Goal: Use online tool/utility: Utilize a website feature to perform a specific function

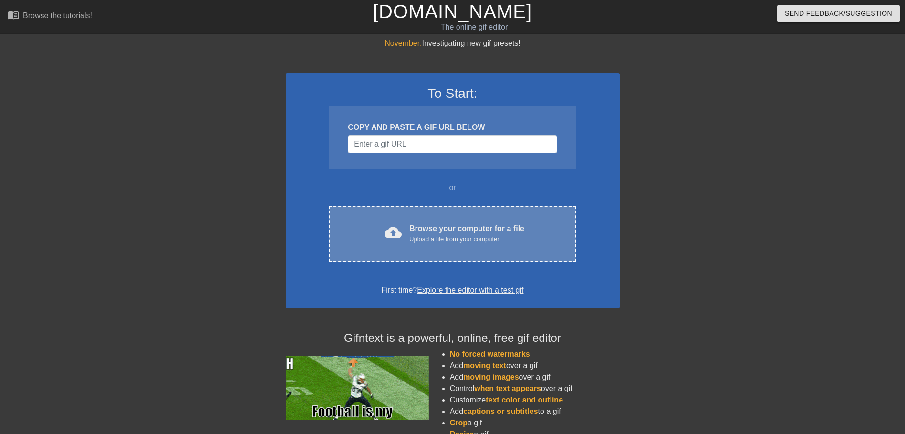
click at [408, 251] on div "cloud_upload Browse your computer for a file Upload a file from your computer C…" at bounding box center [452, 234] width 247 height 56
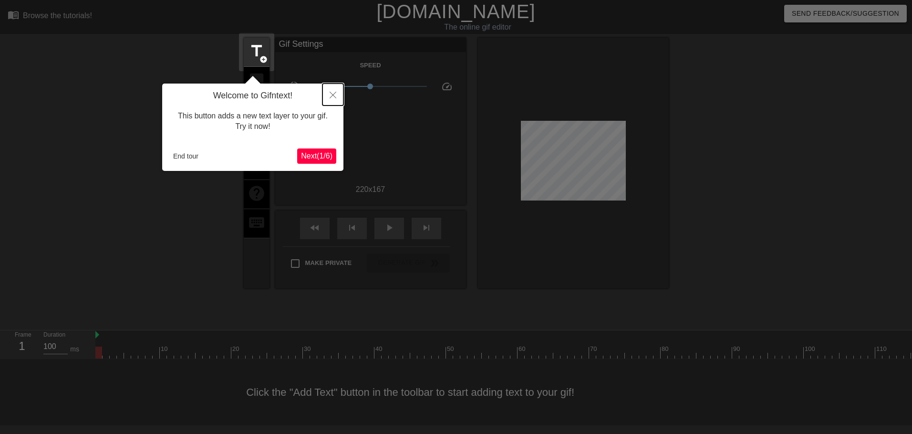
click at [336, 95] on icon "Close" at bounding box center [333, 95] width 7 height 7
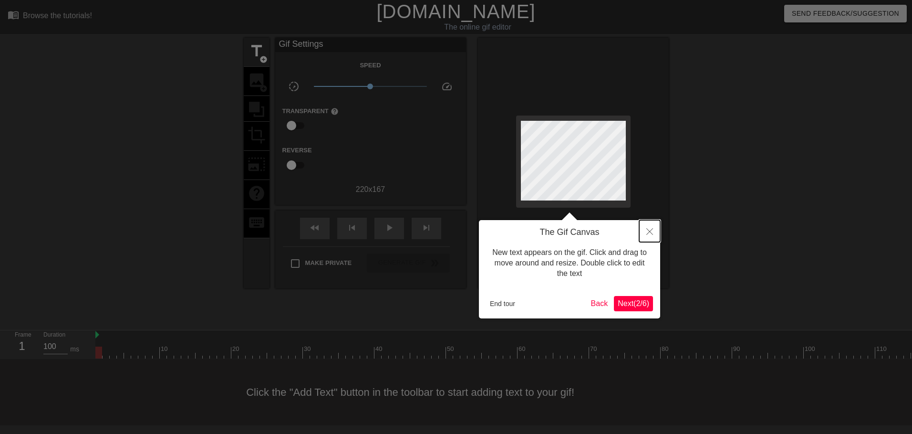
click at [655, 231] on button "Close" at bounding box center [649, 231] width 21 height 22
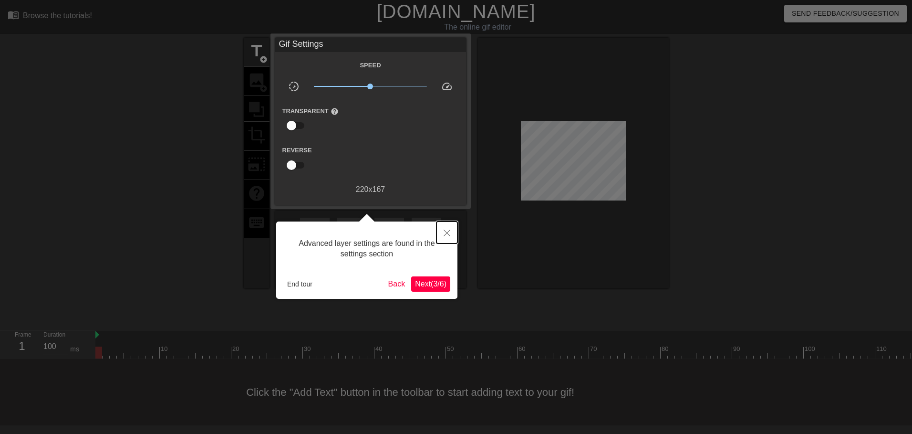
click at [448, 236] on icon "Close" at bounding box center [447, 232] width 7 height 7
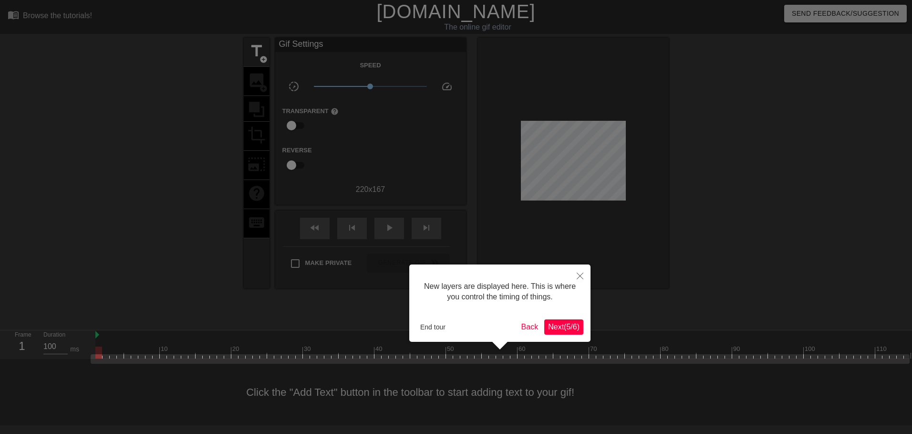
scroll to position [8, 0]
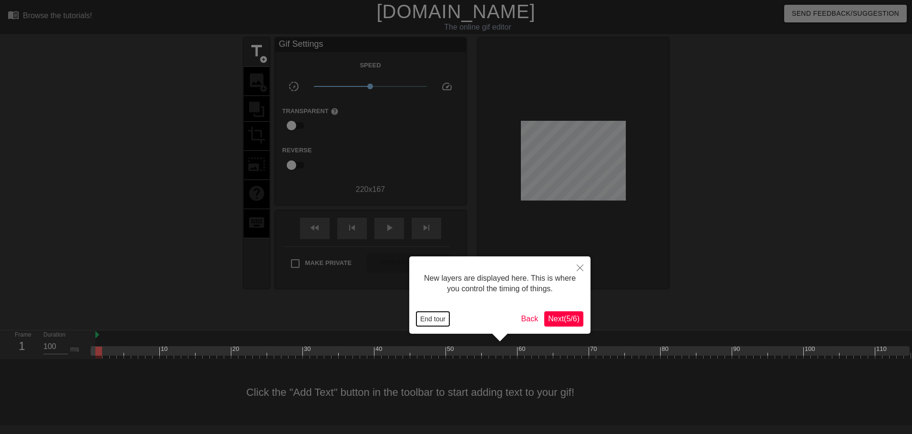
click at [431, 319] on button "End tour" at bounding box center [432, 318] width 33 height 14
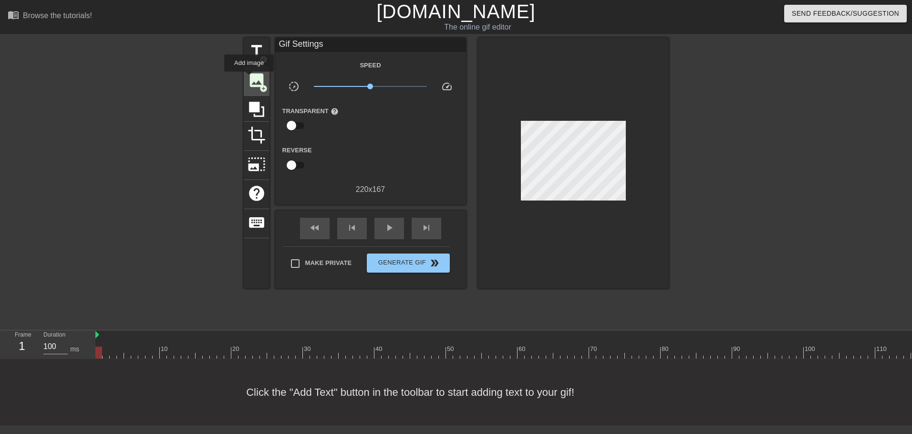
click at [249, 78] on span "image" at bounding box center [257, 80] width 18 height 18
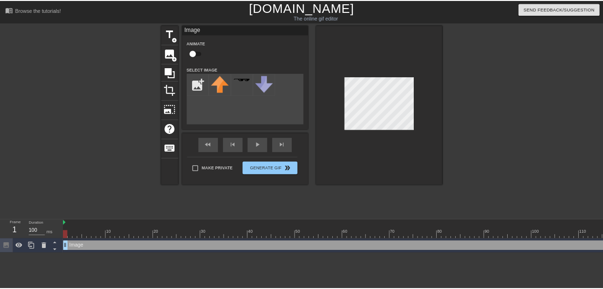
scroll to position [0, 0]
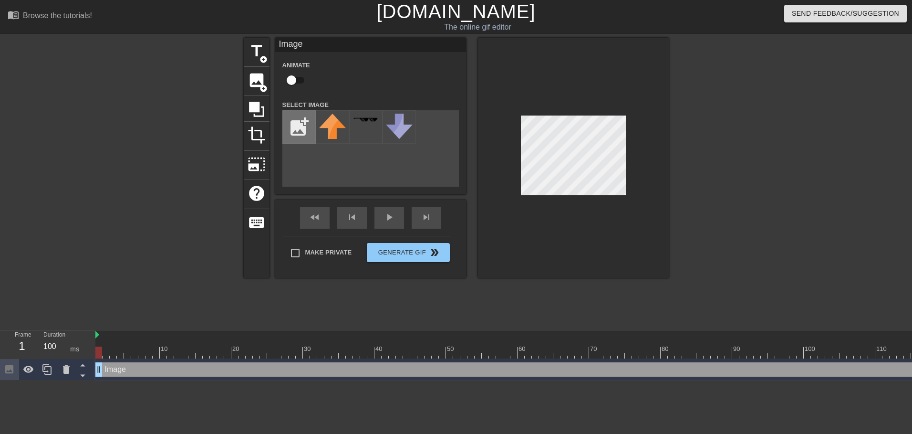
click at [286, 129] on input "file" at bounding box center [299, 127] width 32 height 32
type input "C:\fakepath\rust.png"
click at [331, 134] on img at bounding box center [332, 127] width 27 height 27
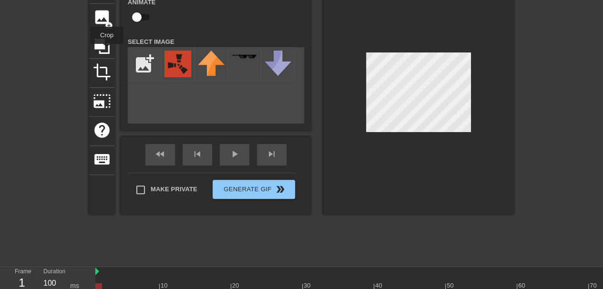
scroll to position [32, 0]
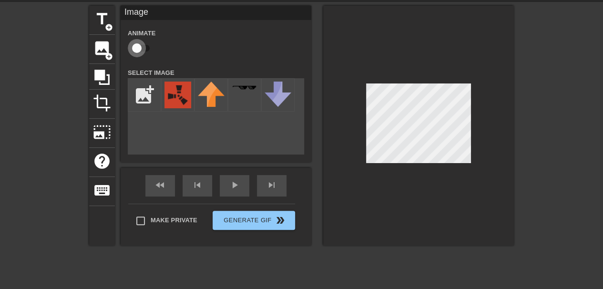
click at [136, 48] on input "checkbox" at bounding box center [137, 48] width 54 height 18
checkbox input "true"
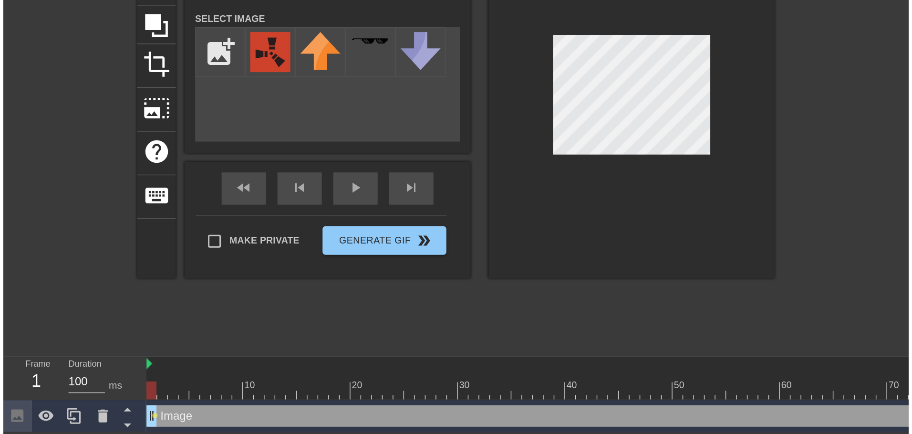
scroll to position [0, 0]
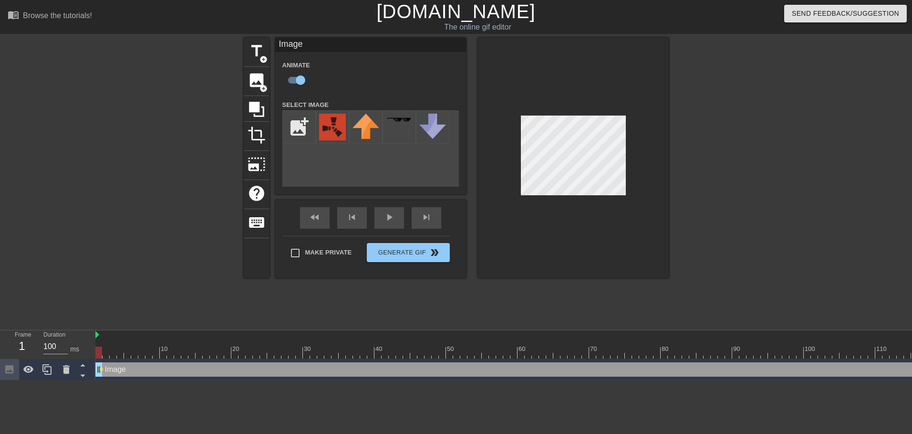
click at [119, 352] on div at bounding box center [592, 352] width 995 height 12
click at [108, 351] on div at bounding box center [592, 352] width 995 height 12
click at [498, 145] on div at bounding box center [573, 158] width 191 height 240
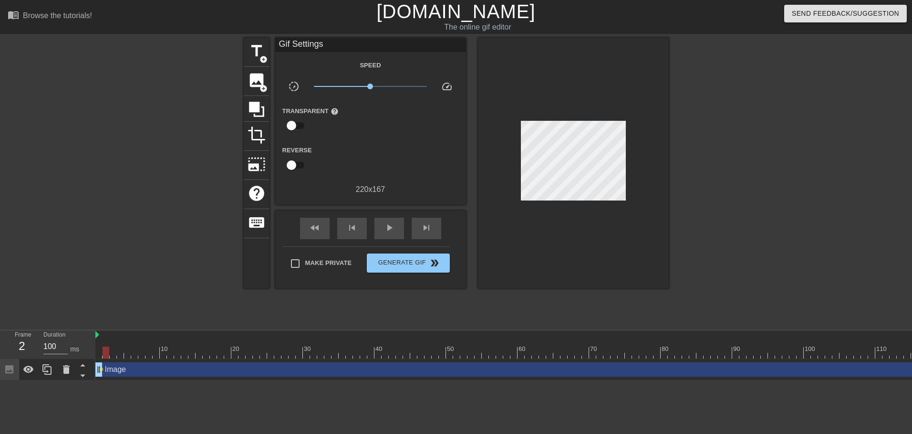
click at [111, 353] on div at bounding box center [592, 352] width 995 height 12
click at [105, 354] on div at bounding box center [592, 352] width 995 height 12
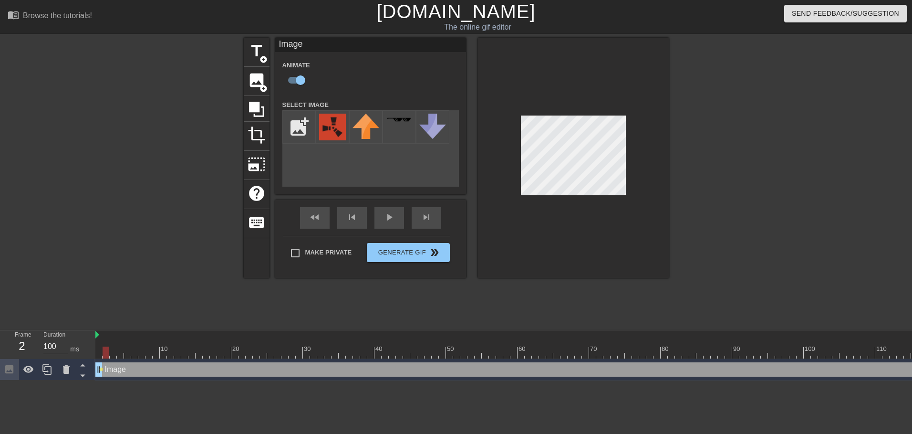
click at [114, 352] on div at bounding box center [592, 352] width 995 height 12
click at [119, 356] on div at bounding box center [592, 352] width 995 height 12
click at [127, 355] on div at bounding box center [592, 352] width 995 height 12
click at [134, 353] on div at bounding box center [592, 352] width 995 height 12
click at [142, 354] on div at bounding box center [592, 352] width 995 height 12
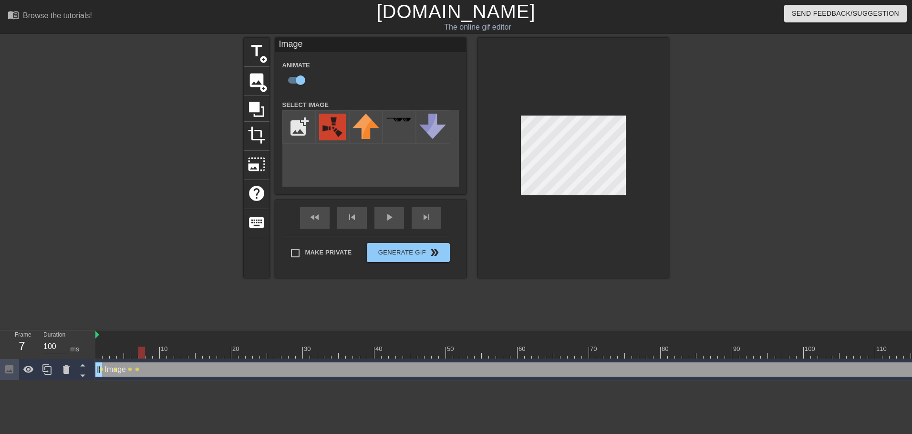
click at [148, 353] on div at bounding box center [592, 352] width 995 height 12
click at [157, 355] on div at bounding box center [592, 352] width 995 height 12
click at [147, 355] on div at bounding box center [592, 352] width 995 height 12
click at [153, 354] on div at bounding box center [592, 352] width 995 height 12
click at [164, 354] on div at bounding box center [592, 352] width 995 height 12
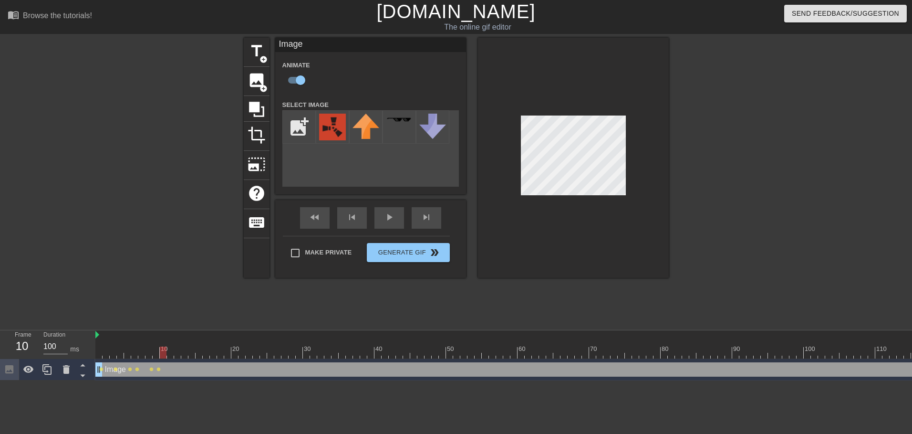
click at [166, 354] on div at bounding box center [592, 352] width 995 height 12
click at [169, 355] on div at bounding box center [592, 352] width 995 height 12
click at [176, 353] on div at bounding box center [592, 352] width 995 height 12
click at [187, 356] on div at bounding box center [592, 352] width 995 height 12
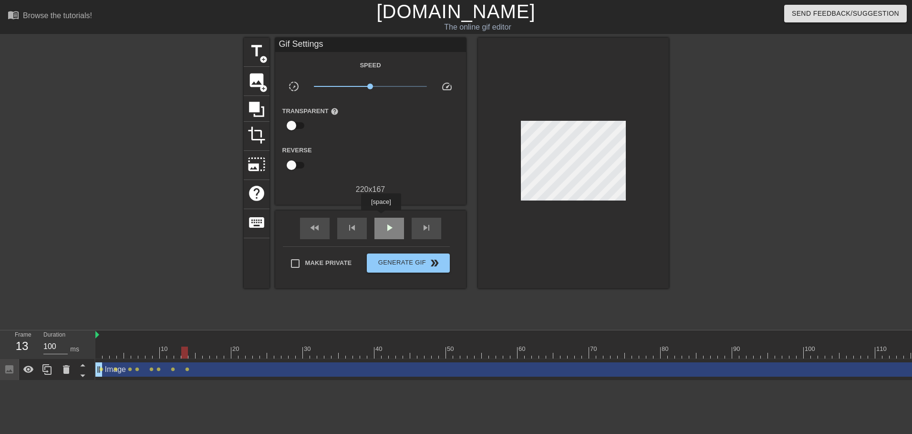
click at [381, 218] on div "play_arrow" at bounding box center [389, 228] width 30 height 21
click at [93, 344] on div "Duration 100 ms" at bounding box center [64, 344] width 57 height 28
click at [98, 353] on div at bounding box center [592, 352] width 995 height 12
click at [387, 226] on span "play_arrow" at bounding box center [389, 227] width 11 height 11
click at [95, 345] on div at bounding box center [98, 346] width 7 height 12
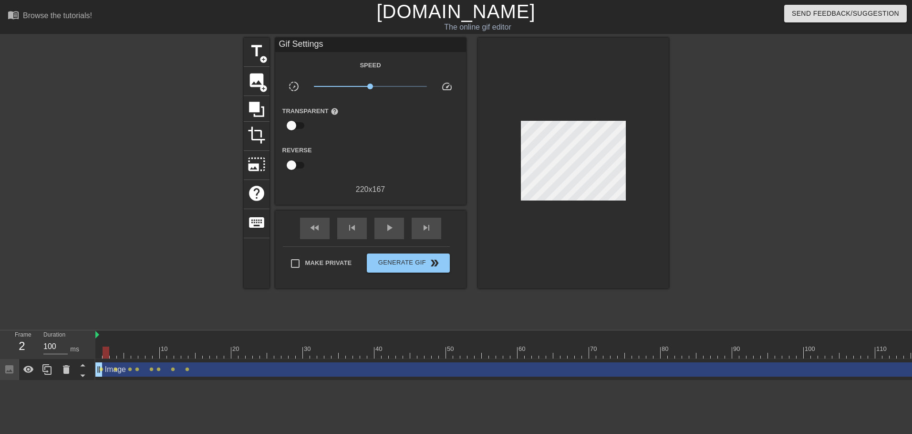
click at [106, 356] on div at bounding box center [592, 352] width 995 height 12
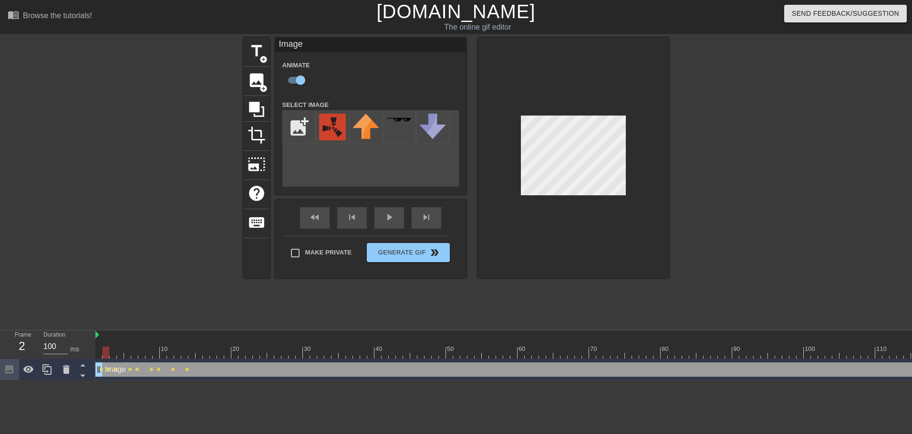
click at [142, 355] on div at bounding box center [592, 352] width 995 height 12
click at [149, 354] on div at bounding box center [592, 352] width 995 height 12
click at [155, 353] on div at bounding box center [592, 352] width 995 height 12
click at [67, 370] on icon at bounding box center [66, 369] width 7 height 9
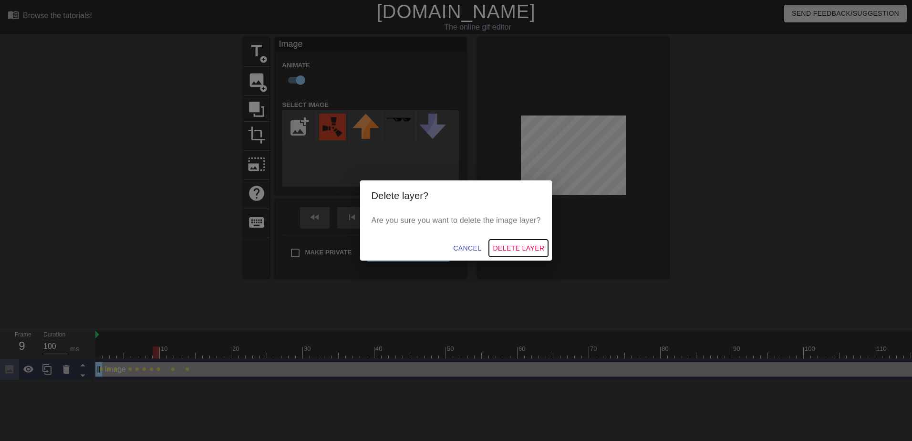
click at [528, 246] on span "Delete Layer" at bounding box center [519, 248] width 52 height 12
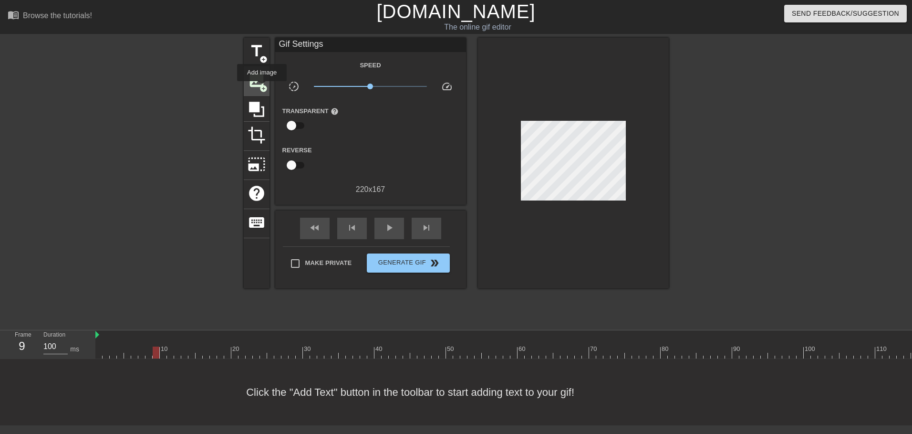
click at [255, 84] on span "image" at bounding box center [257, 80] width 18 height 18
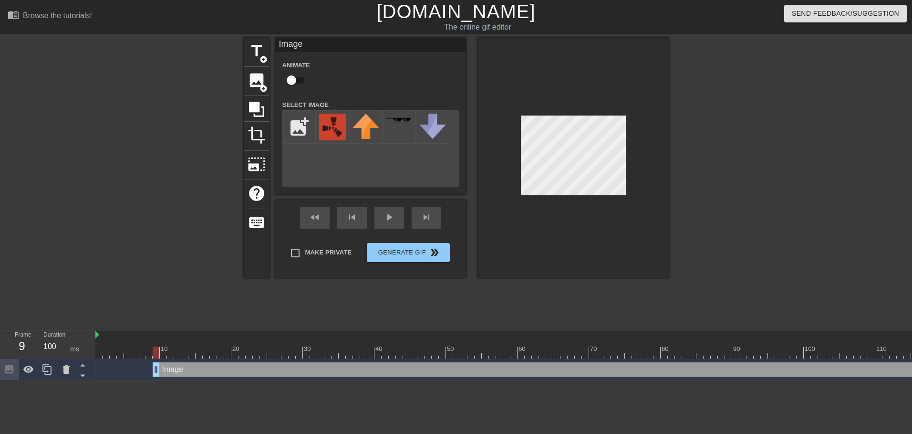
click at [296, 80] on input "checkbox" at bounding box center [291, 80] width 54 height 18
checkbox input "true"
click at [323, 128] on img at bounding box center [332, 127] width 27 height 27
drag, startPoint x: 153, startPoint y: 371, endPoint x: 87, endPoint y: 370, distance: 65.8
click at [87, 370] on div "Frame 1 Duration 100 ms 10 20 30 40 50 60 70 80 90 100 110 120 130 Image drag_h…" at bounding box center [456, 355] width 912 height 50
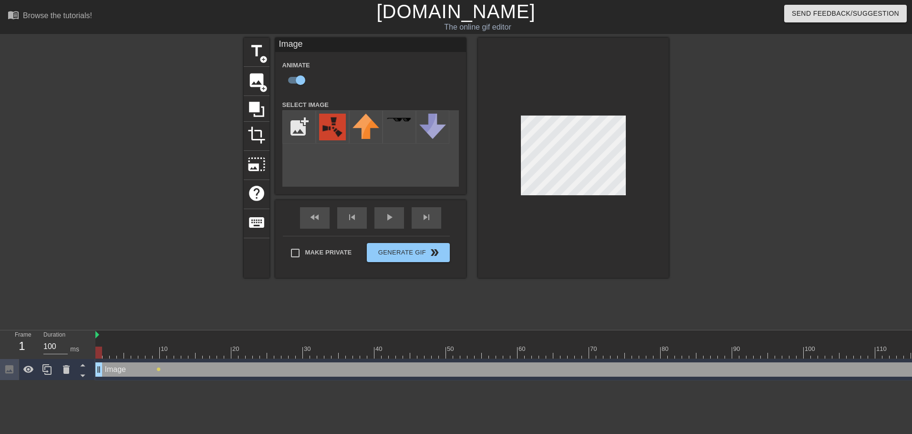
click at [97, 354] on div at bounding box center [98, 352] width 7 height 12
click at [105, 353] on div at bounding box center [592, 352] width 995 height 12
click at [114, 349] on div at bounding box center [592, 352] width 995 height 12
click at [122, 355] on div at bounding box center [592, 352] width 995 height 12
click at [130, 357] on div at bounding box center [592, 352] width 995 height 12
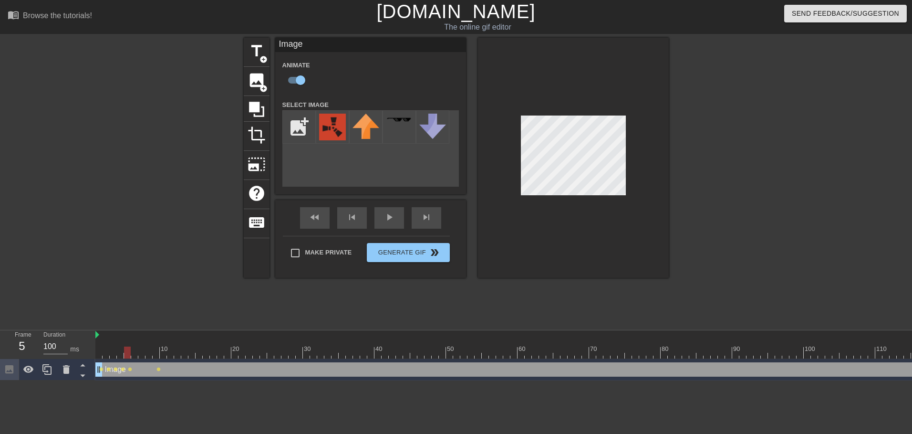
click at [133, 356] on div at bounding box center [592, 352] width 995 height 12
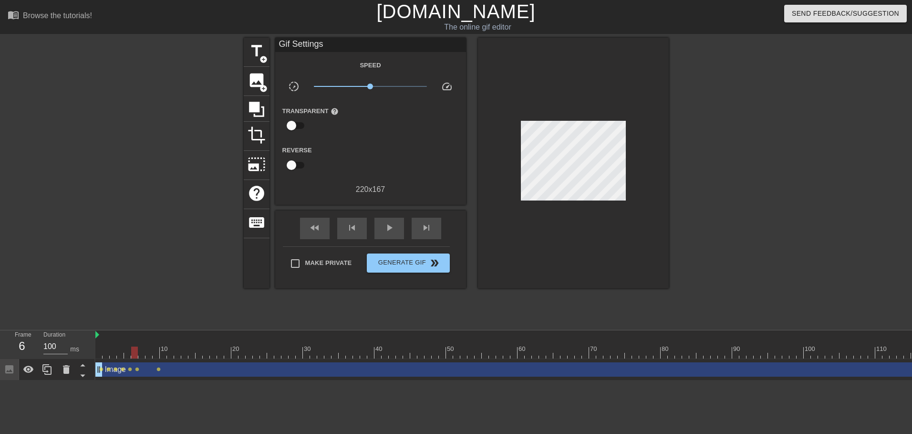
click at [140, 358] on div "10 20 30 40 50 60 70 80 90 100 110 120 130" at bounding box center [592, 344] width 995 height 29
click at [145, 357] on div at bounding box center [592, 352] width 995 height 12
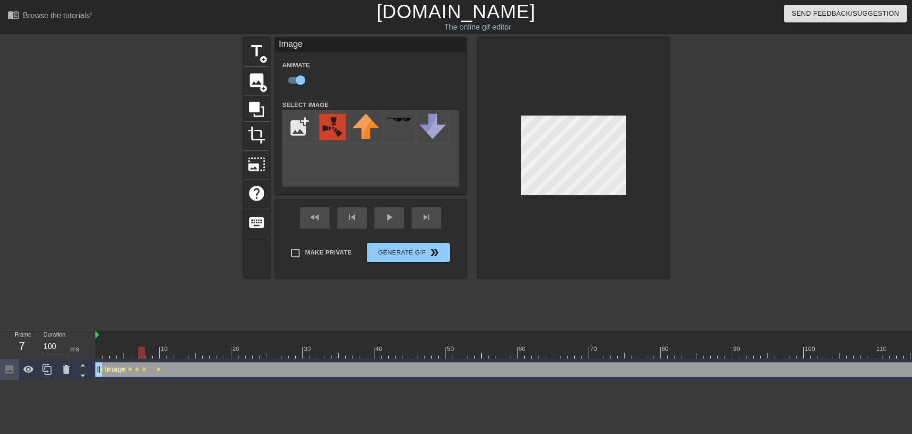
click at [145, 357] on div at bounding box center [592, 352] width 995 height 12
click at [157, 355] on div at bounding box center [592, 352] width 995 height 12
click at [166, 356] on div at bounding box center [592, 352] width 995 height 12
click at [323, 354] on div at bounding box center [592, 352] width 995 height 12
click at [282, 353] on div at bounding box center [592, 352] width 995 height 12
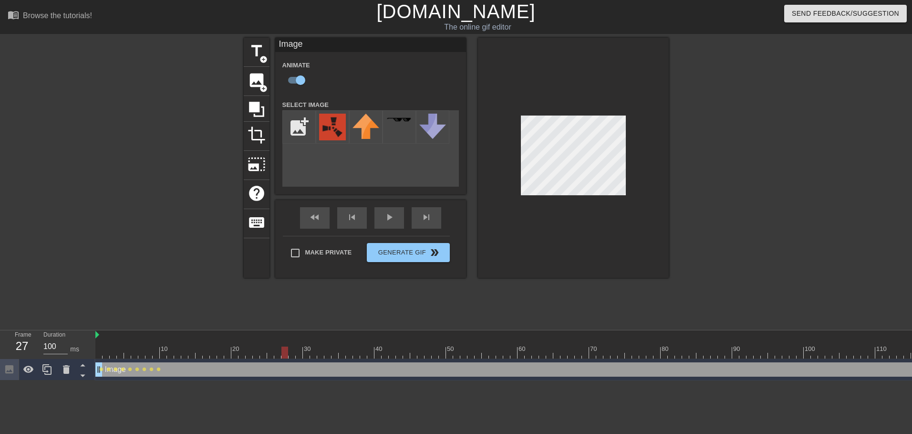
click at [317, 351] on div at bounding box center [592, 352] width 995 height 12
click at [329, 349] on div at bounding box center [592, 352] width 995 height 12
click at [349, 351] on div at bounding box center [592, 352] width 995 height 12
click at [361, 351] on div at bounding box center [592, 352] width 995 height 12
click at [367, 352] on div at bounding box center [592, 352] width 995 height 12
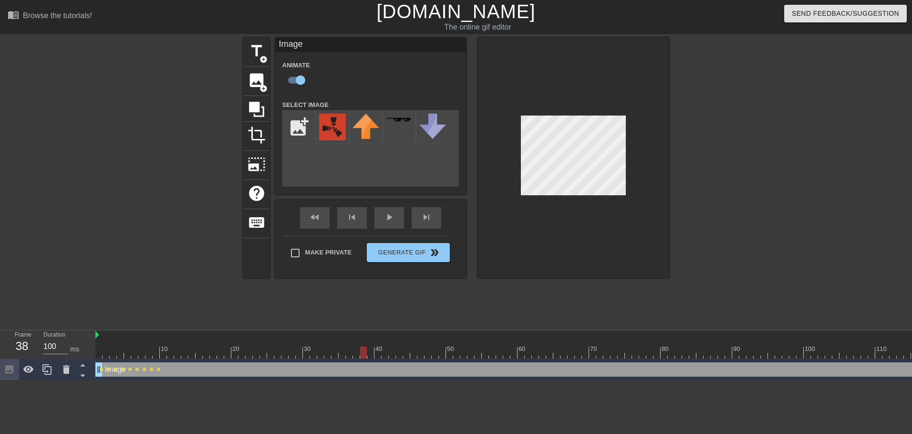
click at [381, 351] on div at bounding box center [592, 352] width 995 height 12
click at [394, 352] on div at bounding box center [592, 352] width 995 height 12
click at [400, 352] on div at bounding box center [592, 352] width 995 height 12
click at [419, 352] on div at bounding box center [592, 352] width 995 height 12
click at [441, 352] on div at bounding box center [592, 352] width 995 height 12
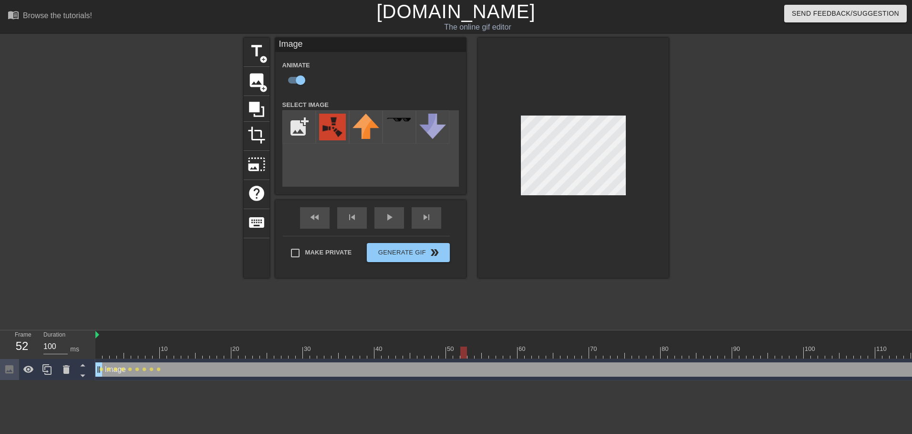
click at [463, 355] on div at bounding box center [592, 352] width 995 height 12
click at [487, 356] on div at bounding box center [592, 352] width 995 height 12
click at [518, 357] on div at bounding box center [592, 352] width 995 height 12
click at [534, 350] on div at bounding box center [592, 352] width 995 height 12
click at [608, 357] on div at bounding box center [592, 352] width 995 height 12
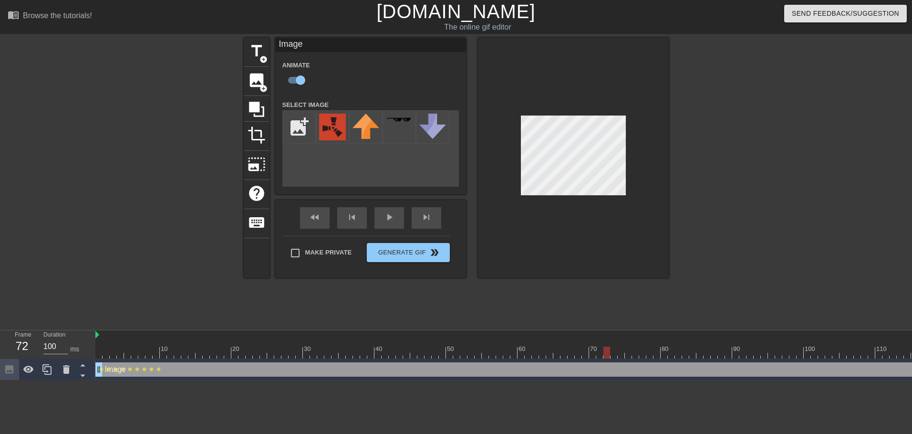
click at [645, 353] on div at bounding box center [592, 352] width 995 height 12
click at [668, 351] on div at bounding box center [592, 352] width 995 height 12
click at [705, 352] on div at bounding box center [592, 352] width 995 height 12
click at [725, 346] on div at bounding box center [592, 352] width 995 height 12
click at [759, 346] on div at bounding box center [757, 346] width 7 height 12
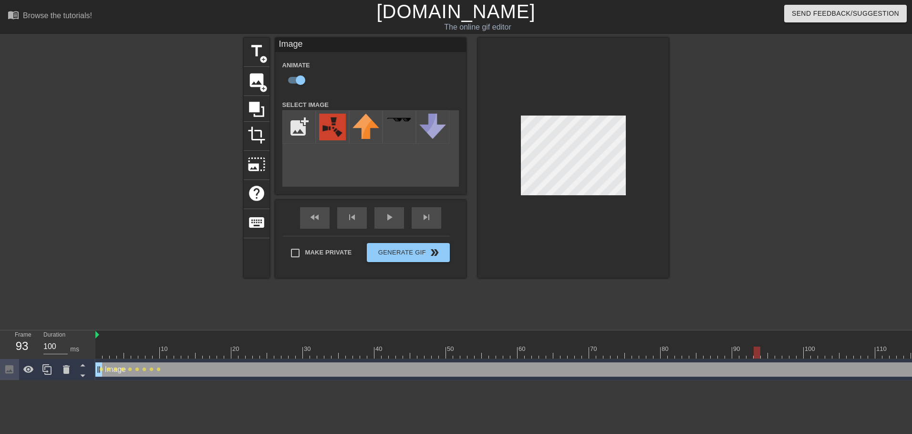
click at [801, 350] on div at bounding box center [592, 352] width 995 height 12
click at [838, 351] on div at bounding box center [592, 352] width 995 height 12
click at [856, 351] on div at bounding box center [592, 352] width 995 height 12
click at [876, 352] on div at bounding box center [592, 352] width 995 height 12
click at [895, 350] on div at bounding box center [592, 352] width 995 height 12
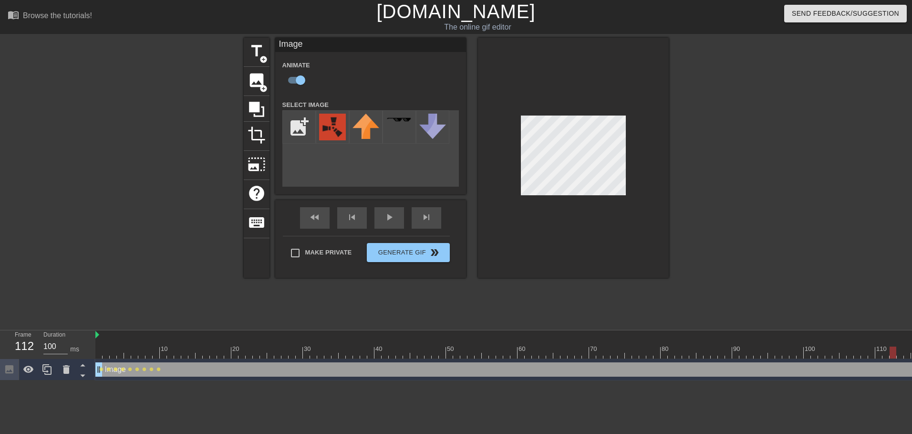
drag, startPoint x: 708, startPoint y: 389, endPoint x: 716, endPoint y: 384, distance: 9.2
click at [715, 380] on html "menu_book Browse the tutorials! [DOMAIN_NAME] The online gif editor Send Feedba…" at bounding box center [456, 190] width 912 height 380
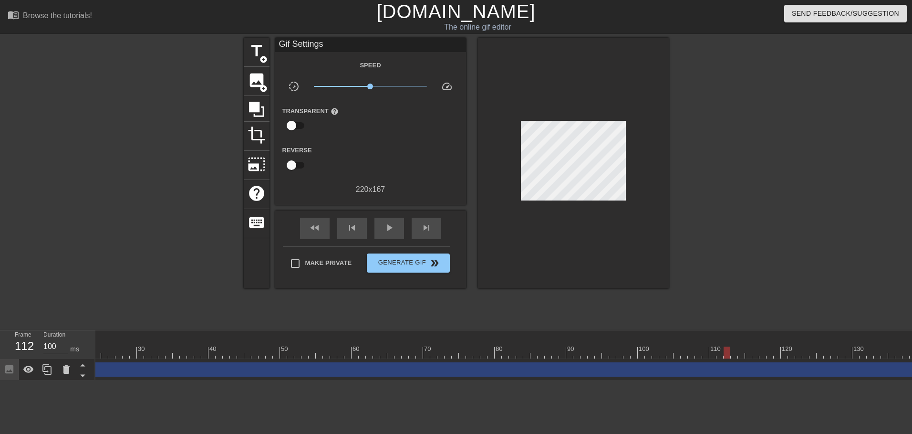
scroll to position [0, 174]
click at [845, 344] on div "130" at bounding box center [848, 346] width 7 height 12
click at [873, 348] on div at bounding box center [419, 352] width 995 height 12
click at [165, 351] on div at bounding box center [592, 352] width 995 height 12
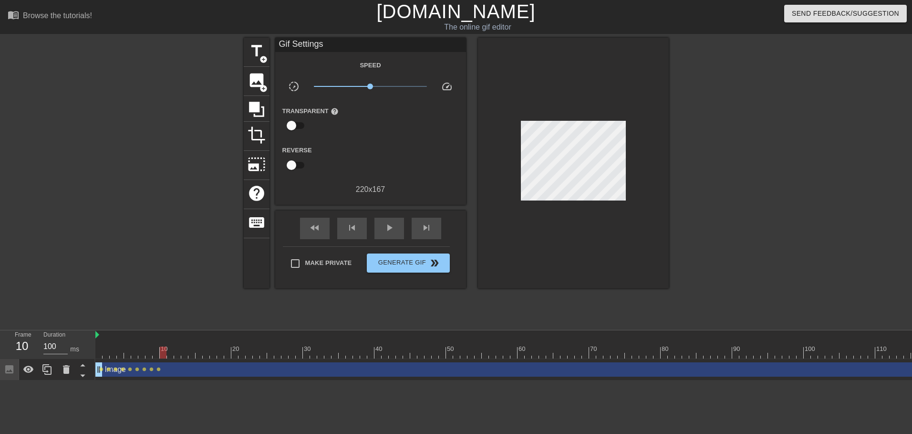
click at [342, 380] on html "menu_book Browse the tutorials! [DOMAIN_NAME] The online gif editor Send Feedba…" at bounding box center [456, 190] width 912 height 380
click at [166, 353] on div at bounding box center [163, 352] width 7 height 12
click at [160, 355] on div at bounding box center [163, 352] width 7 height 12
click at [253, 88] on span "image" at bounding box center [257, 80] width 18 height 18
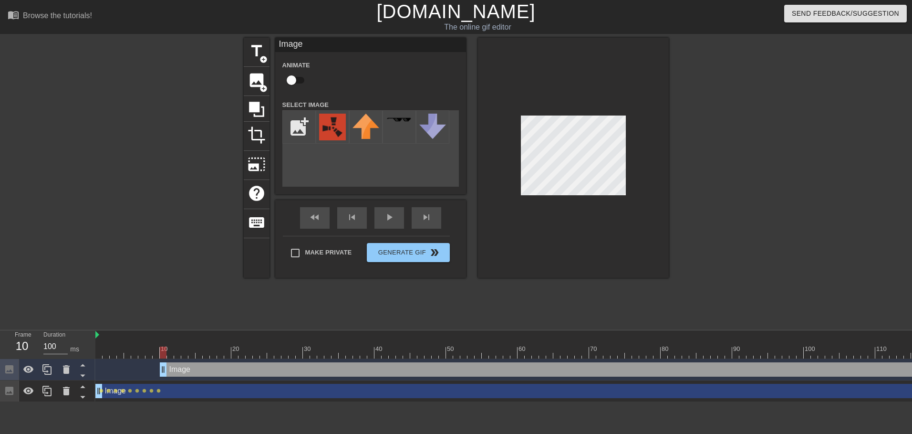
click at [133, 385] on div "Image drag_handle drag_handle" at bounding box center [592, 391] width 995 height 14
checkbox input "true"
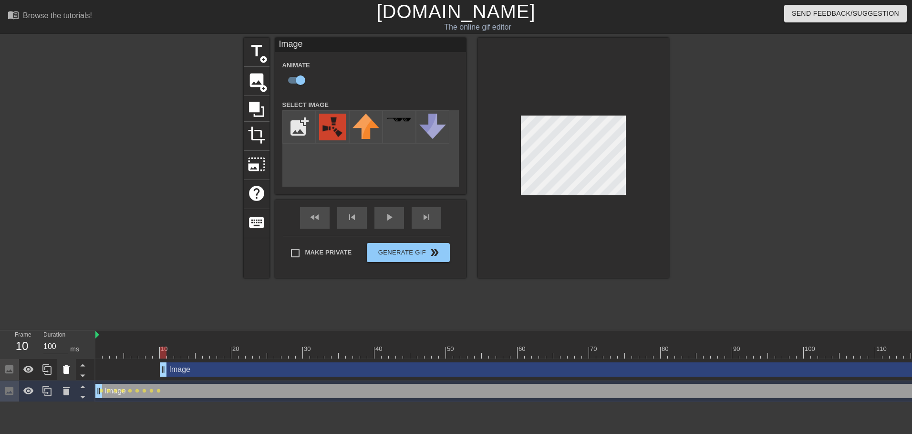
click at [66, 367] on icon at bounding box center [66, 368] width 11 height 11
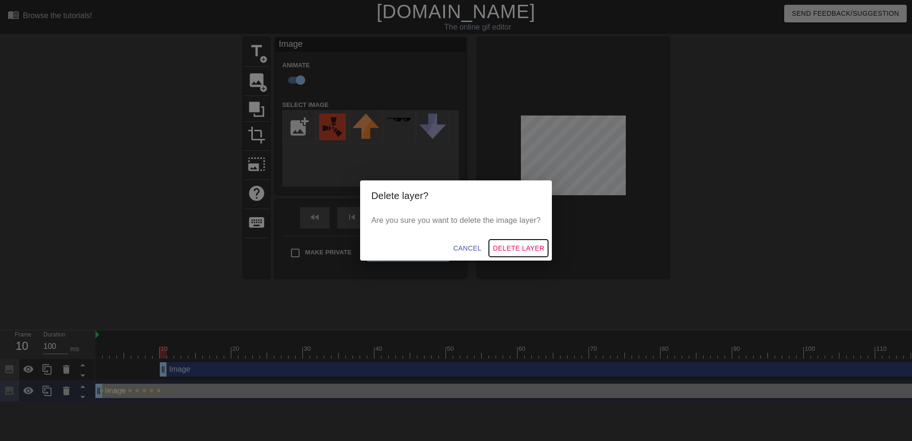
click at [512, 247] on span "Delete Layer" at bounding box center [519, 248] width 52 height 12
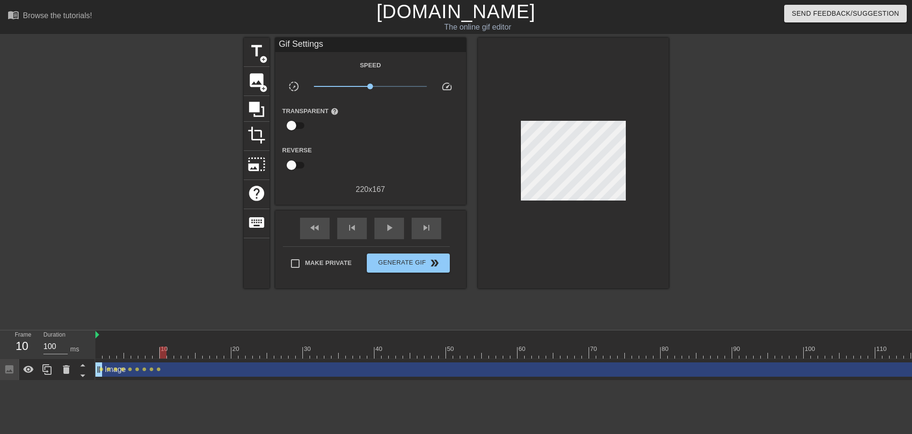
click at [174, 361] on div "Image drag_handle drag_handle lens lens lens lens lens lens lens lens lens" at bounding box center [592, 369] width 995 height 21
click at [170, 370] on div "Image drag_handle drag_handle" at bounding box center [592, 369] width 995 height 14
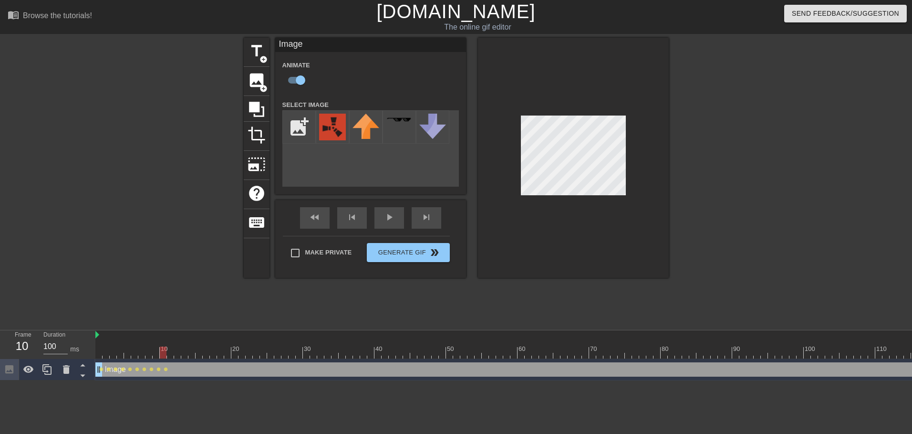
click at [172, 352] on div at bounding box center [592, 352] width 995 height 12
click at [176, 355] on div at bounding box center [592, 352] width 995 height 12
click at [188, 354] on div at bounding box center [592, 352] width 995 height 12
click at [189, 358] on div at bounding box center [592, 352] width 995 height 12
click at [201, 357] on div at bounding box center [592, 352] width 995 height 12
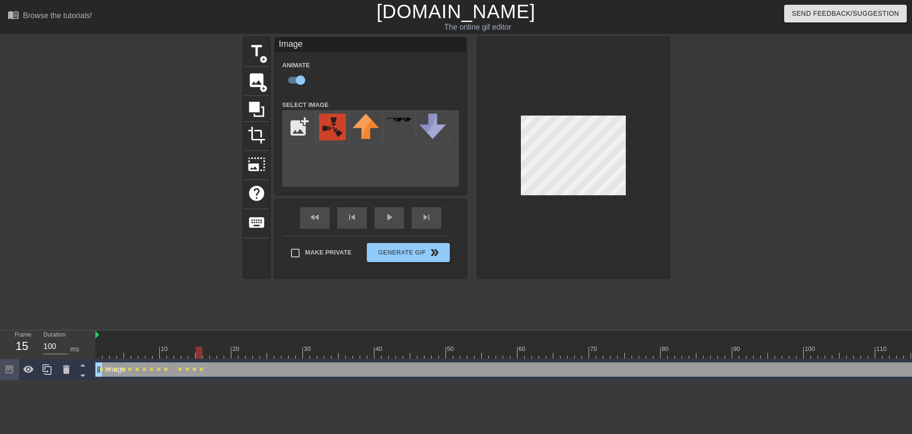
click at [202, 358] on div at bounding box center [199, 352] width 7 height 12
click at [205, 356] on div at bounding box center [592, 352] width 995 height 12
click at [213, 356] on div at bounding box center [592, 352] width 995 height 12
click at [218, 356] on div at bounding box center [592, 352] width 995 height 12
click at [226, 357] on div at bounding box center [592, 352] width 995 height 12
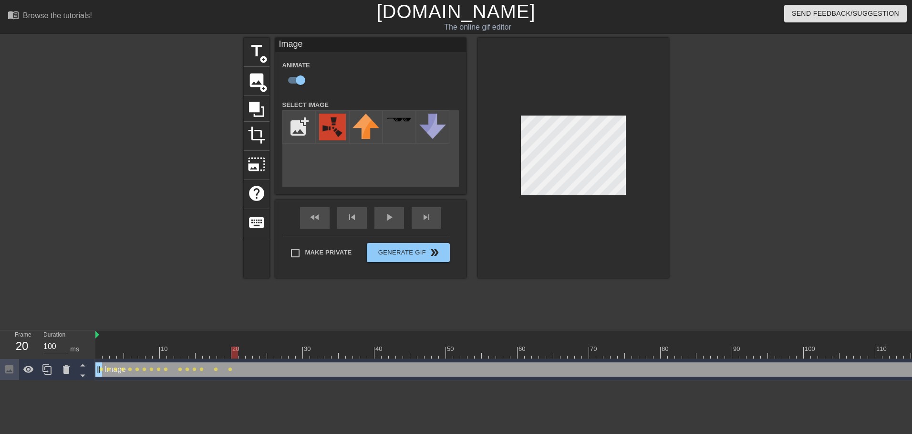
click at [236, 356] on div at bounding box center [592, 352] width 995 height 12
click at [243, 356] on div at bounding box center [592, 352] width 995 height 12
click at [250, 352] on div at bounding box center [592, 352] width 995 height 12
click at [259, 357] on div at bounding box center [592, 352] width 995 height 12
click at [266, 357] on div at bounding box center [592, 352] width 995 height 12
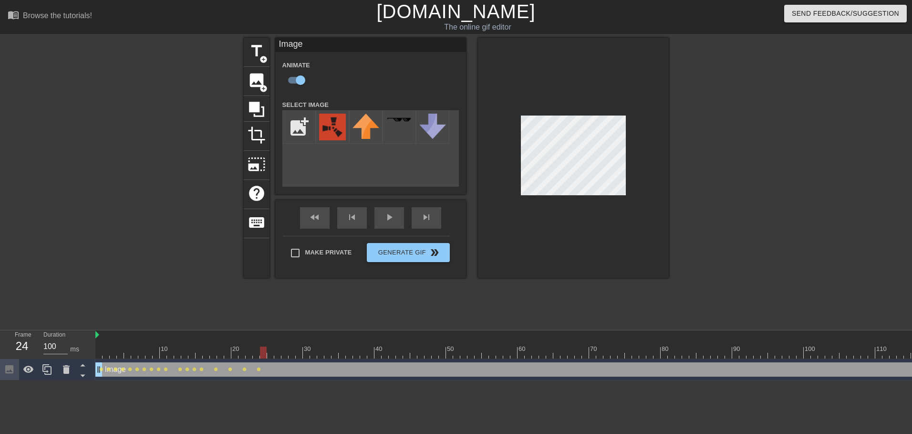
click at [274, 355] on div at bounding box center [592, 352] width 995 height 12
click at [279, 357] on div at bounding box center [592, 352] width 995 height 12
click at [286, 356] on div at bounding box center [592, 352] width 995 height 12
click at [279, 357] on div at bounding box center [592, 352] width 995 height 12
click at [290, 358] on div at bounding box center [592, 352] width 995 height 12
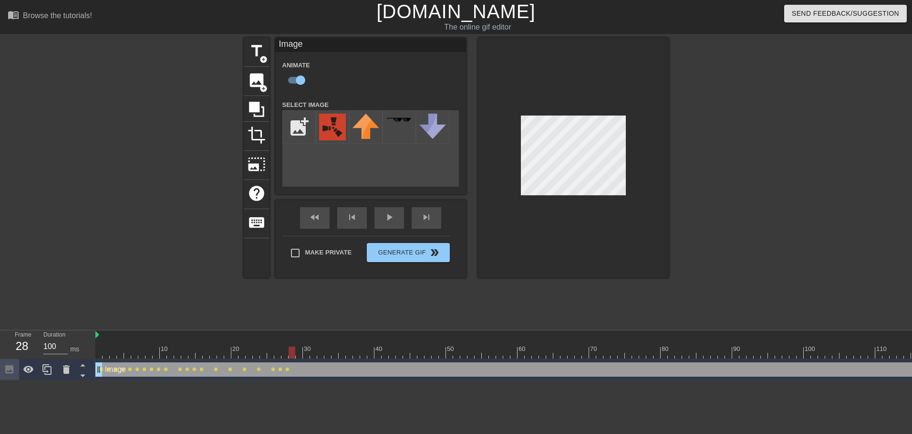
click at [298, 358] on div at bounding box center [592, 352] width 995 height 12
click at [308, 355] on div at bounding box center [592, 352] width 995 height 12
click at [314, 355] on div at bounding box center [592, 352] width 995 height 12
click at [324, 355] on div at bounding box center [592, 352] width 995 height 12
click at [333, 355] on div at bounding box center [592, 352] width 995 height 12
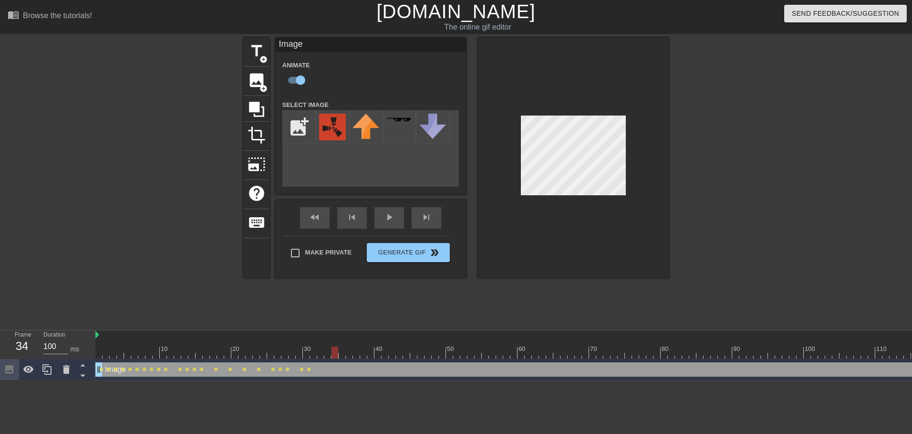
click at [343, 355] on div at bounding box center [592, 352] width 995 height 12
click at [353, 355] on div at bounding box center [592, 352] width 995 height 12
click at [358, 357] on div at bounding box center [356, 352] width 7 height 12
click at [313, 353] on div at bounding box center [592, 352] width 995 height 12
click at [326, 355] on div at bounding box center [592, 352] width 995 height 12
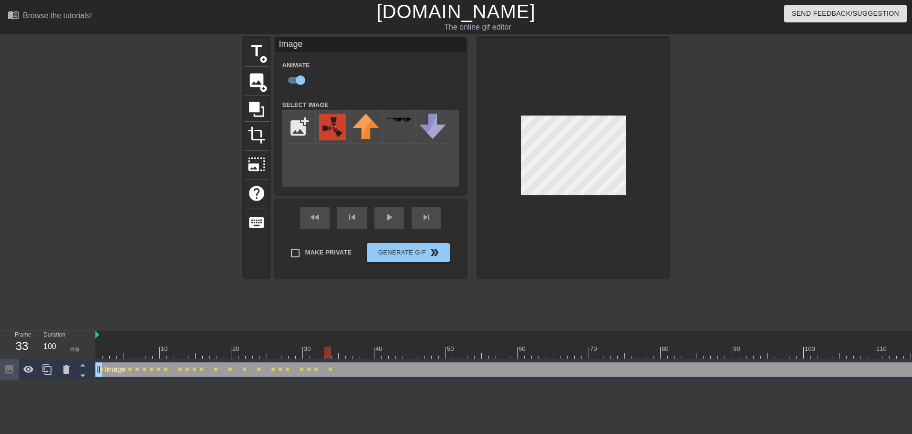
click at [342, 353] on div at bounding box center [592, 352] width 995 height 12
click at [350, 354] on div at bounding box center [592, 352] width 995 height 12
click at [358, 355] on div at bounding box center [592, 352] width 995 height 12
click at [371, 354] on div at bounding box center [592, 352] width 995 height 12
click at [384, 355] on div at bounding box center [592, 352] width 995 height 12
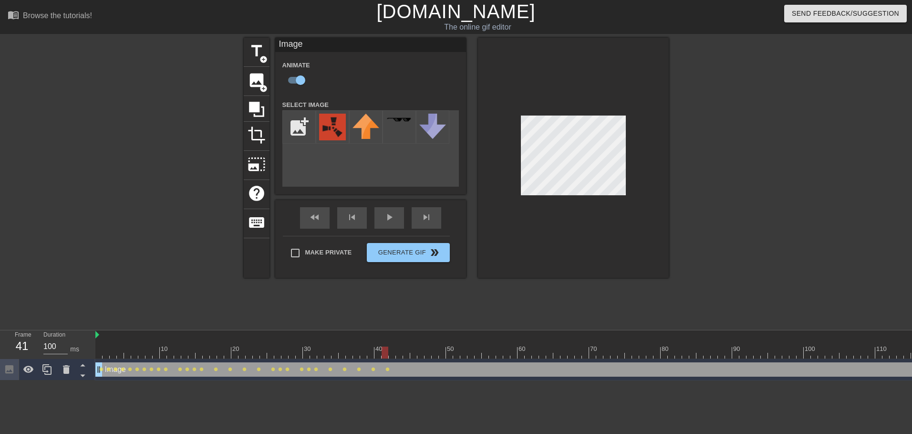
click at [397, 355] on div at bounding box center [592, 352] width 995 height 12
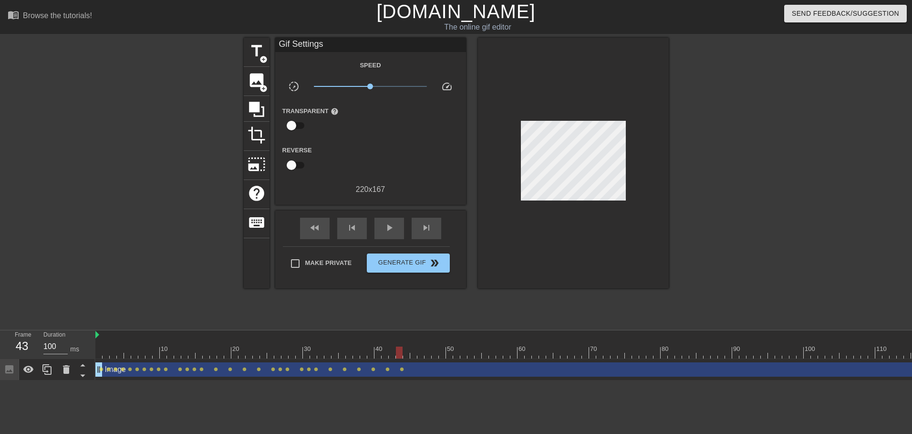
click at [413, 359] on div "Image drag_handle drag_handle lens lens lens lens lens lens lens lens lens lens…" at bounding box center [592, 369] width 995 height 21
click at [413, 355] on div at bounding box center [592, 352] width 995 height 12
click at [411, 363] on div "Image drag_handle drag_handle" at bounding box center [592, 369] width 995 height 14
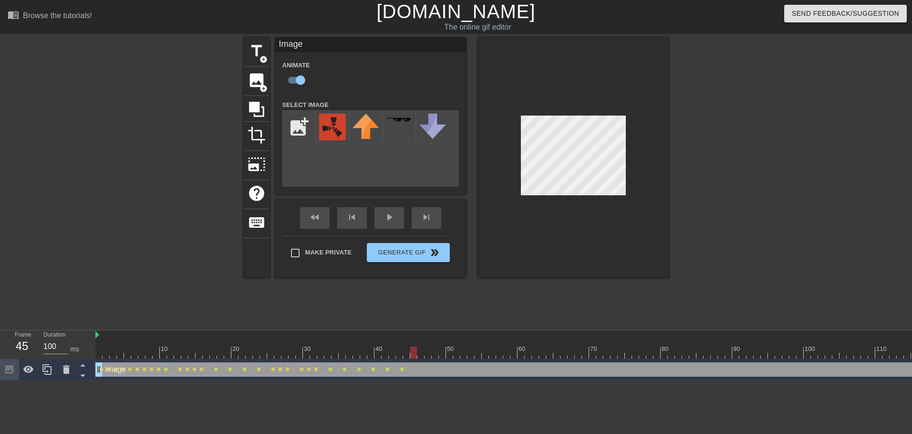
click at [413, 354] on div at bounding box center [592, 352] width 995 height 12
click at [430, 359] on div "Image drag_handle drag_handle lens lens lens lens lens lens lens lens lens lens…" at bounding box center [592, 369] width 995 height 21
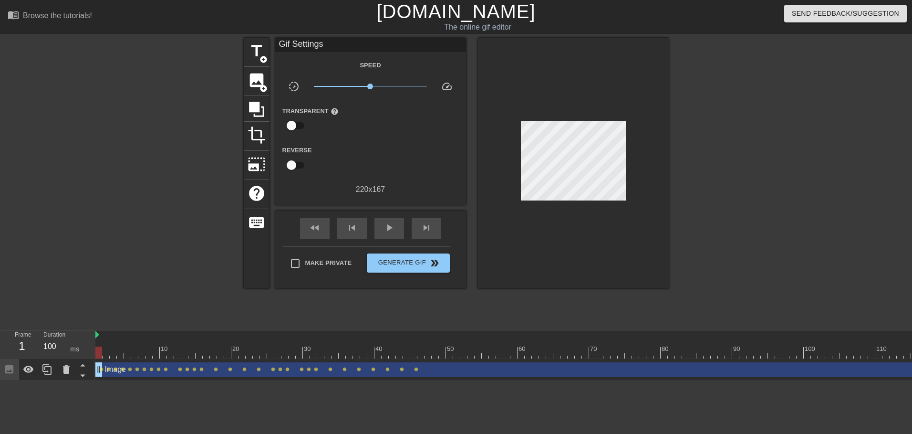
click at [426, 367] on div "Image drag_handle drag_handle" at bounding box center [592, 369] width 995 height 14
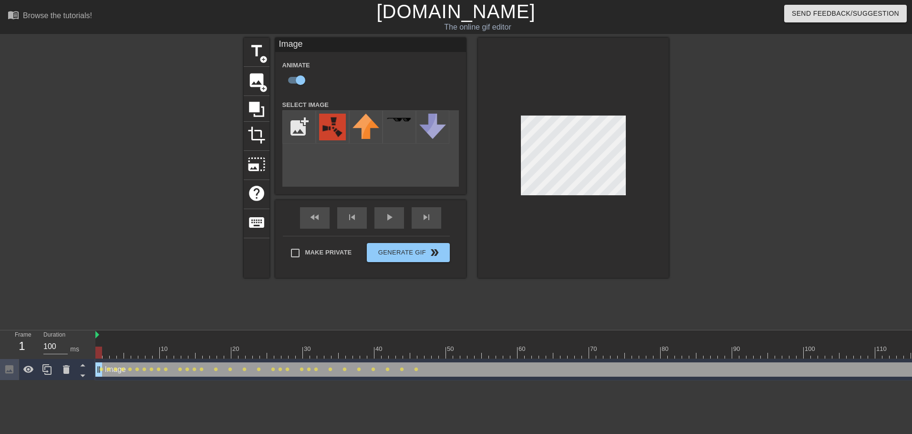
click at [428, 352] on div at bounding box center [592, 352] width 995 height 12
click at [504, 233] on div at bounding box center [573, 158] width 191 height 240
click at [572, 352] on div at bounding box center [592, 352] width 995 height 12
click at [542, 355] on div at bounding box center [592, 352] width 995 height 12
click at [507, 352] on div at bounding box center [592, 352] width 995 height 12
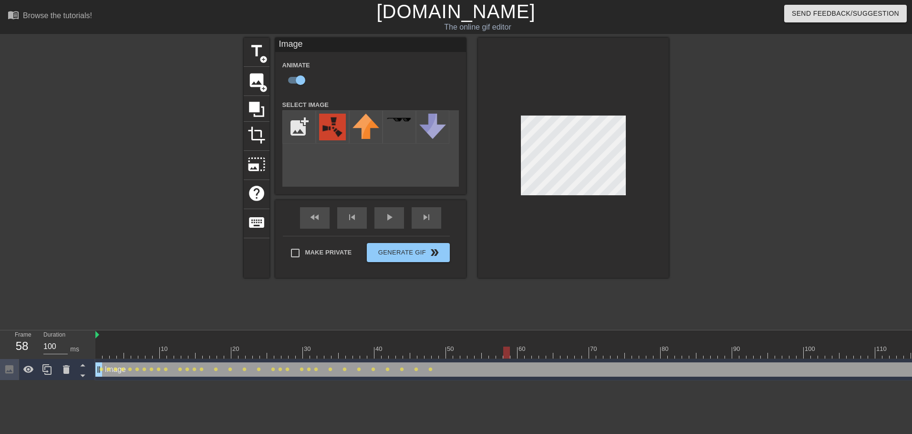
click at [484, 350] on div at bounding box center [592, 352] width 995 height 12
click at [493, 349] on div at bounding box center [592, 352] width 995 height 12
click at [502, 352] on div at bounding box center [592, 352] width 995 height 12
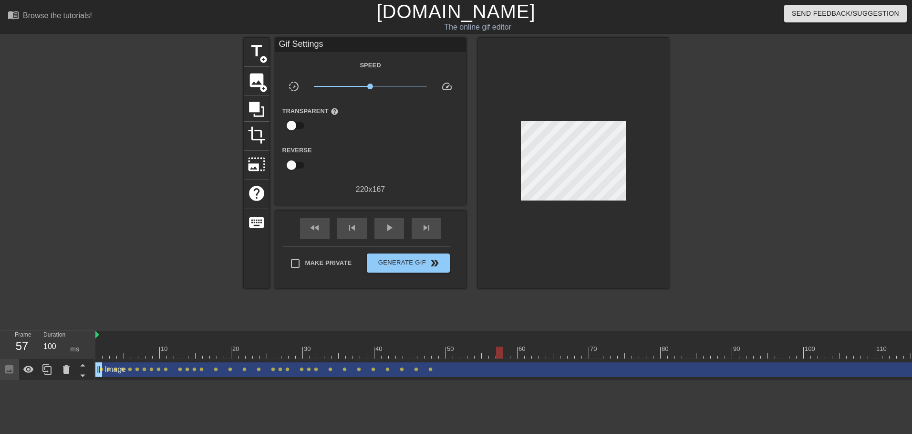
click at [535, 168] on div at bounding box center [573, 163] width 191 height 250
click at [448, 368] on div "Image drag_handle drag_handle" at bounding box center [592, 369] width 995 height 14
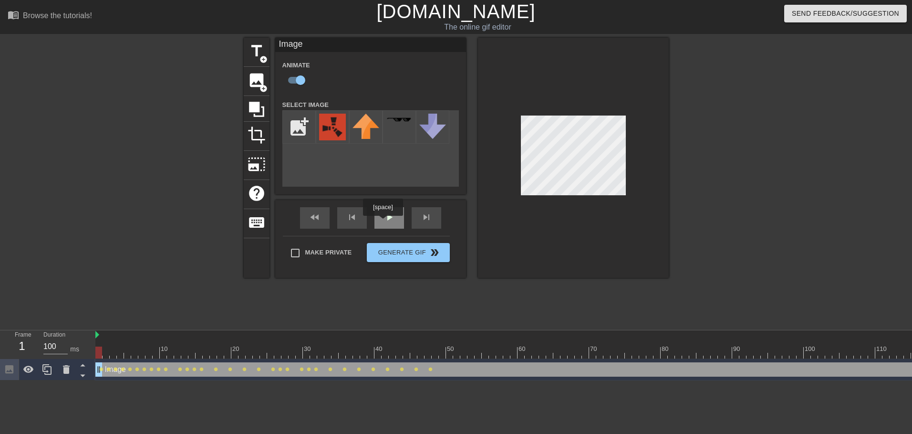
click at [383, 222] on div "play_arrow" at bounding box center [389, 217] width 30 height 21
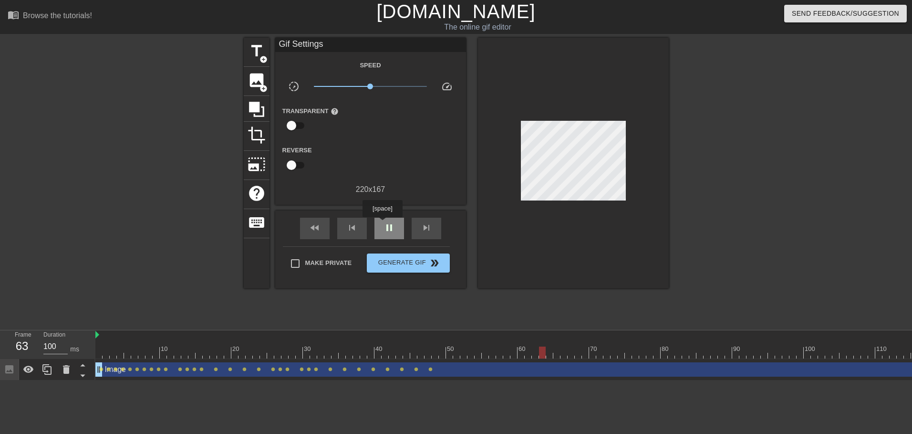
click at [382, 224] on div "pause" at bounding box center [389, 228] width 30 height 21
click at [446, 372] on div "Image drag_handle drag_handle" at bounding box center [592, 369] width 995 height 14
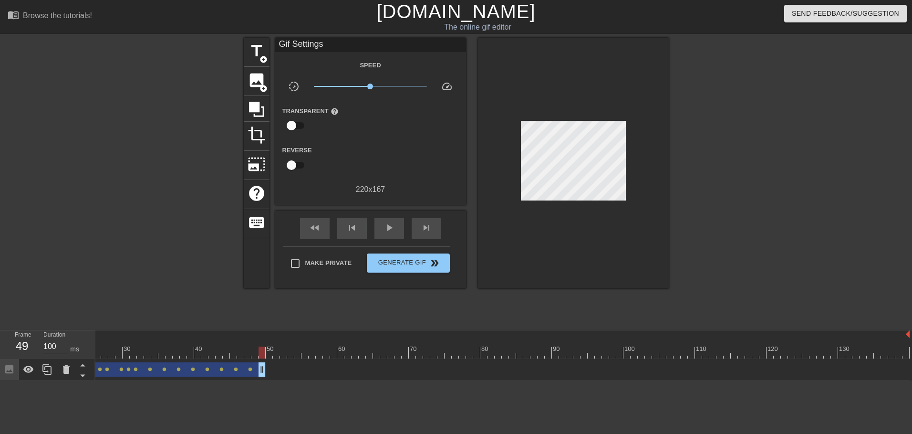
drag, startPoint x: 906, startPoint y: 370, endPoint x: 262, endPoint y: 375, distance: 644.4
click at [253, 86] on span "image" at bounding box center [257, 80] width 18 height 18
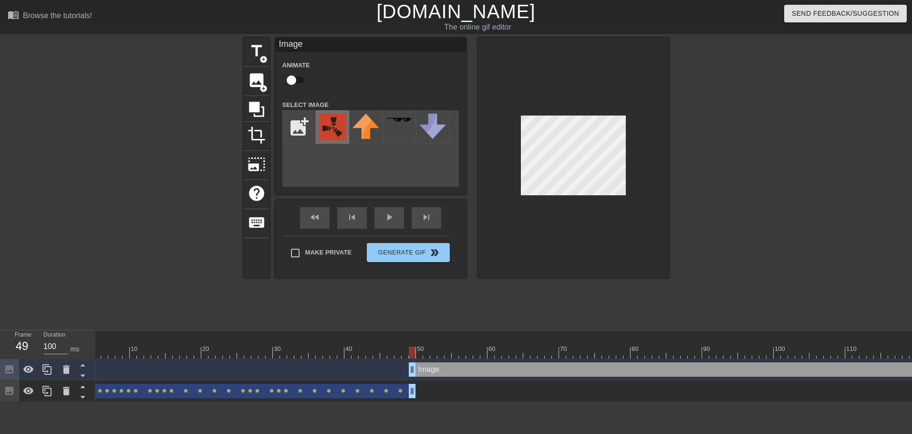
click at [322, 128] on img at bounding box center [332, 127] width 27 height 27
drag, startPoint x: 410, startPoint y: 371, endPoint x: 470, endPoint y: 370, distance: 60.1
click at [512, 175] on div at bounding box center [573, 158] width 191 height 240
click at [477, 355] on div at bounding box center [562, 352] width 995 height 12
click at [484, 354] on div at bounding box center [562, 352] width 995 height 12
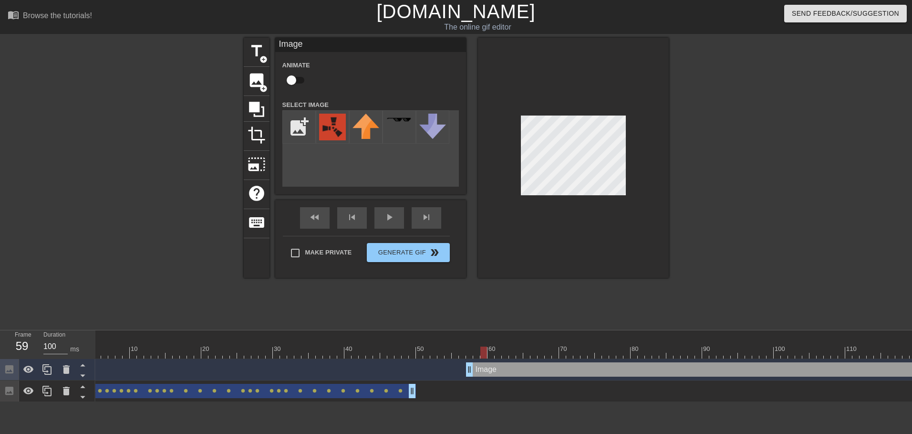
click at [289, 79] on input "checkbox" at bounding box center [291, 80] width 54 height 18
checkbox input "true"
click at [469, 354] on div at bounding box center [562, 352] width 995 height 12
click at [477, 355] on div at bounding box center [562, 352] width 995 height 12
click at [469, 354] on div at bounding box center [562, 352] width 995 height 12
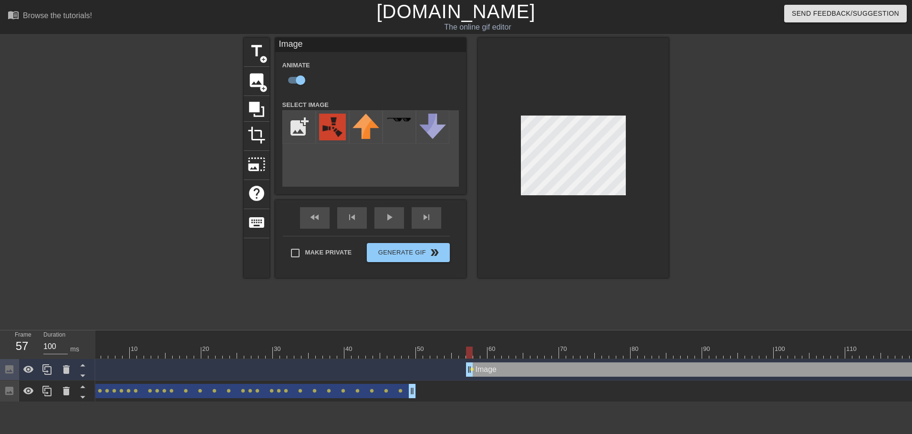
click at [516, 168] on div at bounding box center [573, 158] width 191 height 240
click at [477, 353] on div at bounding box center [562, 352] width 995 height 12
click at [484, 353] on div at bounding box center [562, 352] width 995 height 12
click at [494, 353] on div at bounding box center [562, 352] width 995 height 12
click at [501, 352] on div at bounding box center [562, 352] width 995 height 12
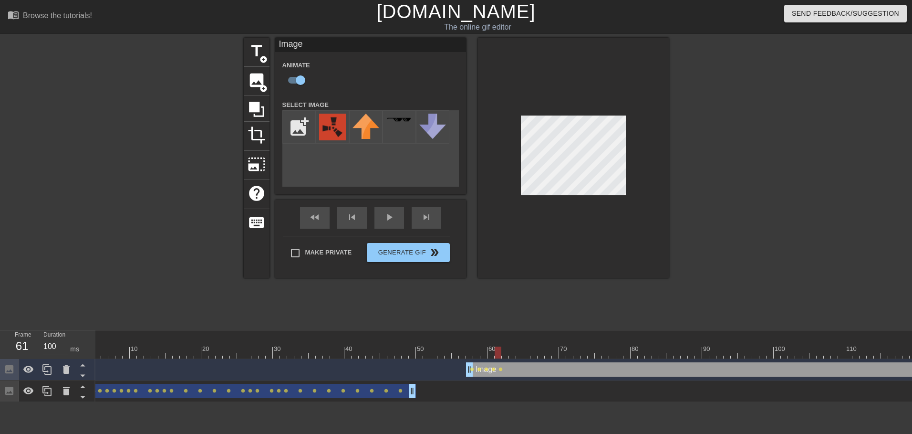
click at [507, 357] on div at bounding box center [562, 352] width 995 height 12
click at [514, 353] on div at bounding box center [562, 352] width 995 height 12
click at [521, 354] on div at bounding box center [562, 352] width 995 height 12
click at [529, 352] on div at bounding box center [562, 352] width 995 height 12
click at [538, 354] on div at bounding box center [562, 352] width 995 height 12
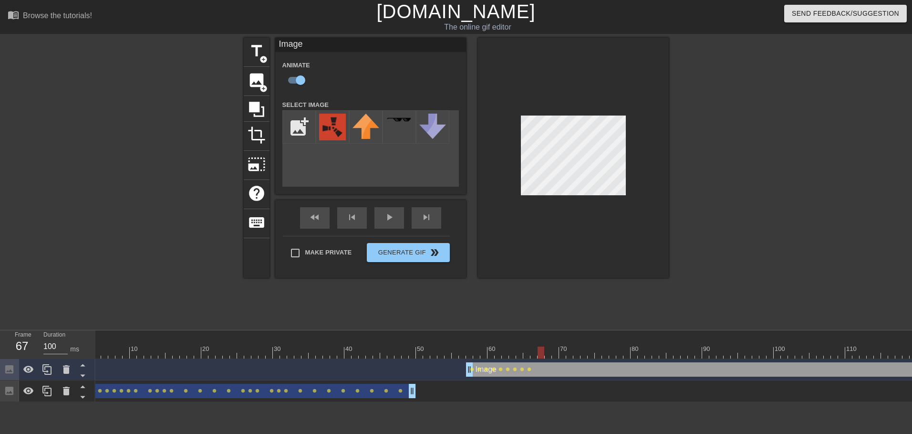
click at [536, 357] on div at bounding box center [562, 352] width 995 height 12
click at [530, 355] on div at bounding box center [562, 352] width 995 height 12
click at [536, 353] on div at bounding box center [562, 352] width 995 height 12
click at [541, 355] on div at bounding box center [562, 352] width 995 height 12
click at [549, 355] on div at bounding box center [562, 352] width 995 height 12
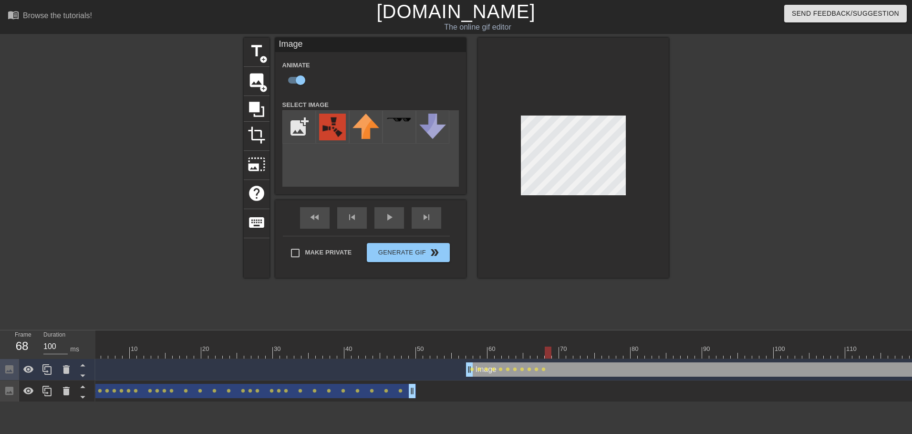
click at [558, 350] on div at bounding box center [562, 352] width 995 height 12
click at [581, 350] on div at bounding box center [562, 352] width 995 height 12
click at [608, 349] on div at bounding box center [562, 352] width 995 height 12
click at [645, 352] on div at bounding box center [562, 352] width 995 height 12
click at [639, 355] on div at bounding box center [562, 352] width 995 height 12
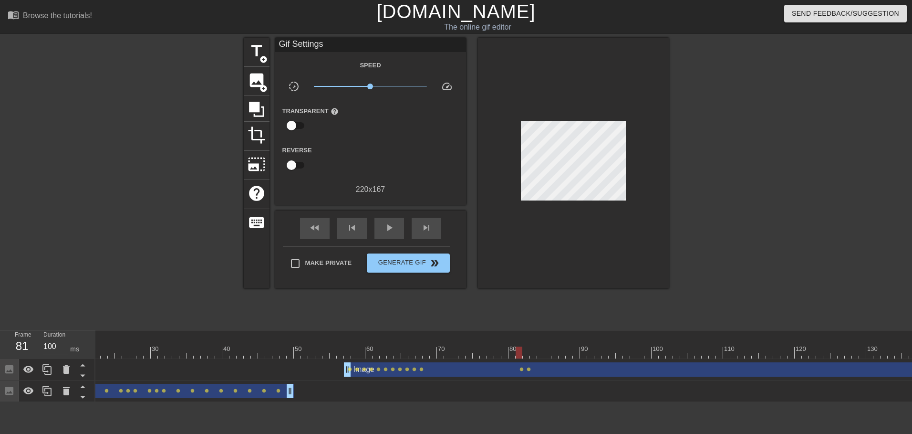
scroll to position [0, 180]
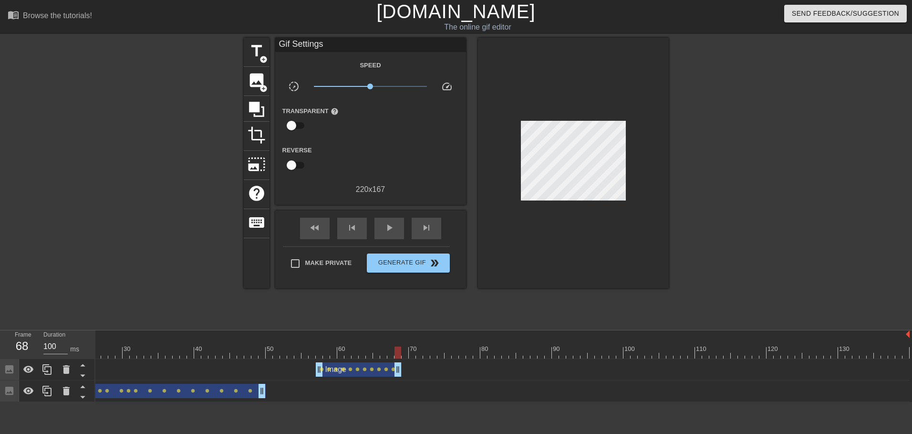
drag, startPoint x: 905, startPoint y: 369, endPoint x: 399, endPoint y: 370, distance: 506.1
click at [404, 351] on div at bounding box center [412, 352] width 995 height 12
click at [395, 353] on div at bounding box center [412, 352] width 995 height 12
drag, startPoint x: 398, startPoint y: 375, endPoint x: 392, endPoint y: 375, distance: 5.7
click at [395, 354] on div at bounding box center [412, 352] width 995 height 12
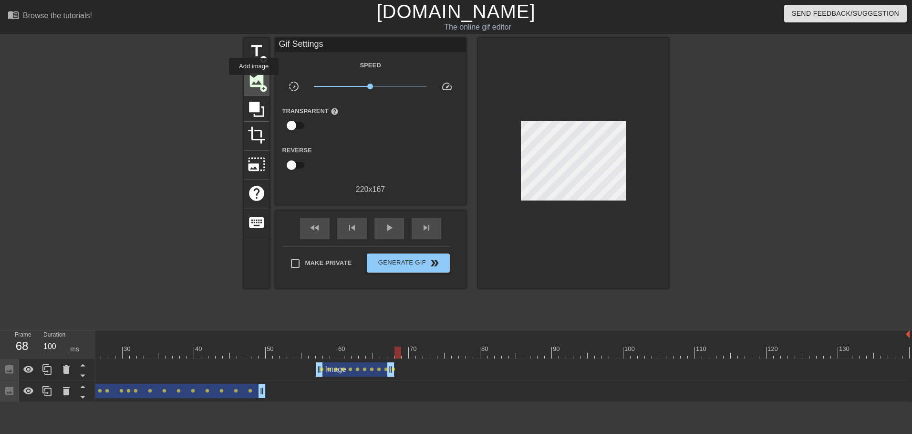
click at [254, 82] on span "image" at bounding box center [257, 80] width 18 height 18
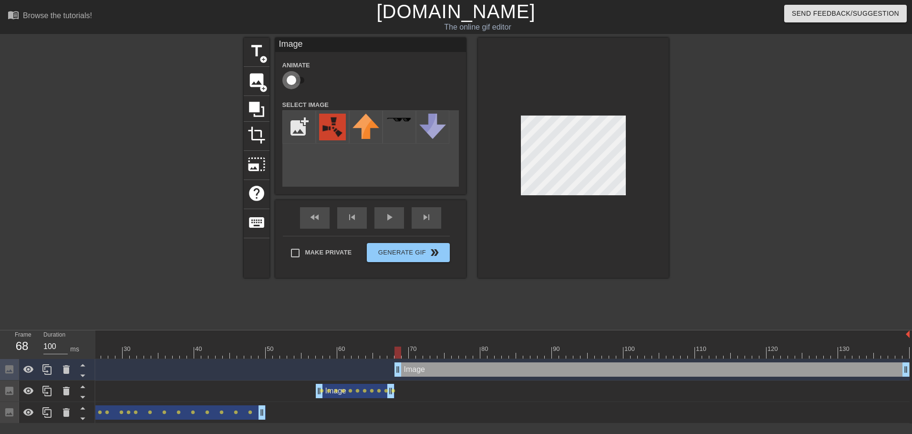
click at [300, 78] on input "checkbox" at bounding box center [291, 80] width 54 height 18
checkbox input "true"
drag, startPoint x: 398, startPoint y: 372, endPoint x: 473, endPoint y: 372, distance: 74.9
drag, startPoint x: 335, startPoint y: 128, endPoint x: 433, endPoint y: 143, distance: 99.3
click at [334, 129] on img at bounding box center [332, 127] width 27 height 27
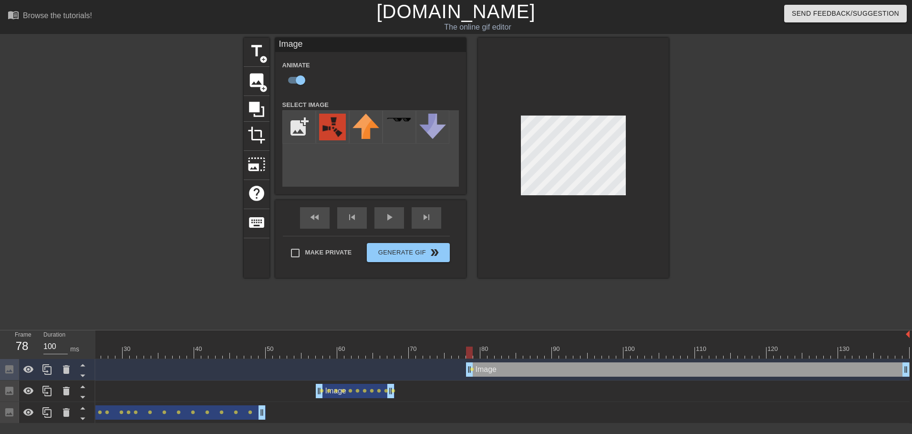
click at [473, 356] on div at bounding box center [412, 352] width 995 height 12
click at [481, 356] on div at bounding box center [412, 352] width 995 height 12
click at [492, 354] on div at bounding box center [412, 352] width 995 height 12
click at [484, 353] on div at bounding box center [412, 352] width 995 height 12
click at [478, 353] on div at bounding box center [412, 352] width 995 height 12
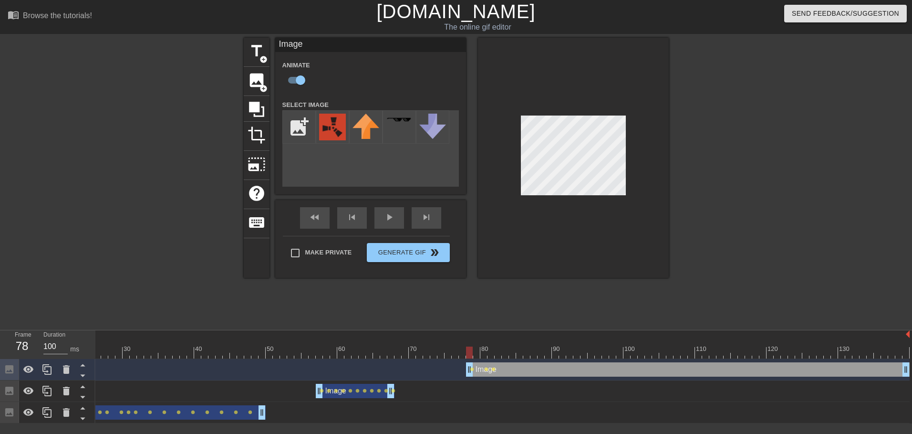
click at [469, 356] on div at bounding box center [412, 352] width 995 height 12
click at [498, 354] on div at bounding box center [412, 352] width 995 height 12
click at [505, 355] on div at bounding box center [412, 352] width 995 height 12
click at [514, 354] on div at bounding box center [412, 352] width 995 height 12
click at [521, 355] on div at bounding box center [412, 352] width 995 height 12
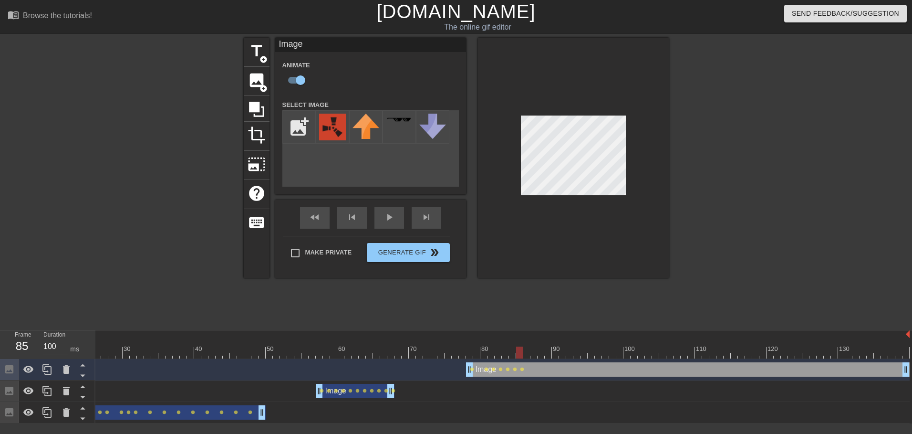
click at [529, 357] on div at bounding box center [412, 352] width 995 height 12
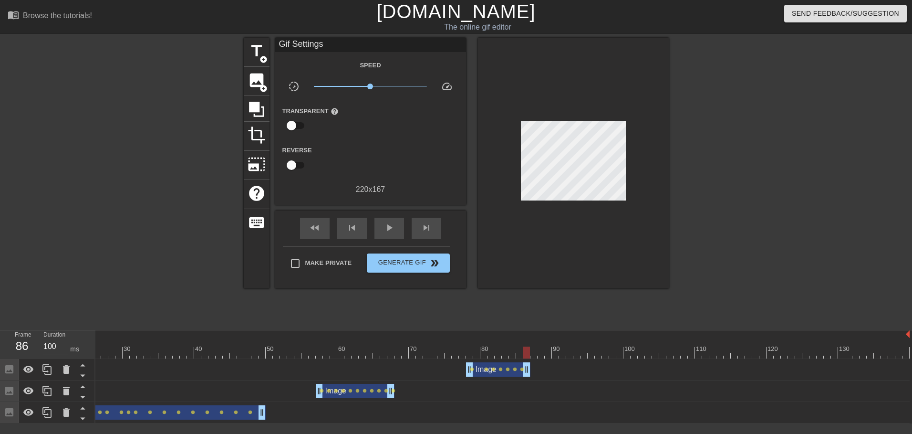
drag, startPoint x: 905, startPoint y: 370, endPoint x: 558, endPoint y: 354, distance: 347.6
drag, startPoint x: 527, startPoint y: 373, endPoint x: 522, endPoint y: 373, distance: 4.8
click at [549, 353] on div at bounding box center [412, 352] width 995 height 12
click at [573, 352] on div at bounding box center [412, 352] width 995 height 12
click at [636, 350] on div at bounding box center [412, 352] width 995 height 12
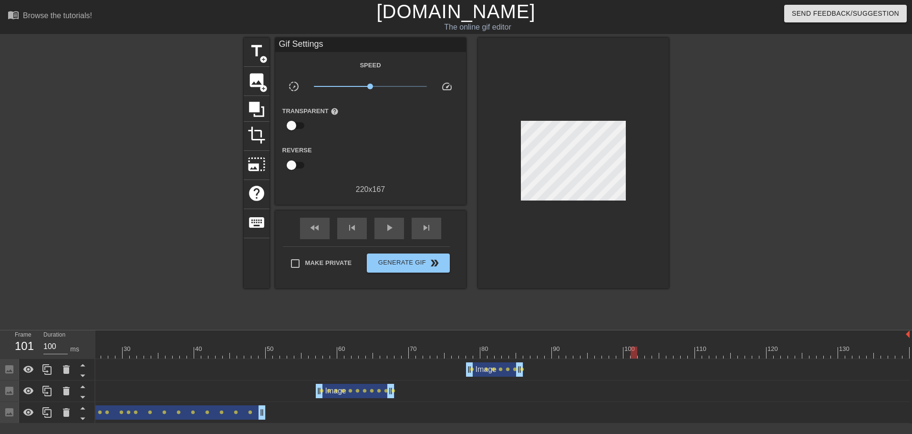
click at [677, 348] on div at bounding box center [412, 352] width 995 height 12
click at [725, 344] on div at bounding box center [726, 349] width 2 height 10
click at [773, 351] on div at bounding box center [412, 352] width 995 height 12
click at [813, 350] on div at bounding box center [412, 352] width 995 height 12
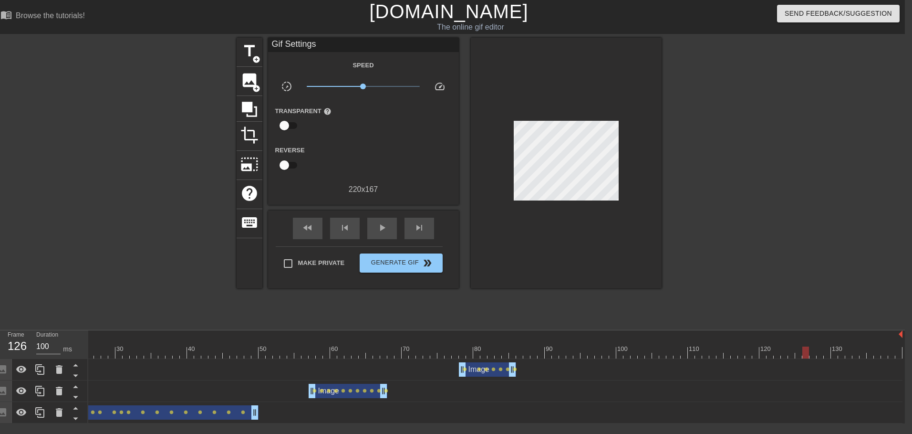
click at [830, 352] on div at bounding box center [405, 352] width 995 height 12
drag, startPoint x: 858, startPoint y: 350, endPoint x: 872, endPoint y: 353, distance: 15.2
click at [858, 351] on div at bounding box center [405, 352] width 995 height 12
click at [871, 354] on div at bounding box center [405, 352] width 995 height 12
click at [888, 352] on div at bounding box center [405, 352] width 995 height 12
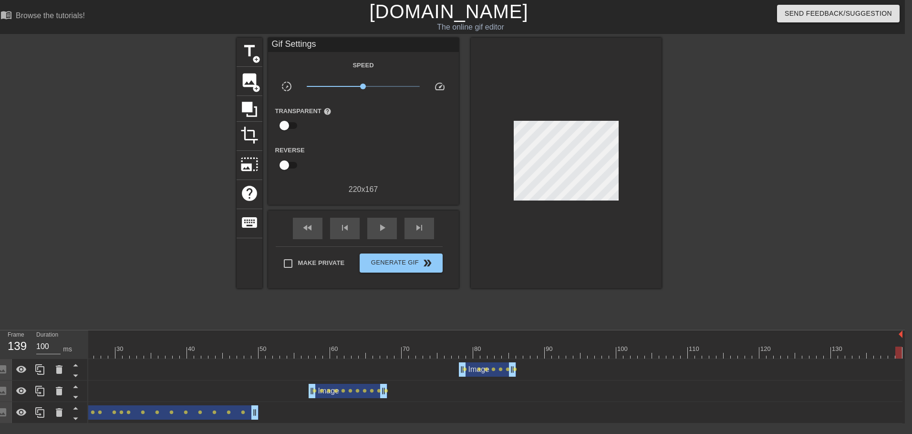
click at [898, 352] on div at bounding box center [405, 352] width 995 height 12
click at [902, 353] on div "10 20 30 40 50 60 70 80 90 100 110 120 130 Image drag_handle drag_handle lens l…" at bounding box center [496, 376] width 817 height 93
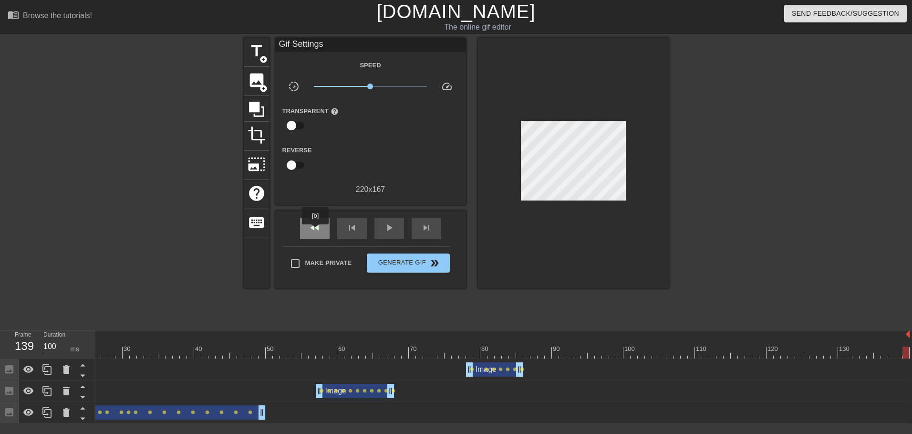
click at [316, 231] on span "fast_rewind" at bounding box center [314, 227] width 11 height 11
click at [95, 347] on div "Frame 1 Duration 100 ms" at bounding box center [47, 344] width 95 height 29
click at [98, 351] on div at bounding box center [412, 352] width 995 height 12
click at [389, 225] on span "play_arrow" at bounding box center [389, 227] width 11 height 11
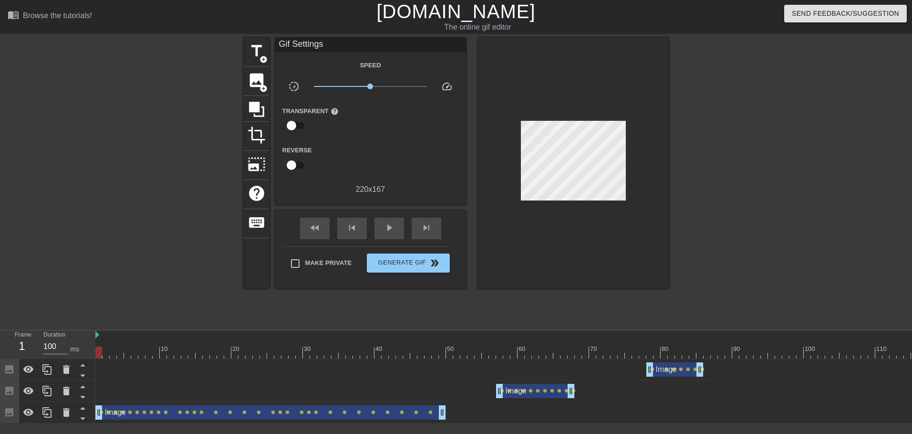
click at [98, 348] on div at bounding box center [592, 352] width 995 height 12
click at [391, 228] on span "play_arrow" at bounding box center [389, 227] width 11 height 11
click at [391, 229] on span "pause" at bounding box center [389, 227] width 11 height 11
click at [434, 355] on div at bounding box center [592, 352] width 995 height 12
drag, startPoint x: 414, startPoint y: 349, endPoint x: 409, endPoint y: 354, distance: 6.8
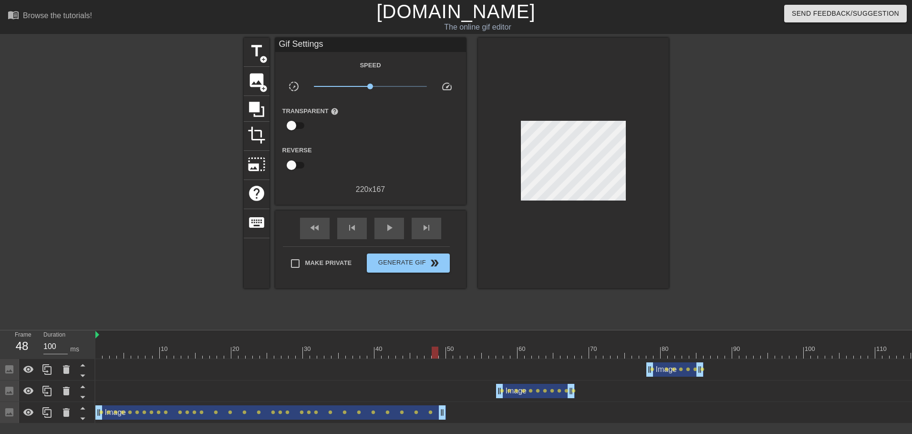
click at [412, 350] on div at bounding box center [592, 352] width 995 height 12
drag, startPoint x: 444, startPoint y: 415, endPoint x: 417, endPoint y: 413, distance: 27.3
click at [417, 413] on div "Image drag_handle drag_handle lens lens lens lens lens lens lens lens lens lens…" at bounding box center [592, 412] width 995 height 14
drag, startPoint x: 98, startPoint y: 350, endPoint x: 113, endPoint y: 344, distance: 15.7
click at [98, 350] on div at bounding box center [592, 352] width 995 height 12
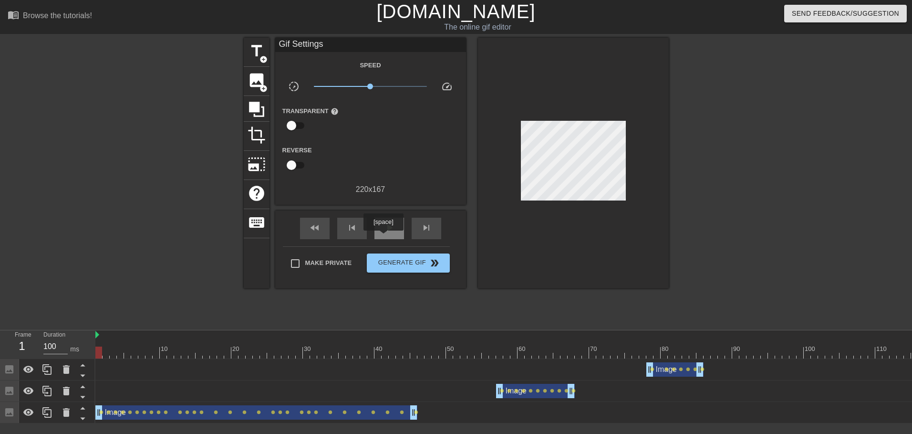
click at [387, 230] on span "play_arrow" at bounding box center [389, 227] width 11 height 11
click at [389, 230] on span "pause" at bounding box center [389, 227] width 11 height 11
click at [651, 346] on div at bounding box center [592, 352] width 995 height 12
click at [251, 84] on span "image" at bounding box center [257, 80] width 18 height 18
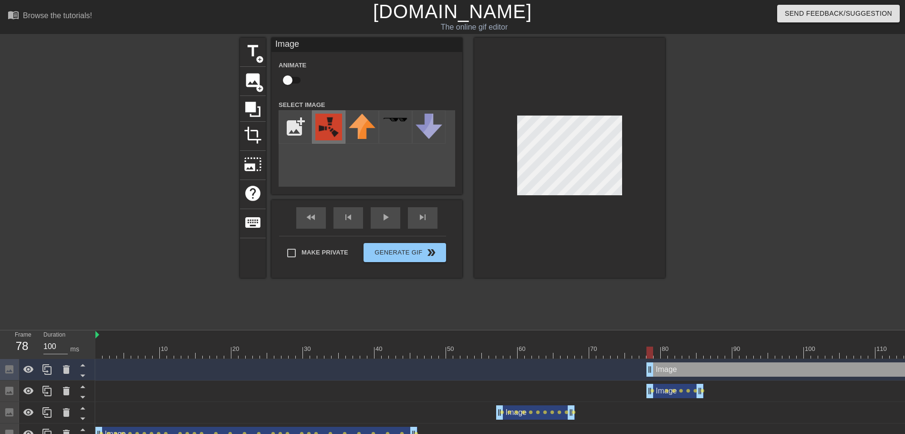
click at [322, 127] on img at bounding box center [328, 127] width 27 height 27
click at [294, 82] on input "checkbox" at bounding box center [287, 80] width 54 height 18
checkbox input "true"
click at [657, 353] on div at bounding box center [592, 352] width 995 height 12
click at [665, 355] on div at bounding box center [592, 352] width 995 height 12
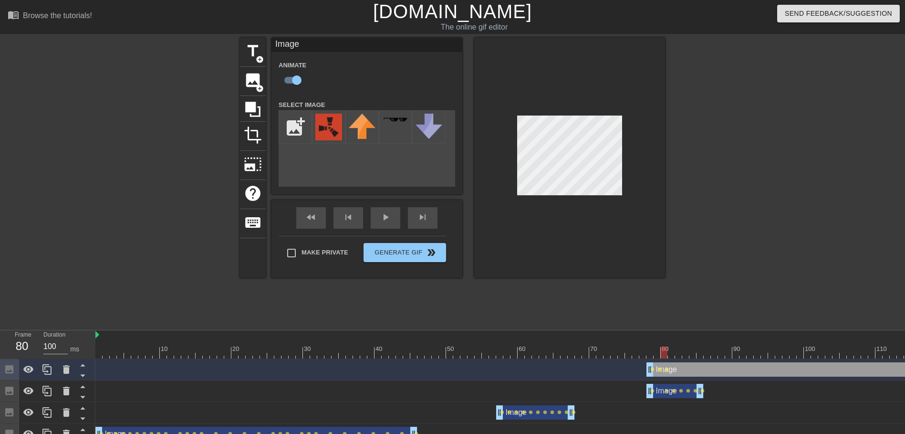
click at [672, 351] on div at bounding box center [592, 352] width 995 height 12
click at [679, 352] on div at bounding box center [592, 352] width 995 height 12
click at [610, 197] on div at bounding box center [569, 158] width 191 height 240
drag, startPoint x: 686, startPoint y: 352, endPoint x: 686, endPoint y: 346, distance: 5.7
click at [685, 352] on div at bounding box center [592, 352] width 995 height 12
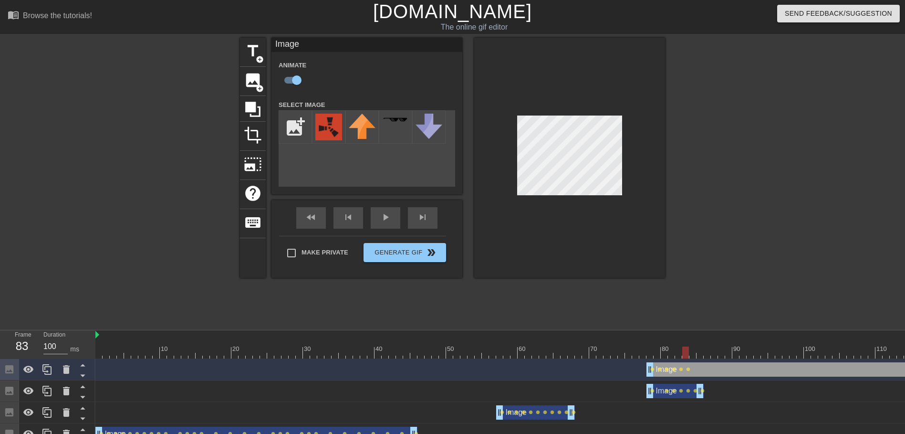
click at [614, 197] on div at bounding box center [569, 158] width 191 height 240
click at [692, 352] on div at bounding box center [592, 352] width 995 height 12
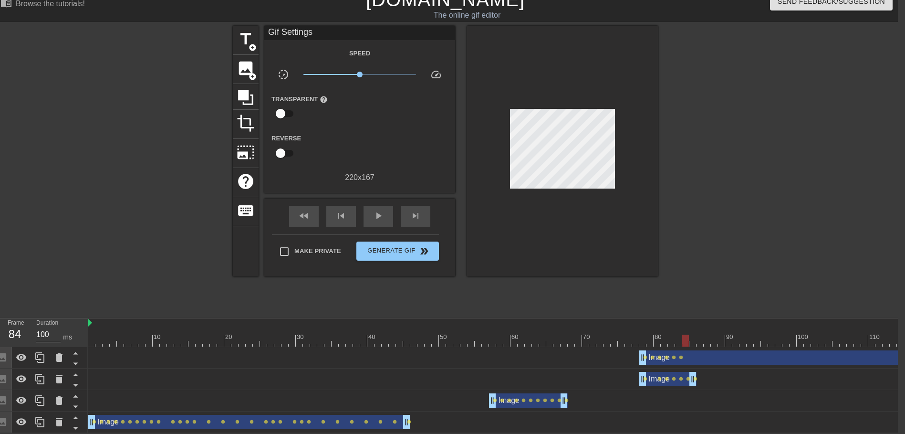
scroll to position [0, 180]
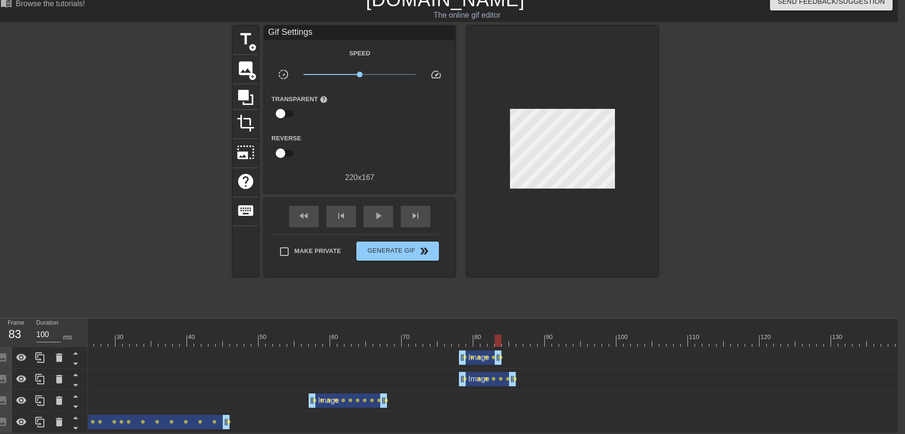
drag, startPoint x: 897, startPoint y: 352, endPoint x: 499, endPoint y: 356, distance: 397.4
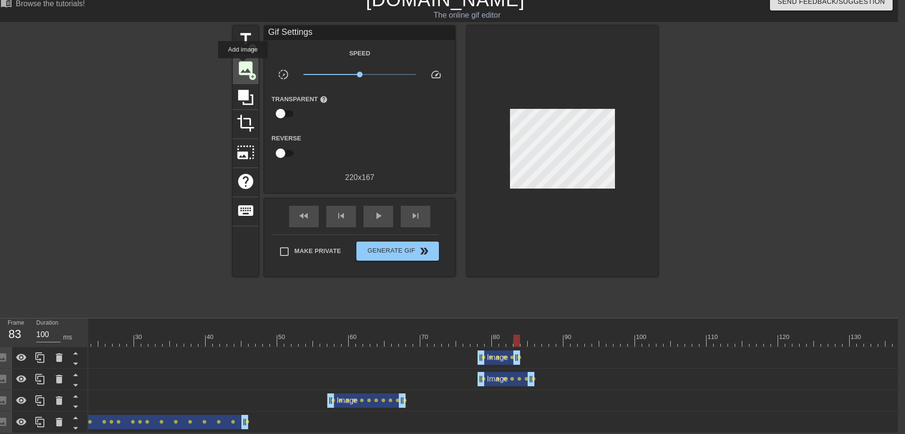
click at [243, 65] on span "image" at bounding box center [246, 68] width 18 height 18
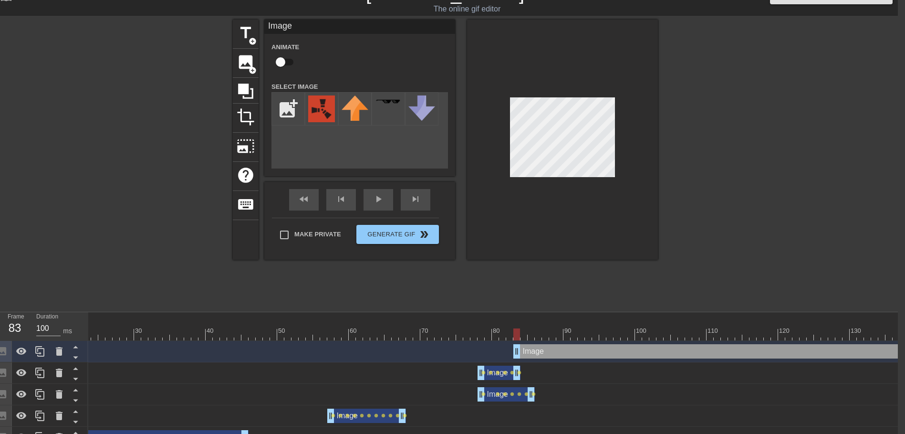
click at [288, 63] on input "checkbox" at bounding box center [280, 62] width 54 height 18
checkbox input "true"
click at [324, 107] on img at bounding box center [321, 108] width 27 height 27
drag, startPoint x: 517, startPoint y: 354, endPoint x: 479, endPoint y: 356, distance: 38.2
click at [487, 335] on div at bounding box center [424, 334] width 995 height 12
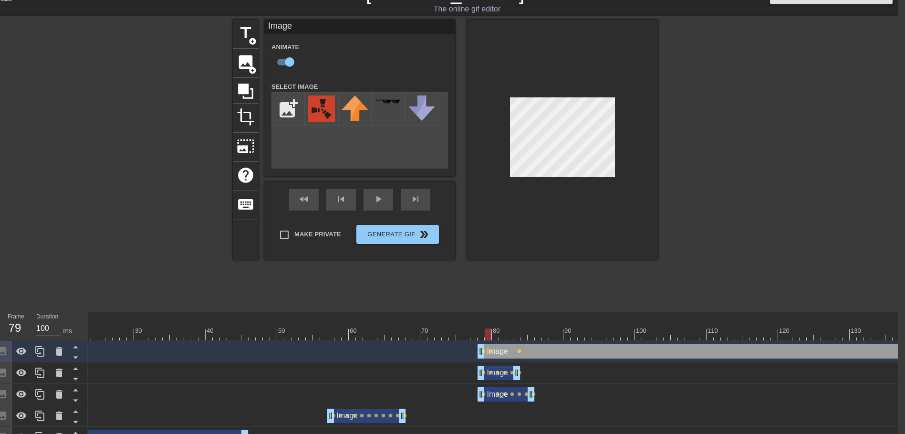
click at [495, 337] on div at bounding box center [424, 334] width 995 height 12
click at [503, 334] on div at bounding box center [424, 334] width 995 height 12
click at [517, 396] on div "Image drag_handle drag_handle" at bounding box center [505, 394] width 57 height 14
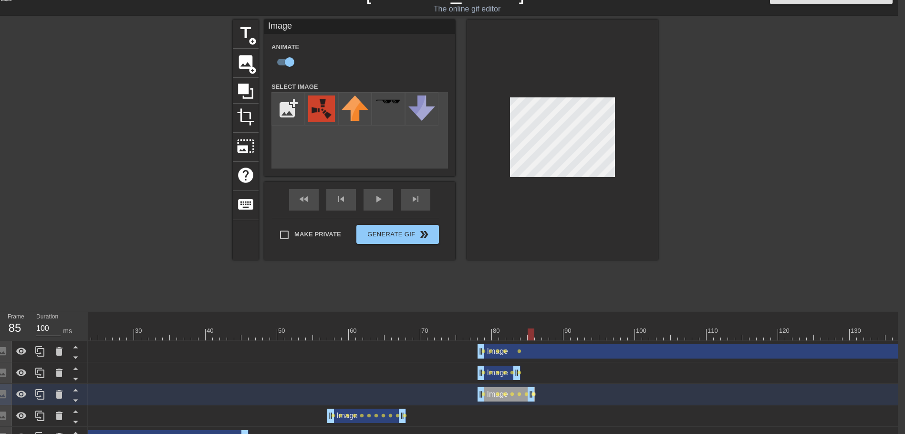
click at [532, 393] on span "lens" at bounding box center [533, 394] width 4 height 4
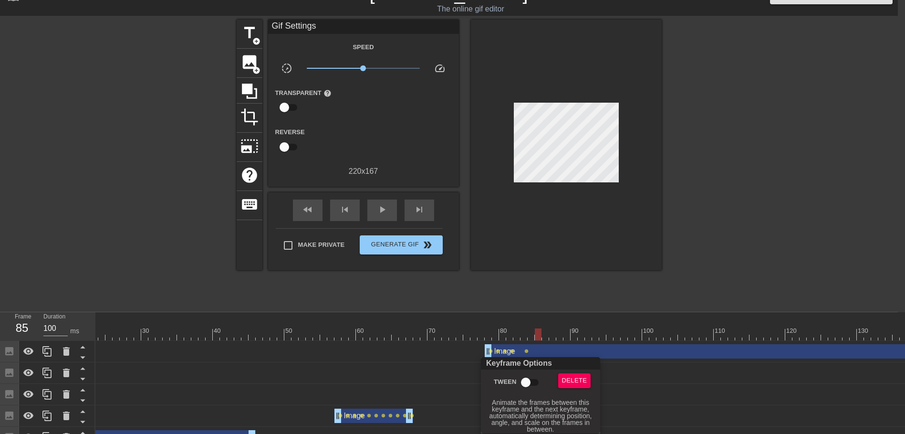
scroll to position [18, 0]
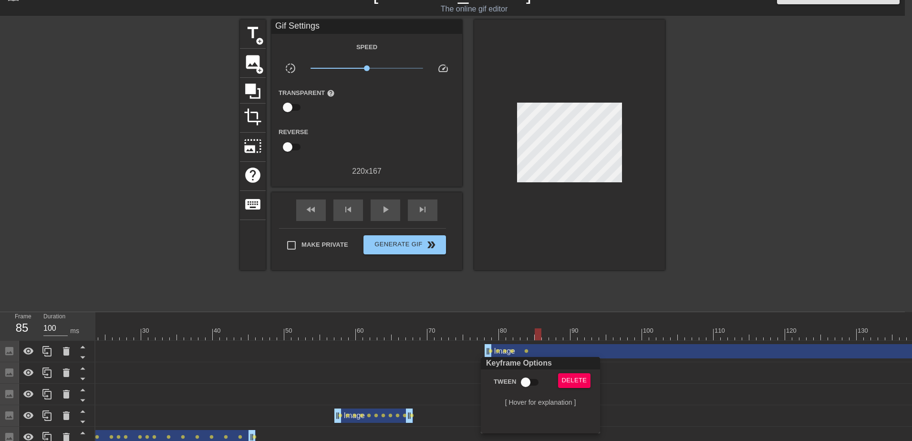
click at [649, 399] on div at bounding box center [456, 220] width 912 height 441
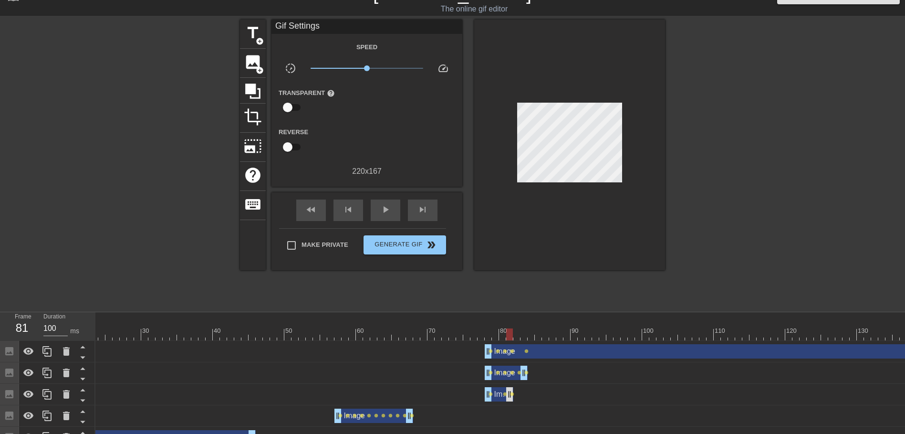
drag, startPoint x: 537, startPoint y: 396, endPoint x: 513, endPoint y: 398, distance: 24.4
click at [509, 402] on div "Image drag_handle drag_handle lens lens lens" at bounding box center [431, 394] width 995 height 21
click at [513, 349] on span "lens" at bounding box center [512, 351] width 4 height 4
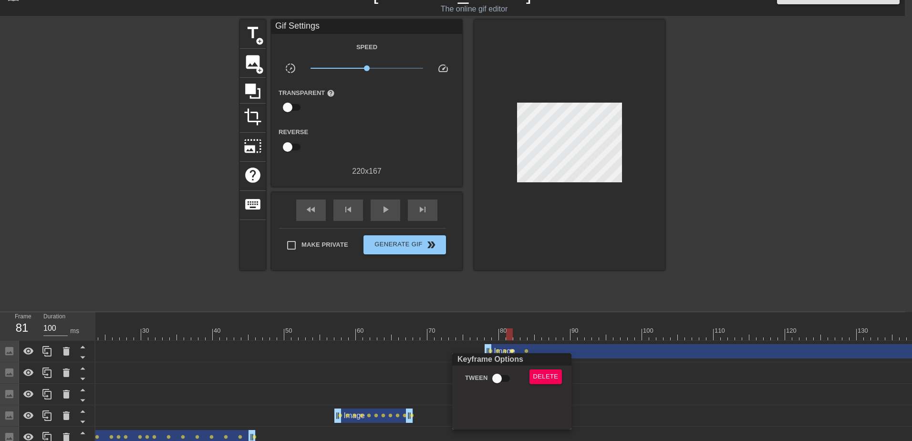
drag, startPoint x: 578, startPoint y: 117, endPoint x: 586, endPoint y: 121, distance: 9.2
click at [586, 121] on div at bounding box center [456, 220] width 912 height 441
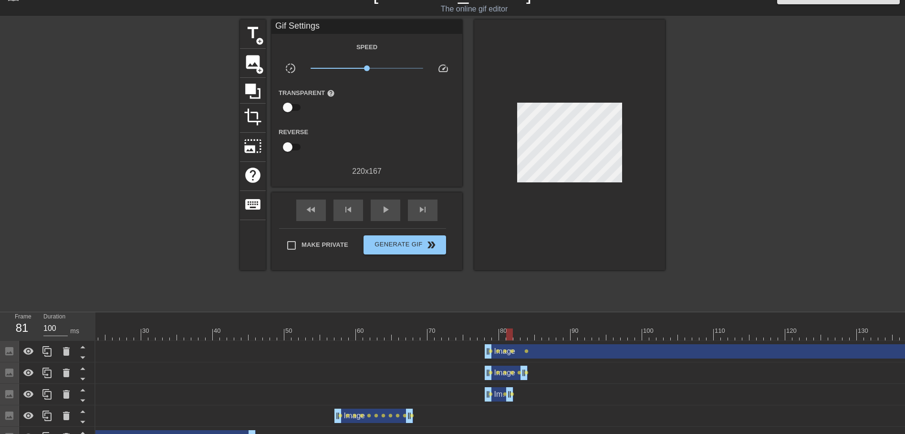
click at [556, 353] on div "Image drag_handle drag_handle" at bounding box center [707, 351] width 444 height 14
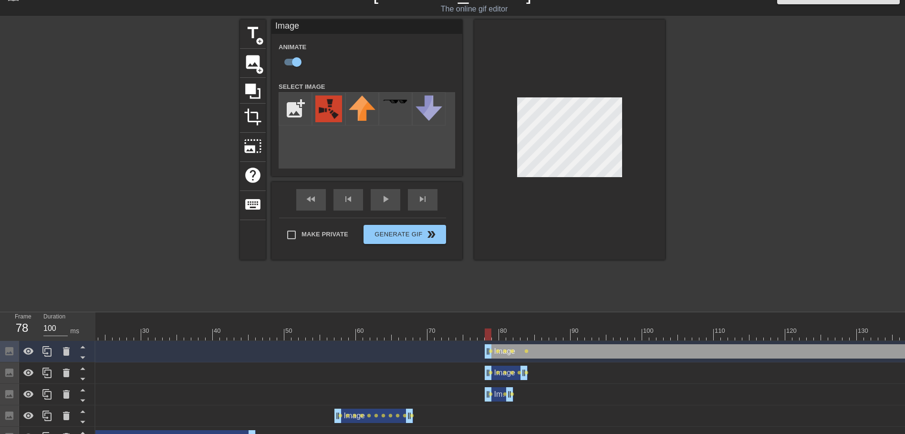
click at [522, 352] on div "Image drag_handle drag_handle" at bounding box center [707, 351] width 444 height 14
click at [516, 333] on div at bounding box center [431, 334] width 995 height 12
click at [515, 397] on div "Image drag_handle drag_handle lens lens lens" at bounding box center [431, 394] width 995 height 14
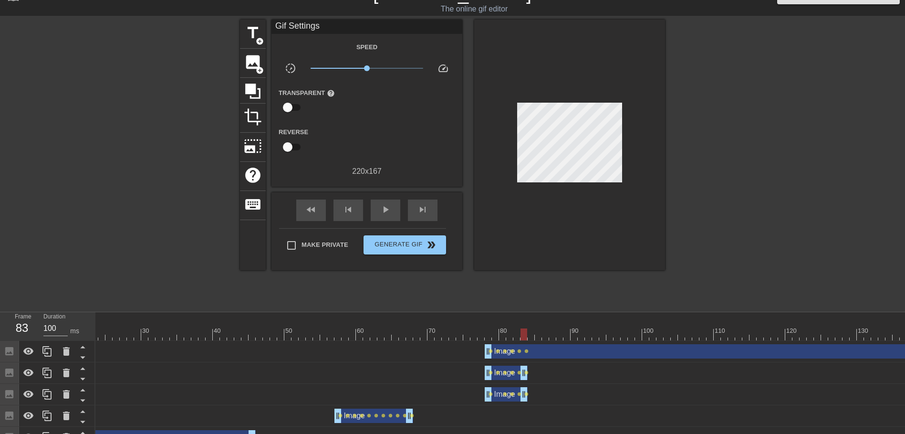
drag, startPoint x: 508, startPoint y: 395, endPoint x: 523, endPoint y: 394, distance: 14.8
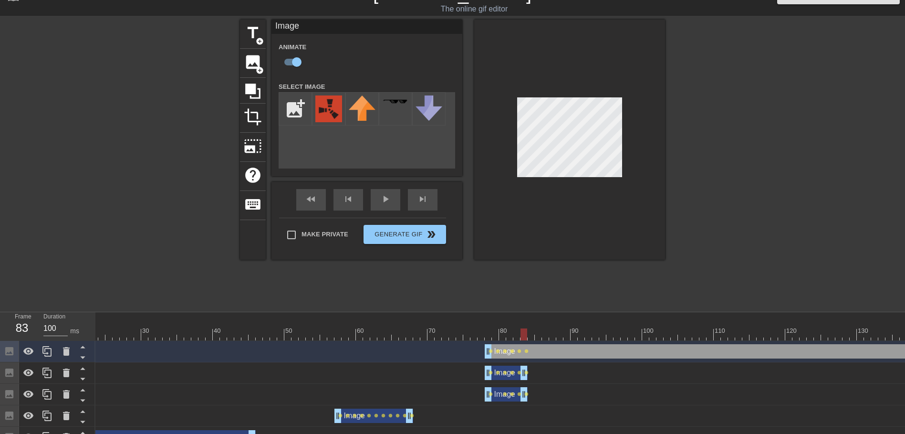
click at [507, 334] on div at bounding box center [431, 334] width 995 height 12
click at [518, 335] on div at bounding box center [431, 334] width 995 height 12
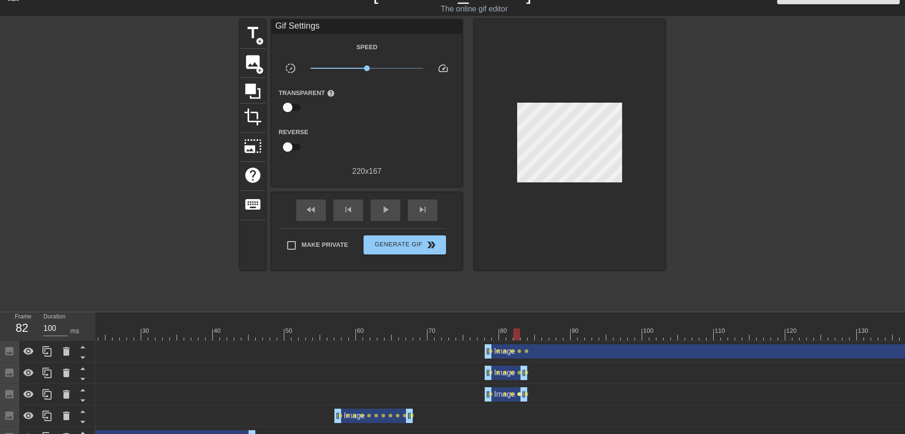
click at [521, 394] on span "lens" at bounding box center [519, 394] width 4 height 4
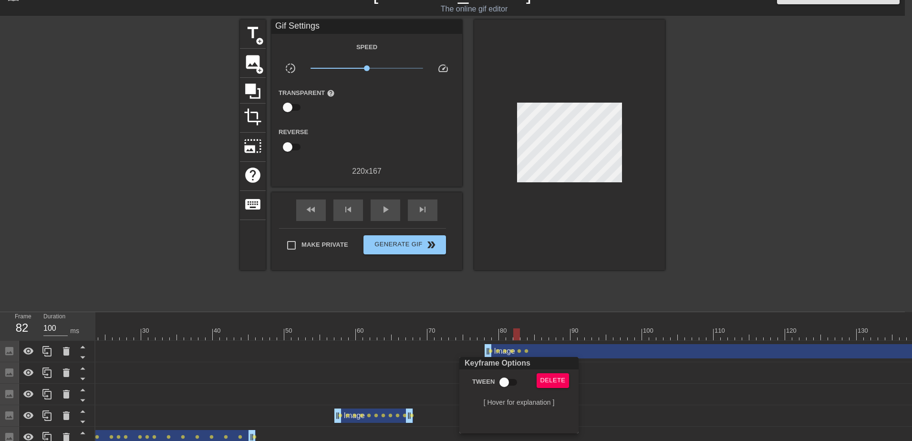
click at [622, 395] on div at bounding box center [456, 220] width 912 height 441
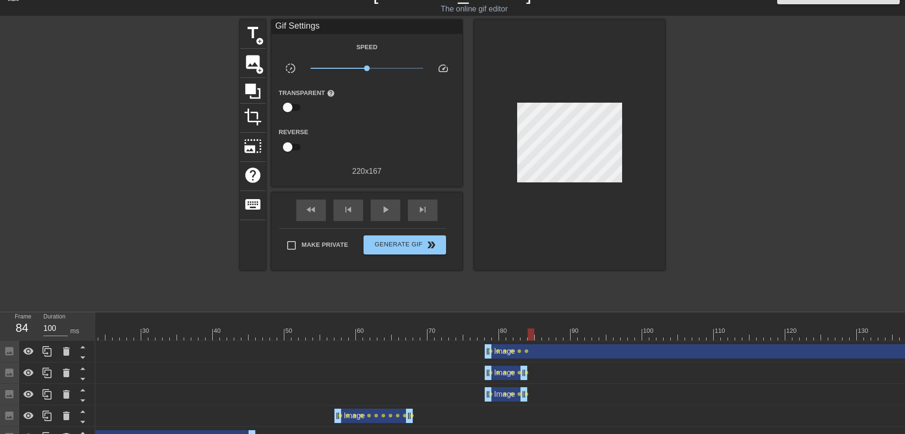
click at [529, 334] on div at bounding box center [431, 334] width 995 height 12
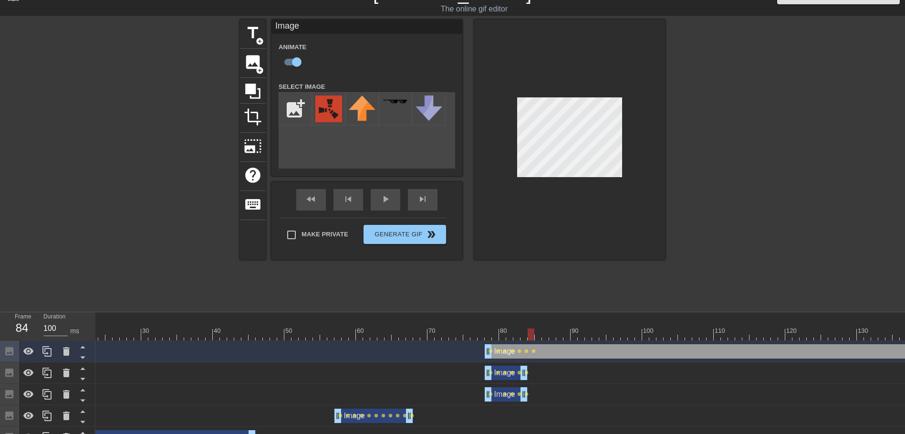
click at [467, 329] on div at bounding box center [431, 334] width 995 height 12
click at [387, 196] on div "fast_rewind skip_previous play_arrow skip_next" at bounding box center [366, 200] width 155 height 36
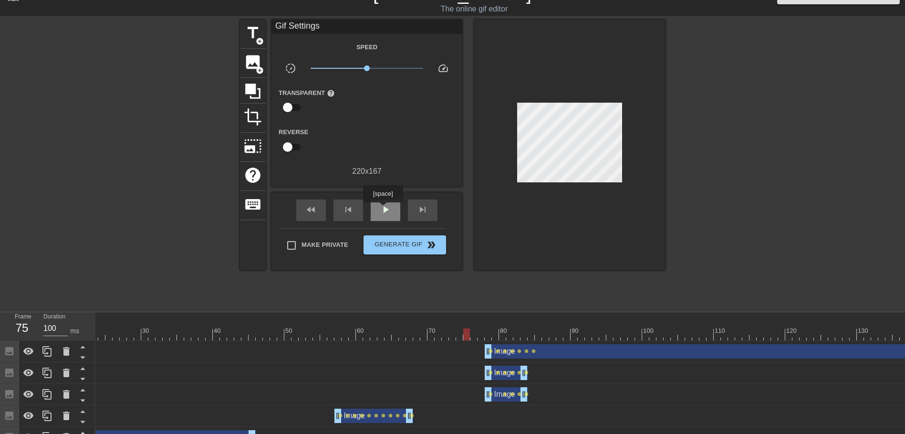
click at [383, 209] on span "play_arrow" at bounding box center [385, 209] width 11 height 11
click at [383, 209] on span "pause" at bounding box center [385, 209] width 11 height 11
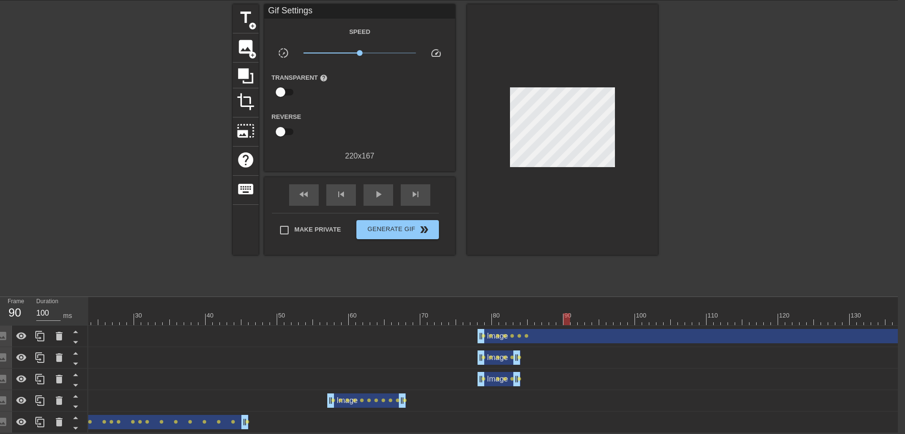
scroll to position [0, 180]
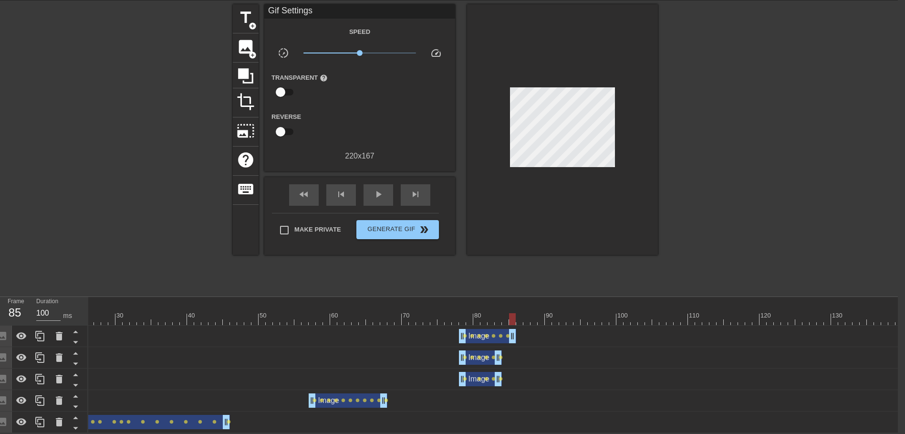
drag, startPoint x: 898, startPoint y: 327, endPoint x: 511, endPoint y: 333, distance: 386.4
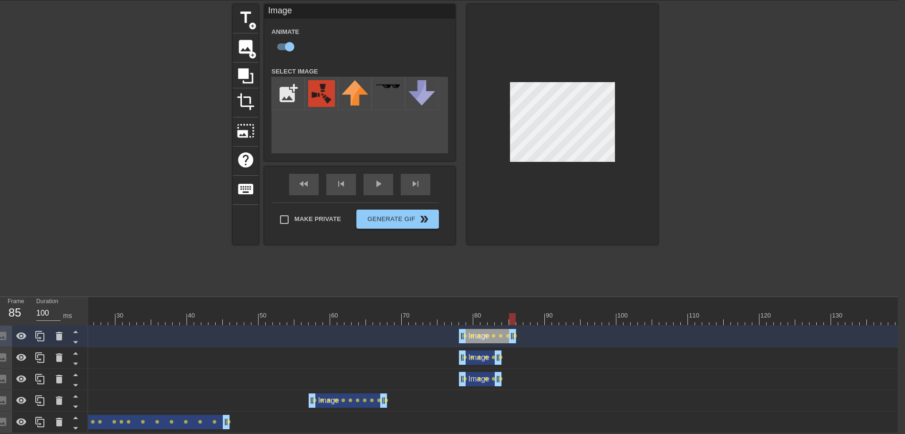
click at [437, 313] on div at bounding box center [405, 319] width 995 height 12
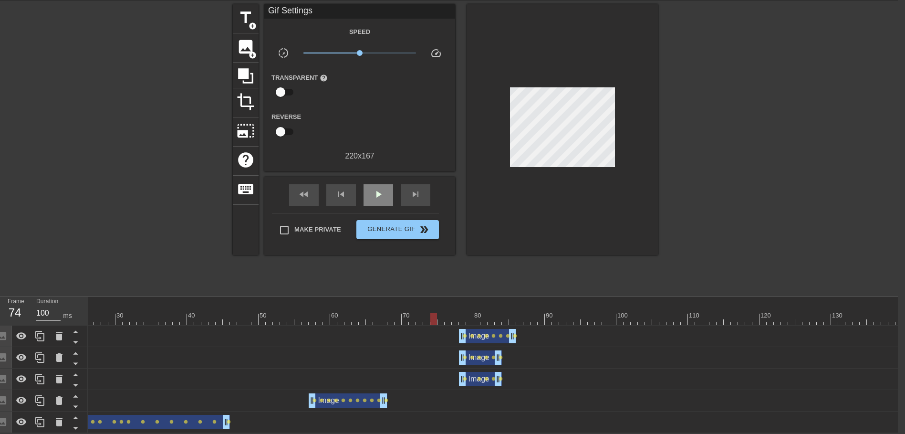
click at [375, 177] on div "fast_rewind skip_previous play_arrow skip_next" at bounding box center [359, 195] width 155 height 36
click at [381, 189] on span "play_arrow" at bounding box center [378, 193] width 11 height 11
click at [486, 355] on span "lens" at bounding box center [486, 357] width 4 height 4
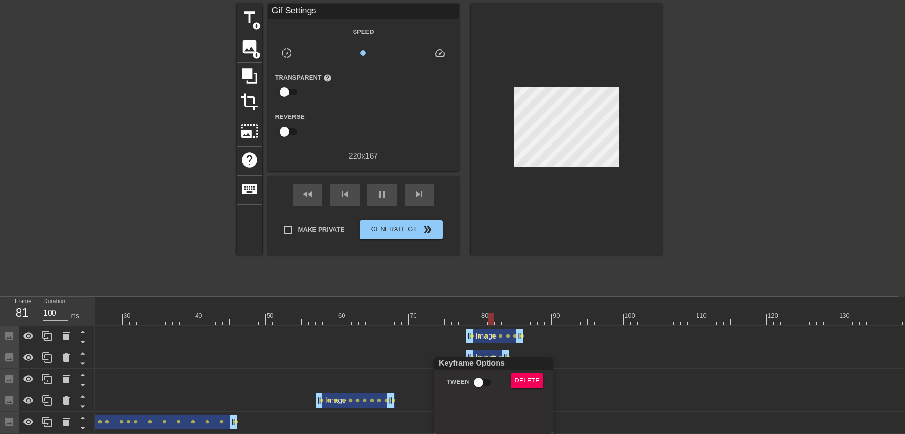
scroll to position [32, 0]
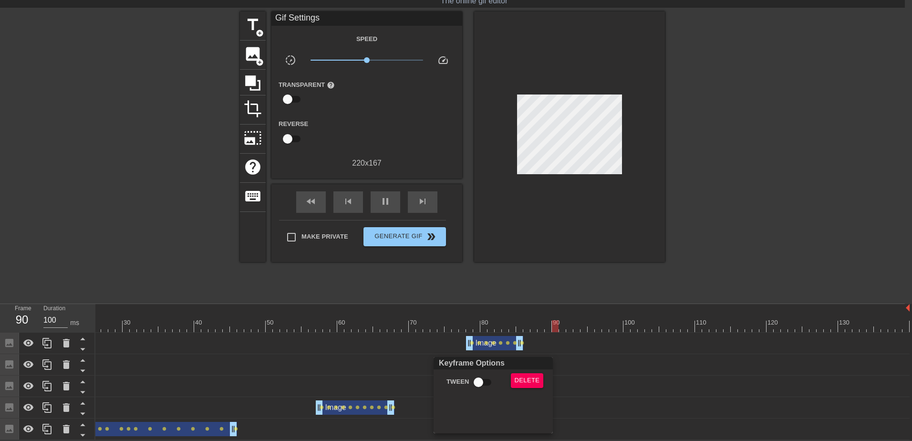
click at [588, 378] on div at bounding box center [456, 220] width 912 height 441
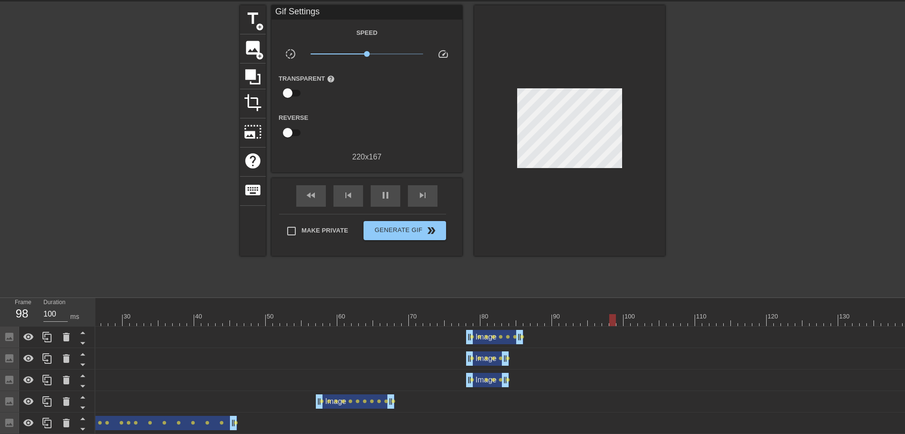
click at [439, 384] on div "Image drag_handle drag_handle lens lens lens lens lens" at bounding box center [412, 380] width 995 height 14
click at [476, 386] on div "Image drag_handle drag_handle" at bounding box center [487, 380] width 43 height 14
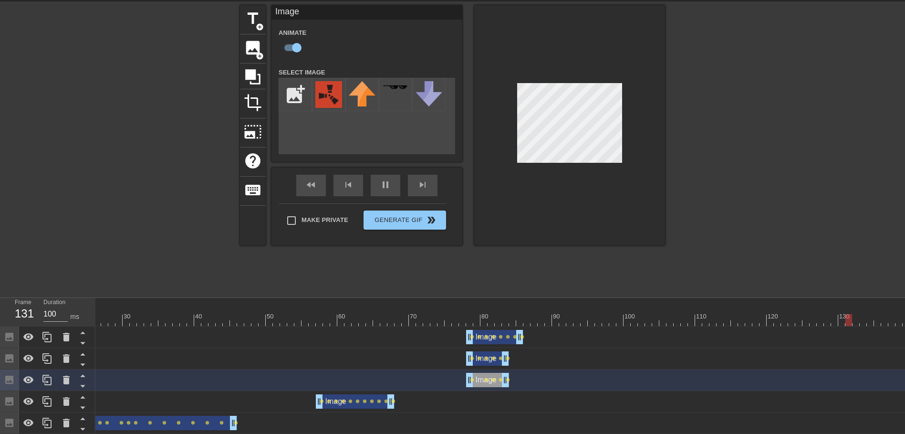
click at [490, 320] on div at bounding box center [412, 320] width 995 height 12
click at [499, 319] on div at bounding box center [412, 320] width 995 height 12
click at [511, 317] on div at bounding box center [412, 320] width 995 height 12
click at [522, 318] on div at bounding box center [412, 320] width 995 height 12
click at [520, 319] on div at bounding box center [519, 320] width 7 height 12
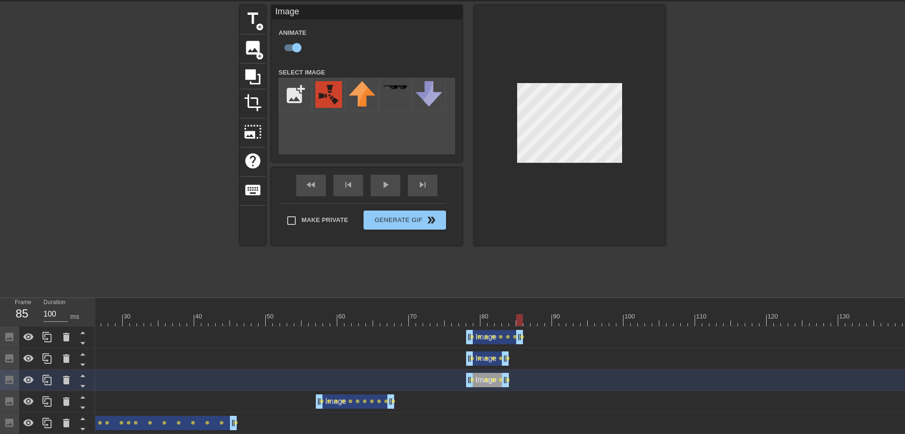
click at [527, 321] on div at bounding box center [412, 320] width 995 height 12
click at [509, 322] on div at bounding box center [412, 320] width 995 height 12
click at [498, 322] on div at bounding box center [412, 320] width 995 height 12
click at [488, 323] on div at bounding box center [412, 320] width 995 height 12
click at [485, 323] on div at bounding box center [412, 320] width 995 height 12
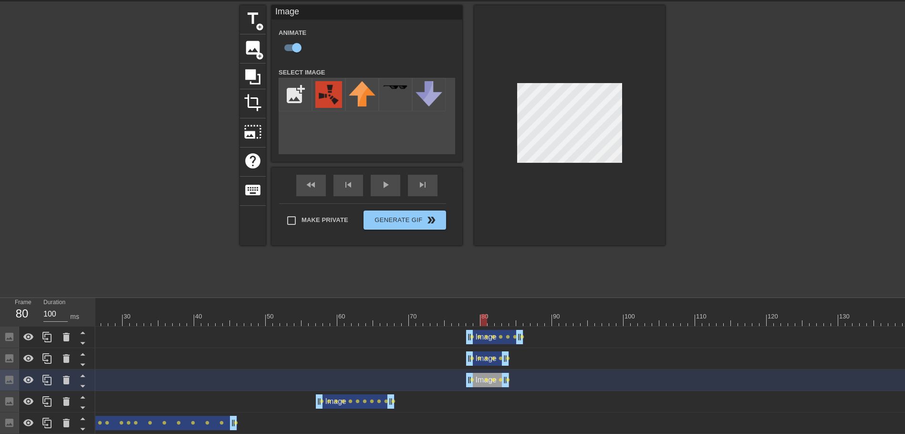
click at [481, 323] on div at bounding box center [483, 320] width 7 height 12
click at [476, 322] on div at bounding box center [412, 320] width 995 height 12
click at [487, 322] on div at bounding box center [412, 320] width 995 height 12
click at [496, 323] on div at bounding box center [412, 320] width 995 height 12
click at [500, 323] on div at bounding box center [498, 320] width 7 height 12
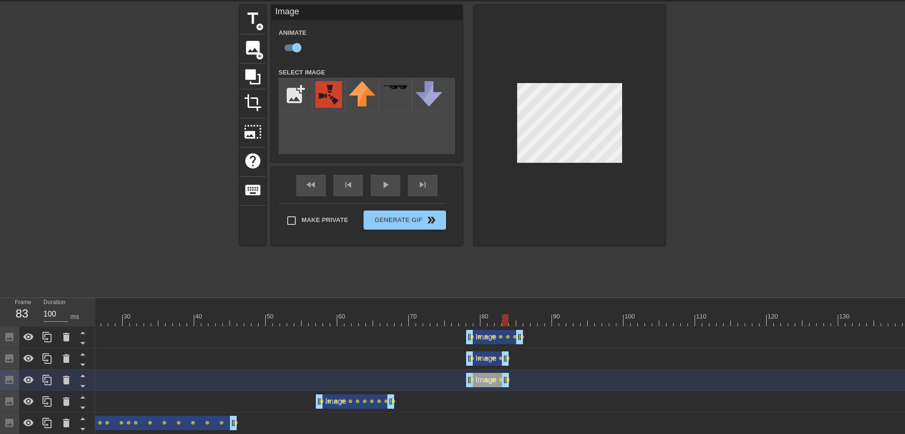
click at [504, 323] on div at bounding box center [412, 320] width 995 height 12
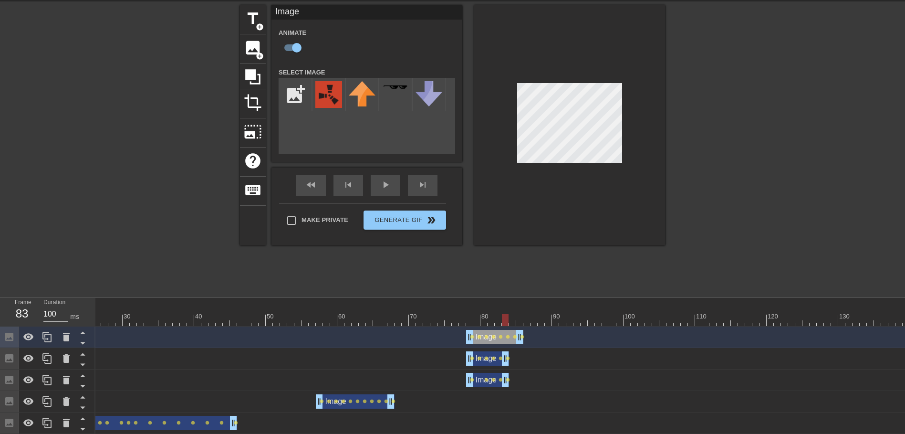
click at [501, 209] on div at bounding box center [569, 125] width 191 height 240
click at [511, 318] on div at bounding box center [412, 320] width 995 height 12
click at [519, 319] on div at bounding box center [412, 320] width 995 height 12
click at [528, 321] on div at bounding box center [412, 320] width 995 height 12
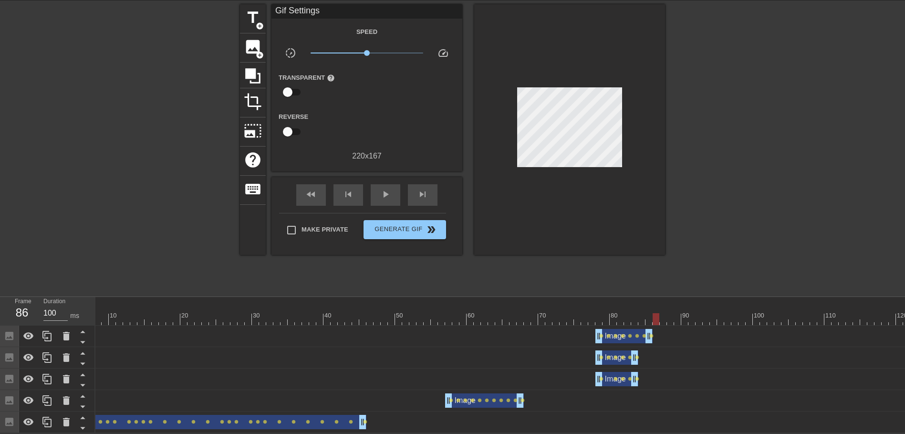
scroll to position [0, 0]
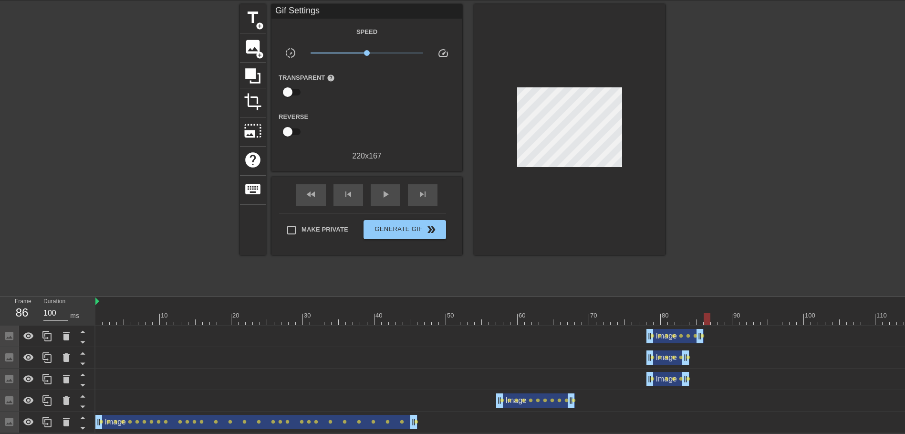
click at [98, 315] on div at bounding box center [592, 319] width 995 height 12
click at [384, 188] on span "play_arrow" at bounding box center [385, 193] width 11 height 11
click at [102, 313] on div at bounding box center [592, 319] width 995 height 12
click at [252, 41] on span "image" at bounding box center [253, 47] width 18 height 18
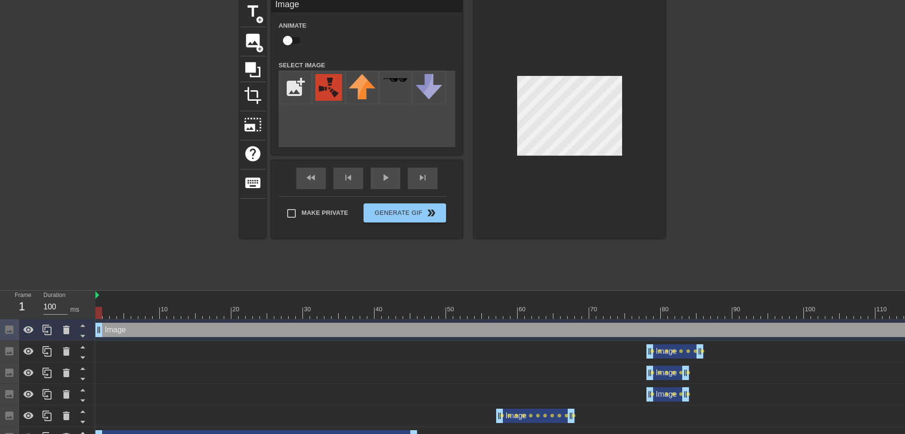
click at [295, 39] on input "checkbox" at bounding box center [287, 40] width 54 height 18
checkbox input "true"
click at [329, 89] on img at bounding box center [328, 87] width 27 height 27
click at [104, 309] on div at bounding box center [592, 313] width 995 height 12
click at [112, 314] on div at bounding box center [592, 313] width 995 height 12
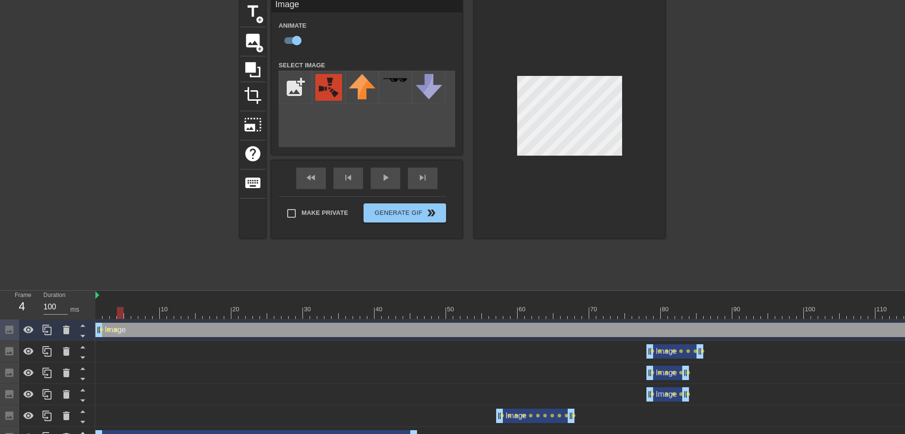
click at [120, 317] on div at bounding box center [592, 313] width 995 height 12
click at [129, 315] on div at bounding box center [592, 313] width 995 height 12
click at [137, 316] on div at bounding box center [592, 313] width 995 height 12
click at [143, 314] on div at bounding box center [592, 313] width 995 height 12
click at [151, 314] on div at bounding box center [592, 313] width 995 height 12
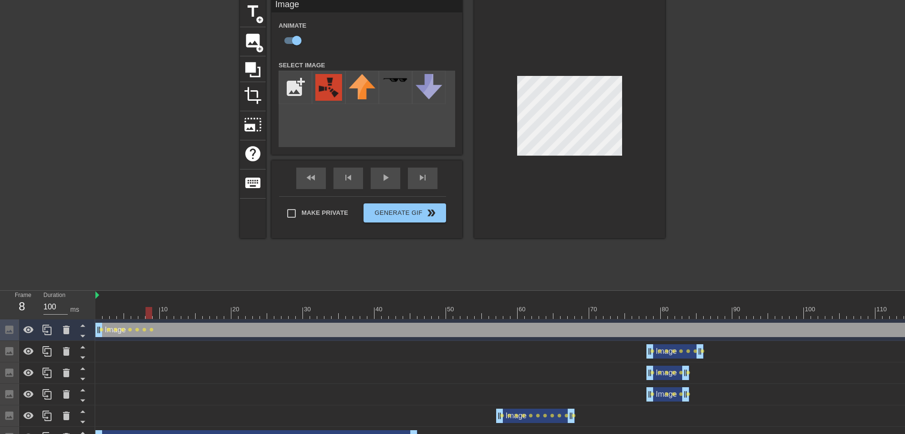
click at [156, 315] on div at bounding box center [592, 313] width 995 height 12
click at [163, 314] on div at bounding box center [592, 313] width 995 height 12
click at [170, 315] on div at bounding box center [592, 313] width 995 height 12
click at [181, 315] on div at bounding box center [592, 313] width 995 height 12
click at [177, 313] on div at bounding box center [592, 313] width 995 height 12
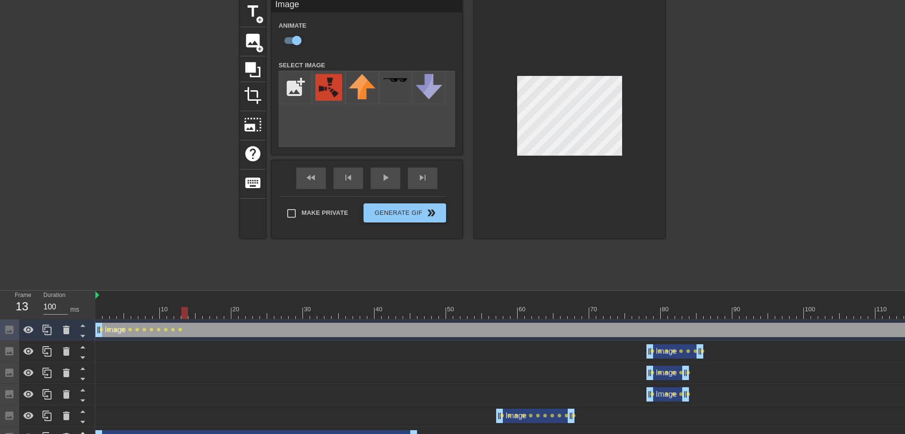
click at [186, 313] on div at bounding box center [592, 313] width 995 height 12
click at [193, 316] on div at bounding box center [592, 313] width 995 height 12
click at [200, 314] on div at bounding box center [592, 313] width 995 height 12
click at [208, 314] on div at bounding box center [592, 313] width 995 height 12
click at [212, 311] on div at bounding box center [592, 313] width 995 height 12
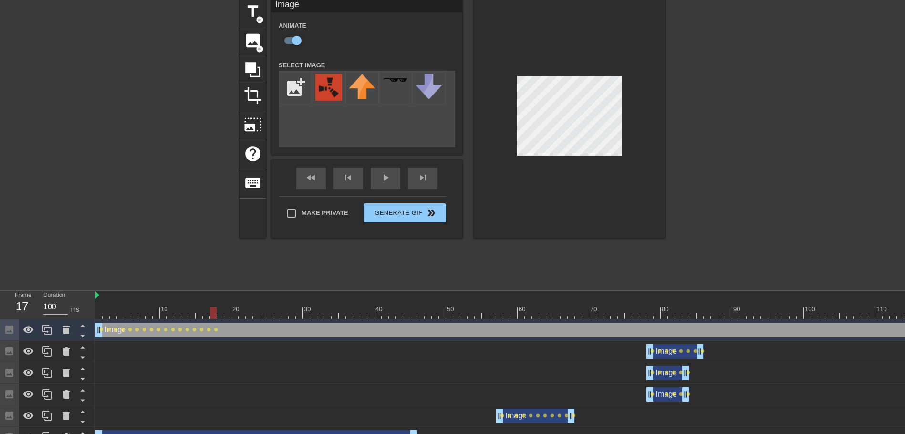
click at [220, 316] on div at bounding box center [592, 313] width 995 height 12
click at [228, 314] on div at bounding box center [592, 313] width 995 height 12
click at [237, 314] on div at bounding box center [592, 313] width 995 height 12
click at [240, 317] on div at bounding box center [592, 313] width 995 height 12
click at [249, 315] on div at bounding box center [592, 313] width 995 height 12
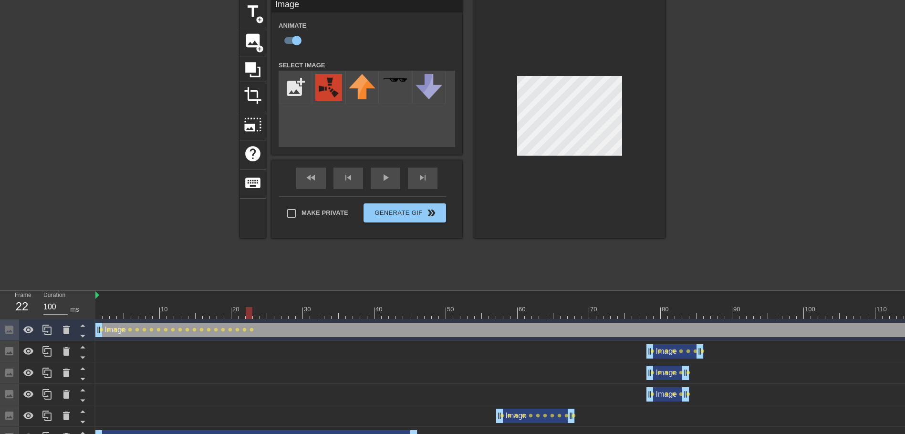
click at [258, 315] on div at bounding box center [592, 313] width 995 height 12
click at [262, 311] on div at bounding box center [592, 313] width 995 height 12
click at [271, 316] on div at bounding box center [592, 313] width 995 height 12
click at [277, 313] on div at bounding box center [592, 313] width 995 height 12
click at [284, 314] on div at bounding box center [592, 313] width 995 height 12
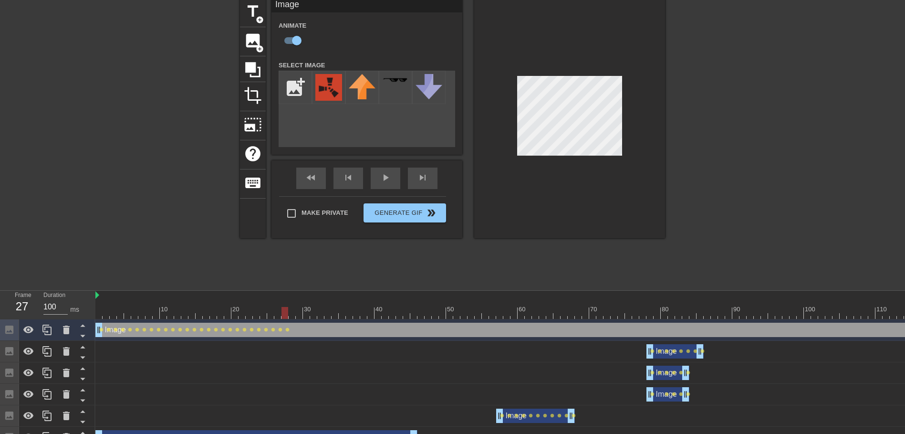
click at [291, 318] on div at bounding box center [592, 313] width 995 height 12
click at [299, 315] on div at bounding box center [592, 313] width 995 height 12
click at [310, 314] on div at bounding box center [592, 313] width 995 height 12
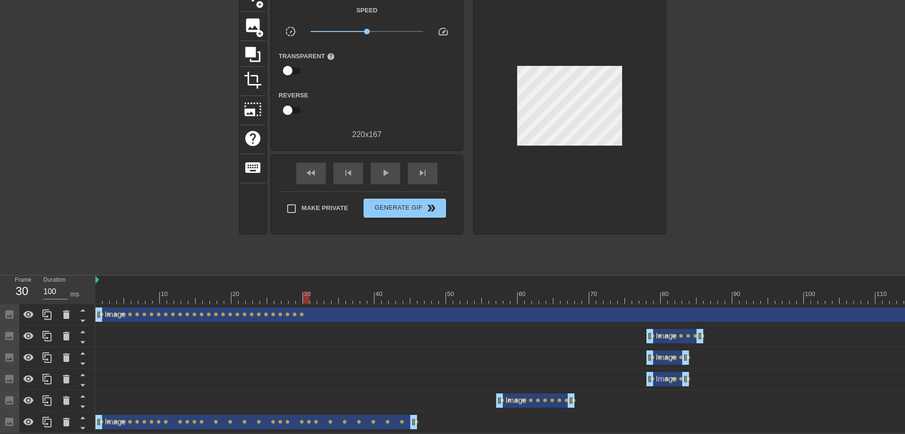
scroll to position [0, 180]
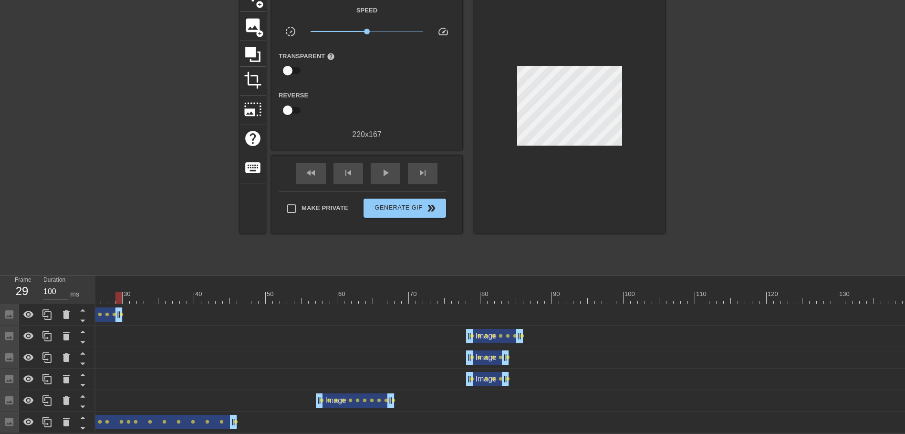
drag, startPoint x: 902, startPoint y: 311, endPoint x: 117, endPoint y: 329, distance: 784.9
click at [117, 329] on div "Image drag_handle drag_handle lens lens lens lens lens lens lens lens lens lens…" at bounding box center [319, 368] width 809 height 129
click at [194, 381] on div "Image drag_handle drag_handle lens lens lens lens lens" at bounding box center [412, 378] width 995 height 21
click at [143, 285] on div at bounding box center [140, 291] width 7 height 12
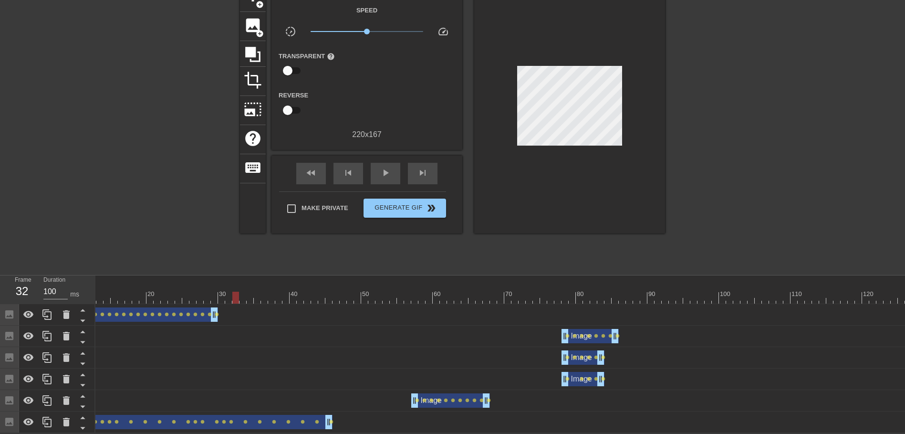
scroll to position [0, 83]
click at [215, 291] on div at bounding box center [510, 297] width 995 height 12
click at [230, 291] on div at bounding box center [510, 297] width 995 height 12
click at [138, 152] on div at bounding box center [156, 126] width 143 height 286
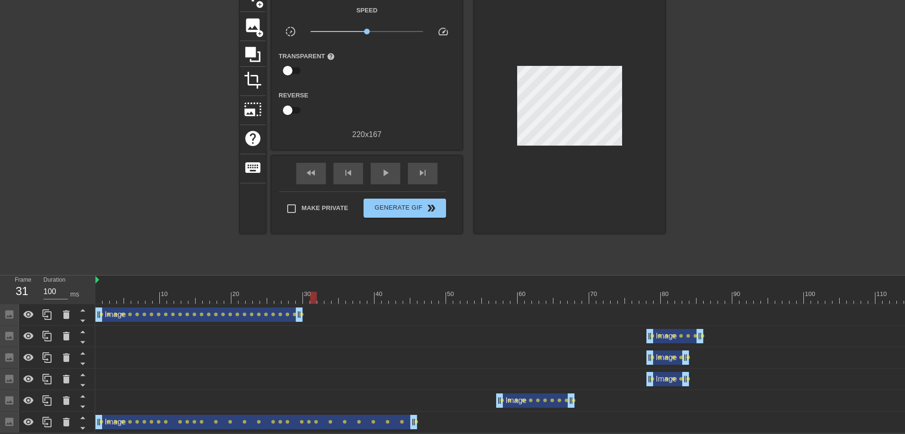
click at [96, 291] on div at bounding box center [592, 297] width 995 height 12
click at [250, 23] on span "image" at bounding box center [253, 25] width 18 height 18
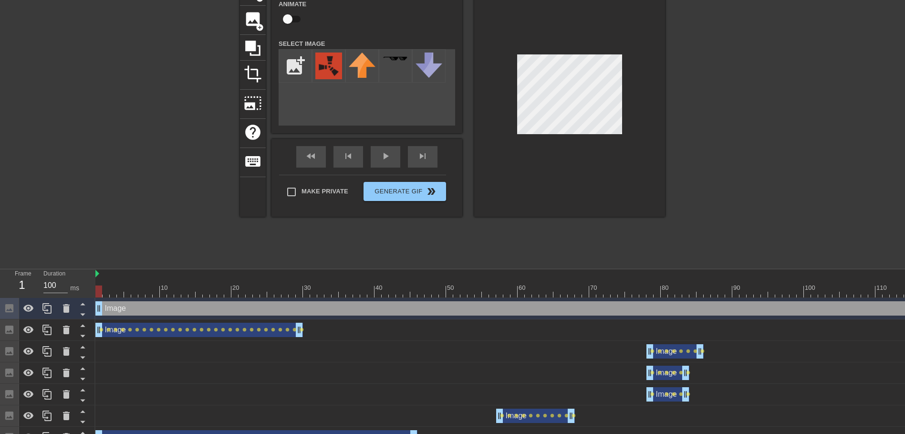
click at [290, 18] on input "checkbox" at bounding box center [287, 19] width 54 height 18
checkbox input "true"
click at [328, 62] on img at bounding box center [328, 65] width 27 height 27
click at [105, 290] on div at bounding box center [592, 291] width 995 height 12
click at [114, 292] on div at bounding box center [592, 291] width 995 height 12
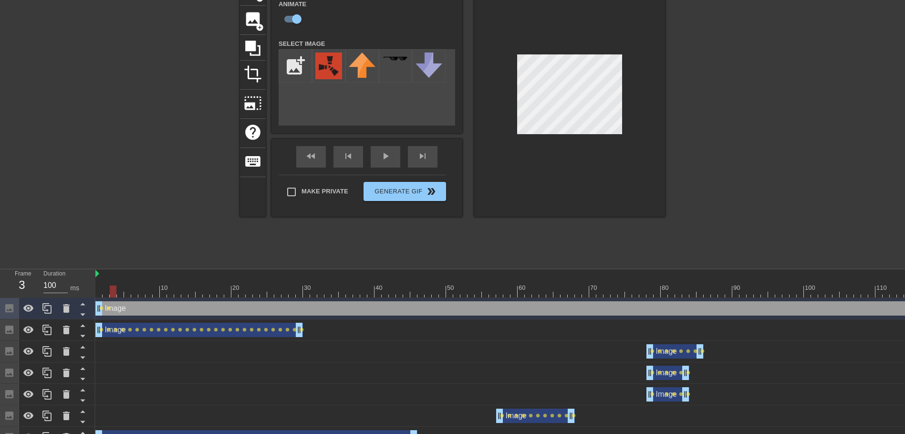
click at [120, 293] on div at bounding box center [592, 291] width 995 height 12
click at [127, 290] on div at bounding box center [592, 291] width 995 height 12
click at [135, 295] on div at bounding box center [592, 291] width 995 height 12
click at [143, 288] on div at bounding box center [592, 291] width 995 height 12
click at [150, 291] on div at bounding box center [592, 291] width 995 height 12
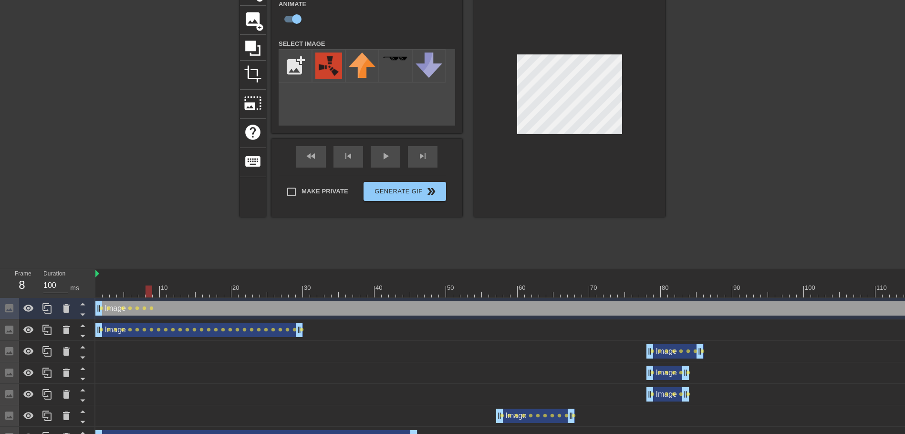
click at [156, 293] on div at bounding box center [592, 291] width 995 height 12
click at [166, 294] on div at bounding box center [592, 291] width 995 height 12
click at [171, 294] on div at bounding box center [592, 291] width 995 height 12
click at [178, 294] on div at bounding box center [592, 291] width 995 height 12
click at [186, 293] on div at bounding box center [592, 291] width 995 height 12
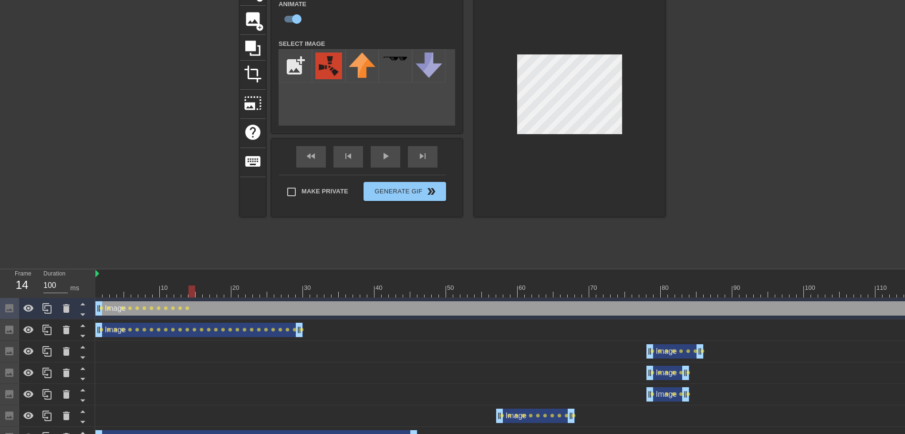
click at [194, 294] on div at bounding box center [592, 291] width 995 height 12
click at [201, 295] on div at bounding box center [592, 291] width 995 height 12
click at [207, 293] on div at bounding box center [592, 291] width 995 height 12
click at [215, 291] on div at bounding box center [592, 291] width 995 height 12
click at [224, 292] on div at bounding box center [592, 291] width 995 height 12
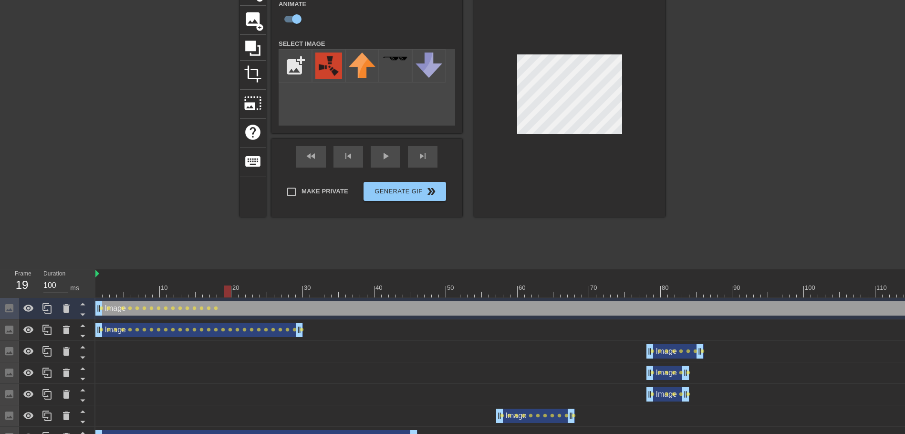
click at [221, 293] on div at bounding box center [592, 291] width 995 height 12
click at [231, 293] on div at bounding box center [592, 291] width 995 height 12
click at [236, 294] on div at bounding box center [592, 291] width 995 height 12
click at [243, 291] on div at bounding box center [592, 291] width 995 height 12
click at [249, 294] on div at bounding box center [592, 291] width 995 height 12
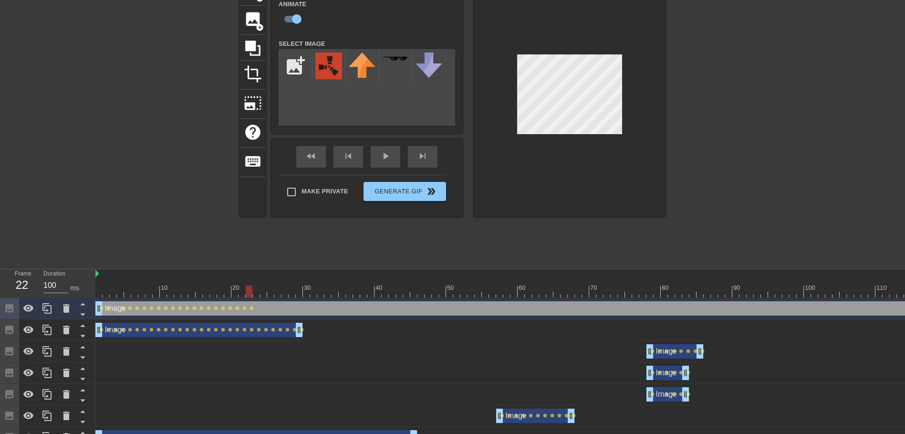
click at [259, 292] on div at bounding box center [592, 291] width 995 height 12
click at [262, 294] on div at bounding box center [592, 291] width 995 height 12
click at [274, 292] on div at bounding box center [592, 291] width 995 height 12
click at [279, 293] on div at bounding box center [592, 291] width 995 height 12
click at [287, 294] on div at bounding box center [592, 291] width 995 height 12
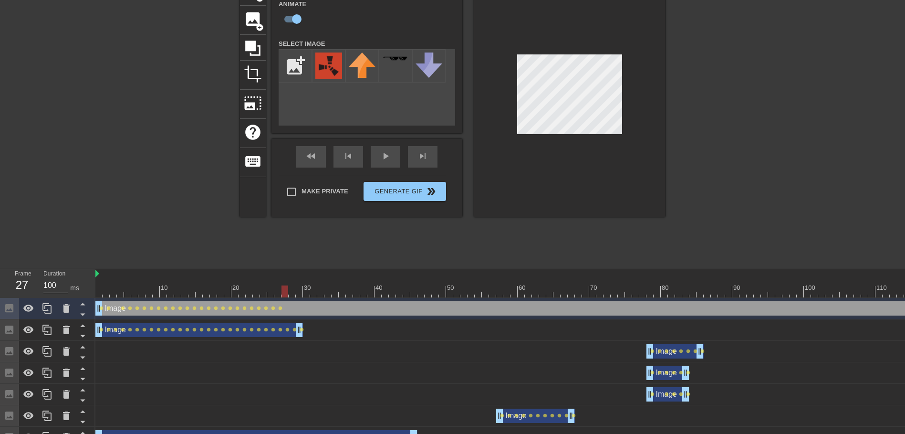
click at [291, 293] on div at bounding box center [592, 291] width 995 height 12
click at [282, 293] on div at bounding box center [592, 291] width 995 height 12
click at [294, 293] on div at bounding box center [592, 291] width 995 height 12
click at [300, 293] on div at bounding box center [592, 291] width 995 height 12
click at [308, 295] on div at bounding box center [592, 291] width 995 height 12
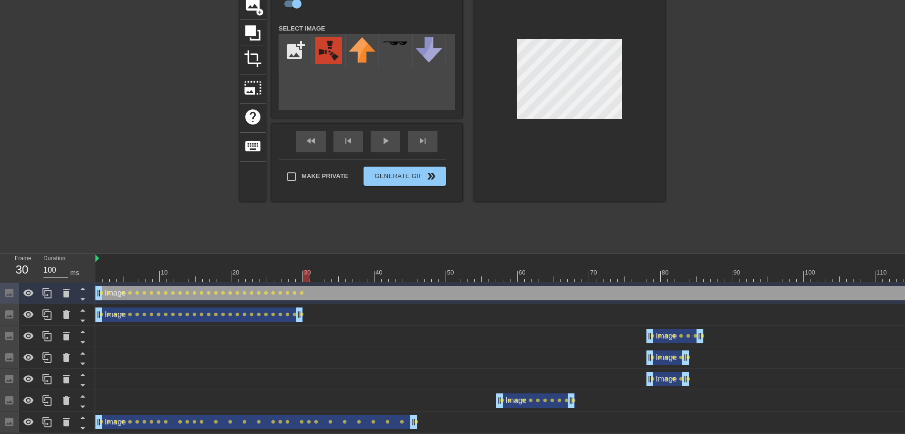
scroll to position [0, 180]
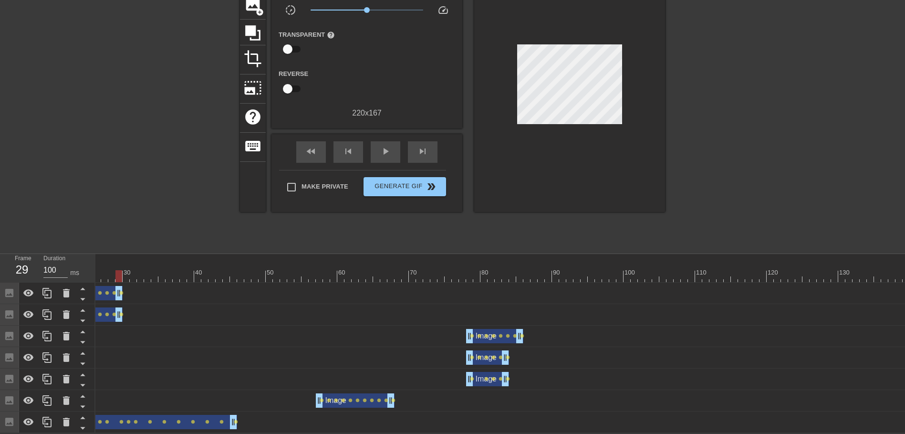
drag, startPoint x: 903, startPoint y: 286, endPoint x: 114, endPoint y: 302, distance: 789.6
click at [114, 302] on div "Image drag_handle drag_handle lens lens lens lens lens lens lens lens lens lens…" at bounding box center [319, 357] width 809 height 150
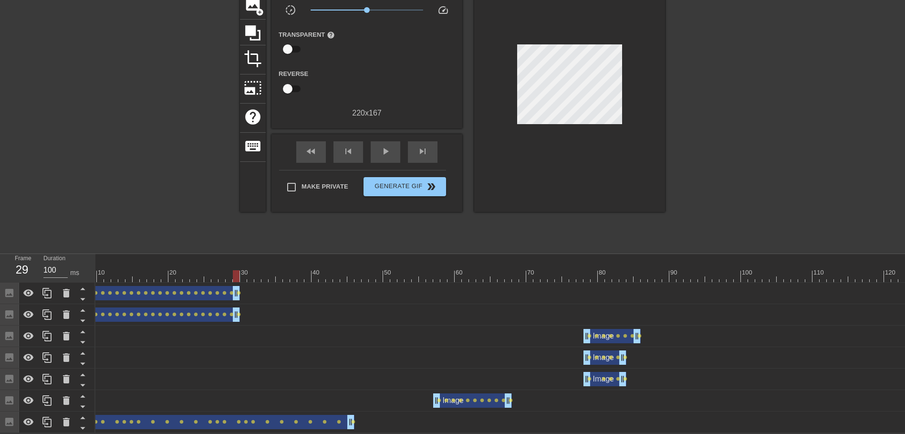
scroll to position [0, 0]
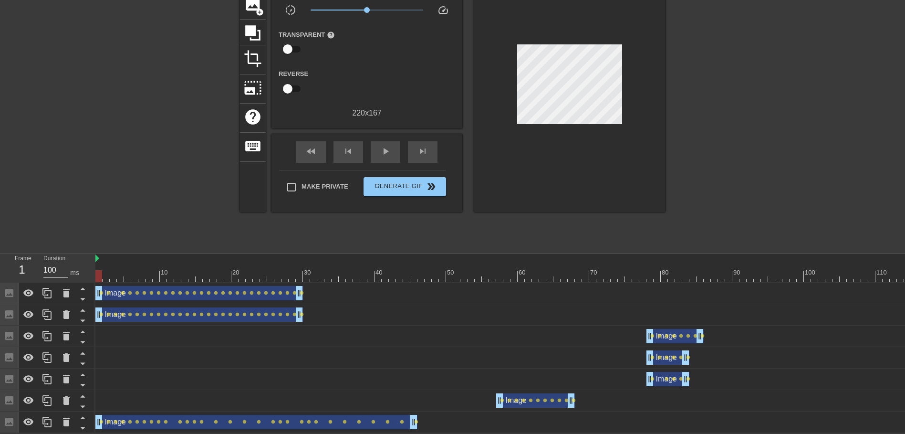
click at [101, 270] on div at bounding box center [592, 276] width 995 height 12
click at [379, 150] on div "play_arrow" at bounding box center [386, 151] width 30 height 21
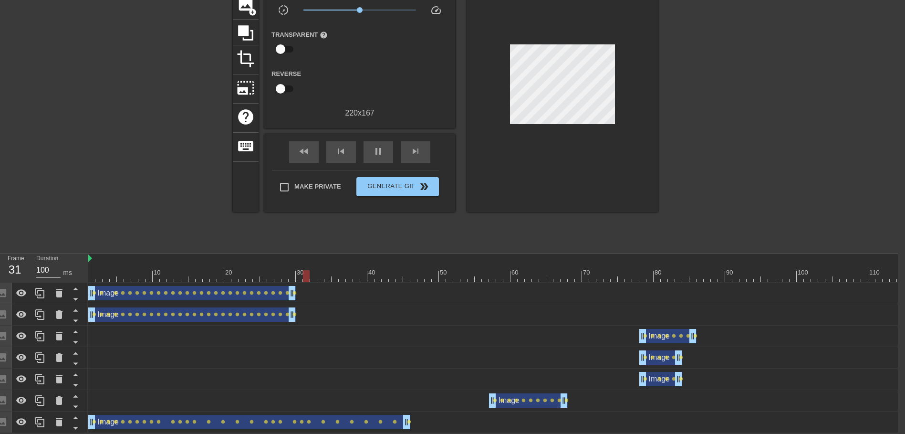
click at [810, 270] on div at bounding box center [585, 276] width 995 height 12
click at [825, 271] on div at bounding box center [585, 276] width 995 height 12
click at [833, 270] on div at bounding box center [585, 276] width 995 height 12
click at [843, 273] on div at bounding box center [585, 276] width 995 height 12
click at [849, 272] on div at bounding box center [585, 276] width 995 height 12
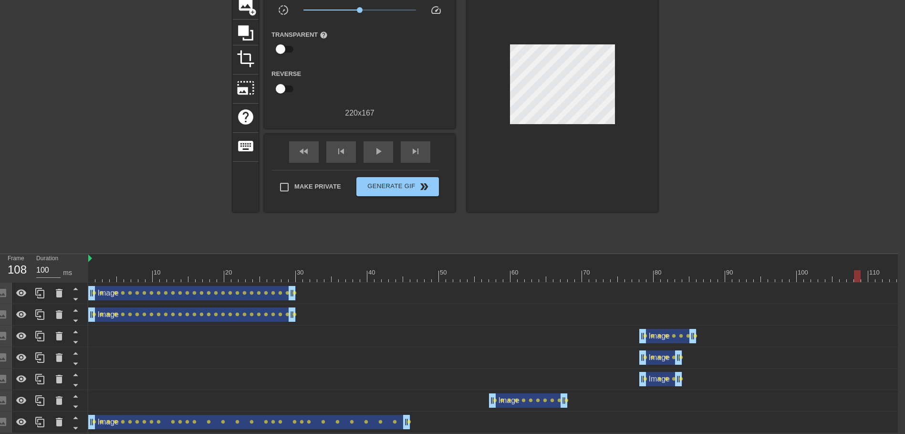
click at [858, 270] on div at bounding box center [585, 276] width 995 height 12
click at [873, 271] on div at bounding box center [585, 276] width 995 height 12
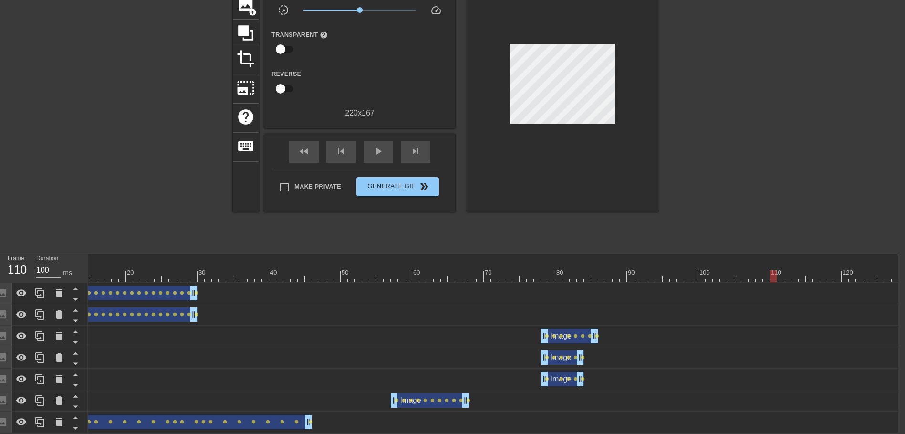
scroll to position [0, 180]
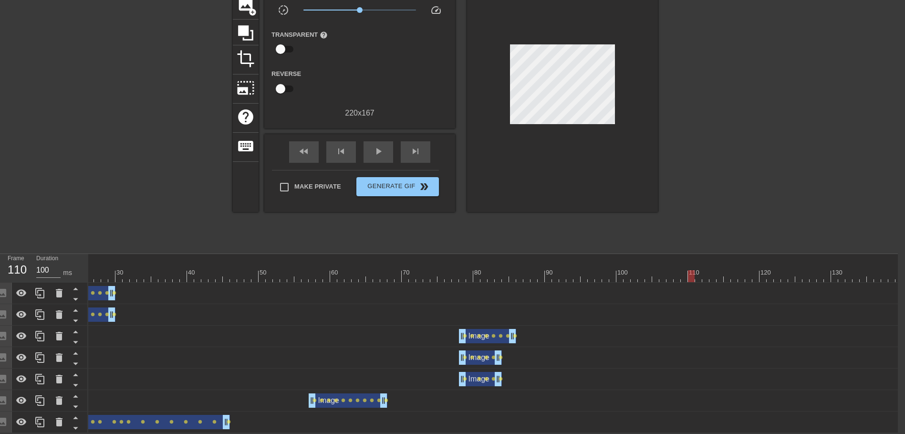
click at [780, 271] on div at bounding box center [405, 276] width 995 height 12
click at [750, 270] on div at bounding box center [405, 276] width 995 height 12
click at [728, 270] on div at bounding box center [405, 276] width 995 height 12
click at [850, 270] on div at bounding box center [405, 276] width 995 height 12
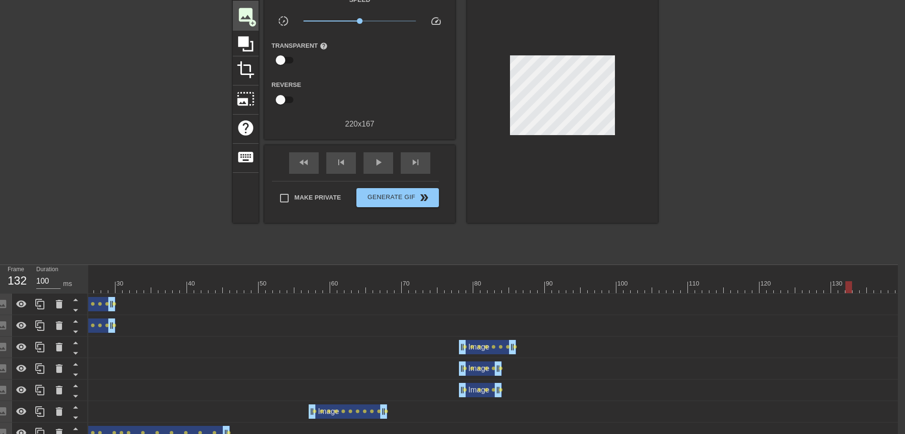
scroll to position [35, 7]
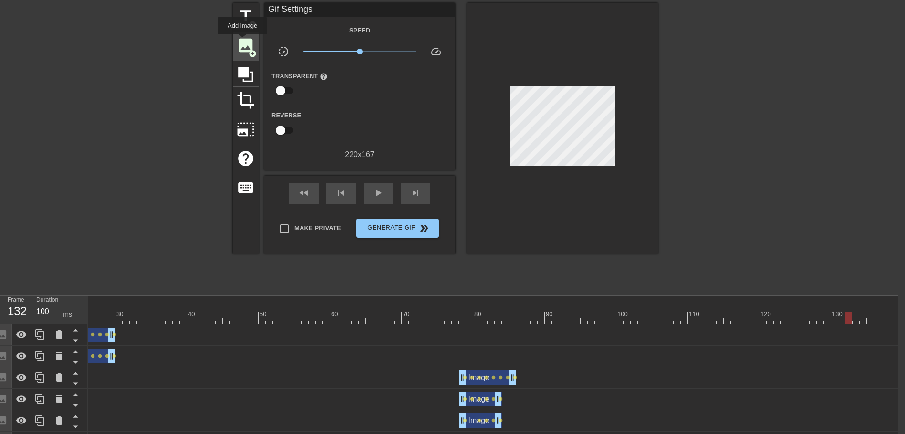
click at [242, 41] on span "image" at bounding box center [246, 45] width 18 height 18
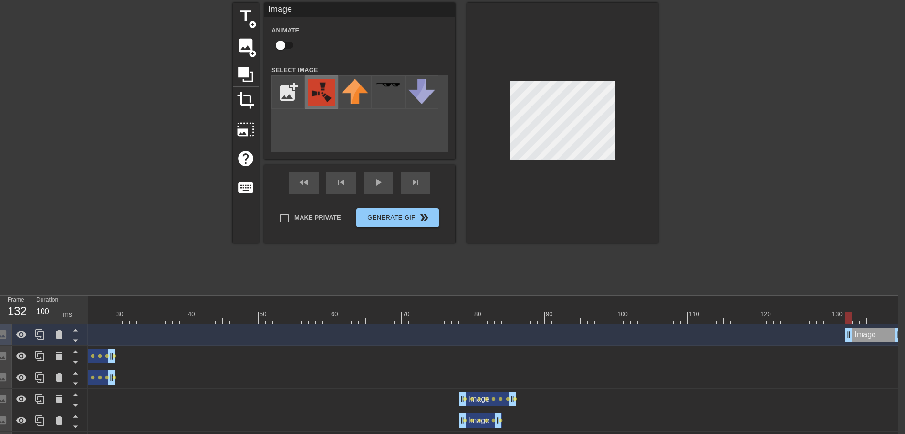
click at [318, 93] on img at bounding box center [321, 92] width 27 height 27
click at [854, 318] on div at bounding box center [405, 317] width 995 height 12
click at [848, 317] on div at bounding box center [405, 317] width 995 height 12
click at [285, 49] on input "checkbox" at bounding box center [280, 45] width 54 height 18
checkbox input "true"
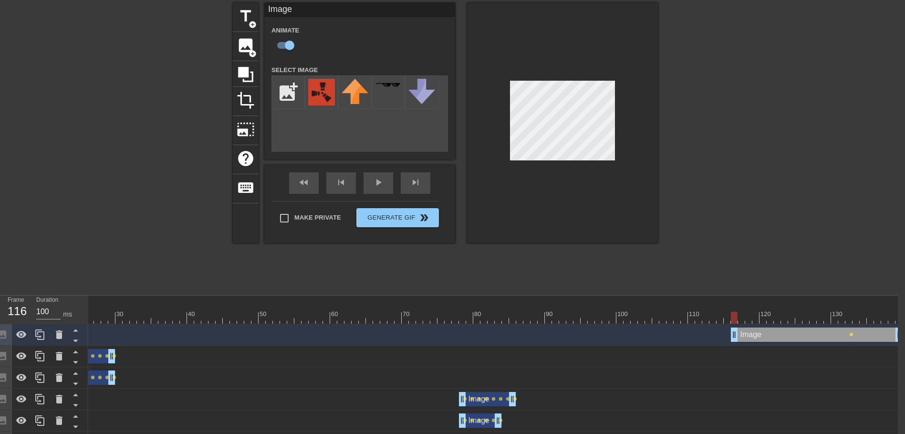
drag, startPoint x: 847, startPoint y: 335, endPoint x: 736, endPoint y: 336, distance: 111.6
click at [741, 318] on div at bounding box center [405, 317] width 995 height 12
click at [749, 321] on div at bounding box center [405, 317] width 995 height 12
click at [756, 317] on div at bounding box center [405, 317] width 995 height 12
click at [765, 316] on div at bounding box center [405, 317] width 995 height 12
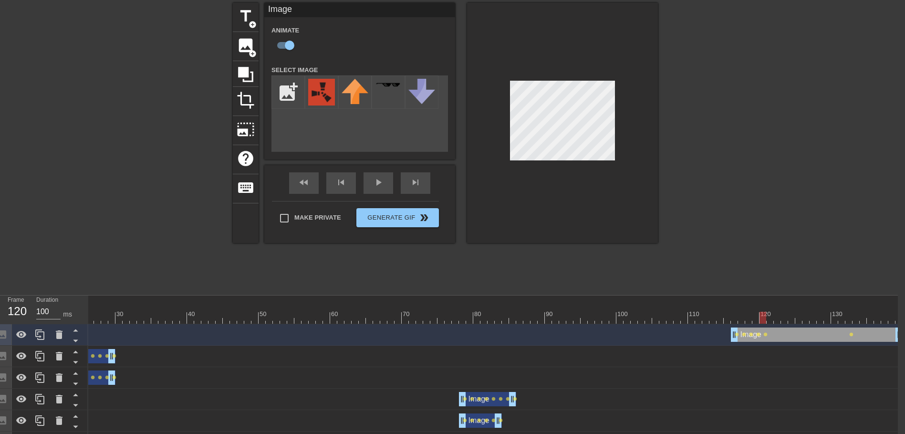
click at [770, 315] on div at bounding box center [405, 317] width 995 height 12
click at [777, 318] on div at bounding box center [405, 317] width 995 height 12
click at [783, 316] on div at bounding box center [405, 317] width 995 height 12
click at [791, 318] on div at bounding box center [405, 317] width 995 height 12
click at [799, 319] on div at bounding box center [405, 317] width 995 height 12
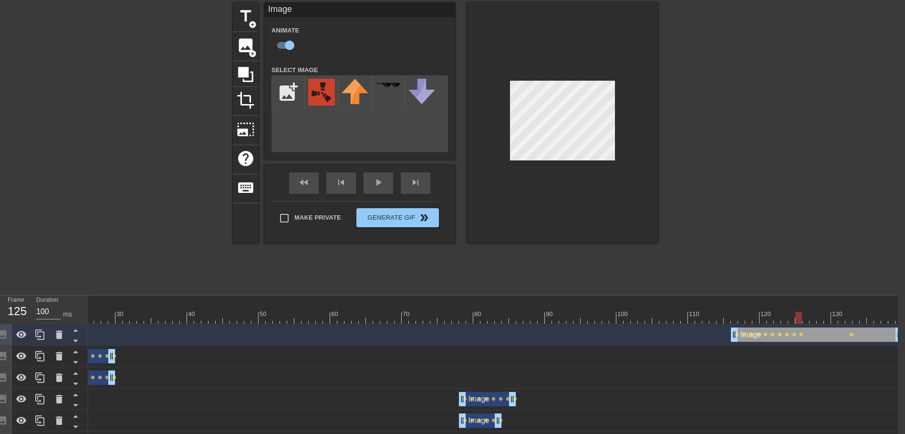
click at [803, 317] on div at bounding box center [405, 317] width 995 height 12
click at [815, 323] on div at bounding box center [405, 317] width 995 height 12
click at [728, 317] on div at bounding box center [405, 317] width 995 height 12
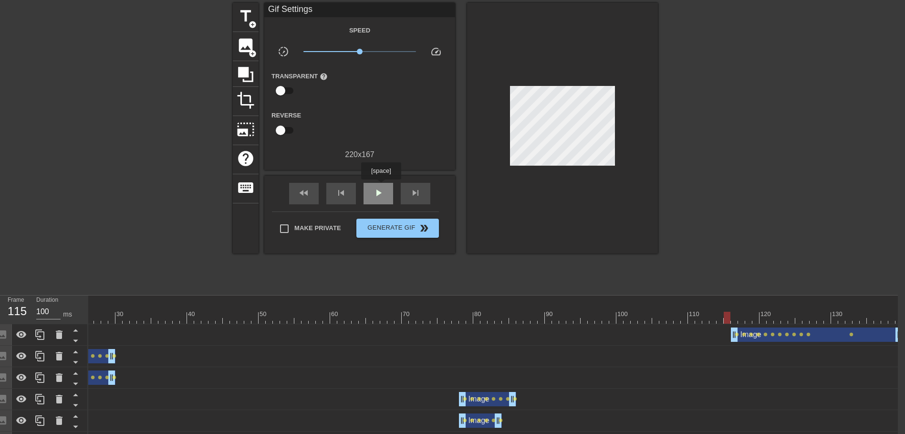
click at [381, 187] on span "play_arrow" at bounding box center [378, 192] width 11 height 11
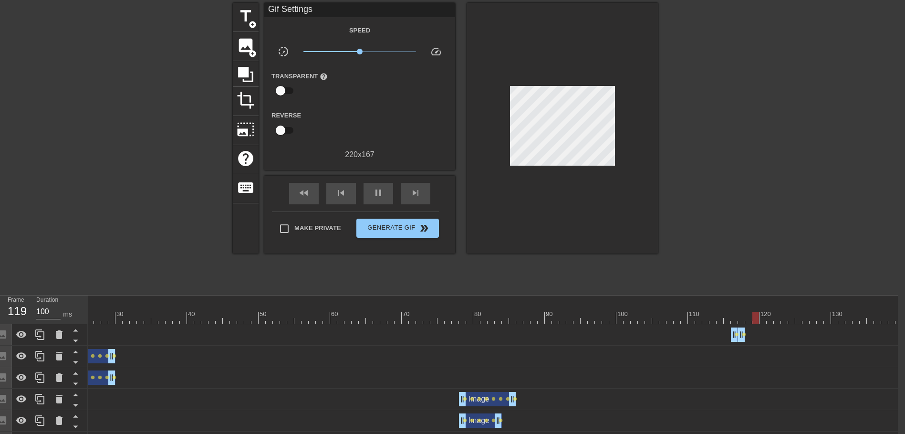
drag, startPoint x: 900, startPoint y: 336, endPoint x: 743, endPoint y: 341, distance: 157.0
click at [374, 196] on span "pause" at bounding box center [378, 192] width 11 height 11
click at [719, 319] on div at bounding box center [405, 317] width 995 height 12
click at [730, 319] on div at bounding box center [405, 317] width 995 height 12
click at [734, 318] on div at bounding box center [405, 317] width 995 height 12
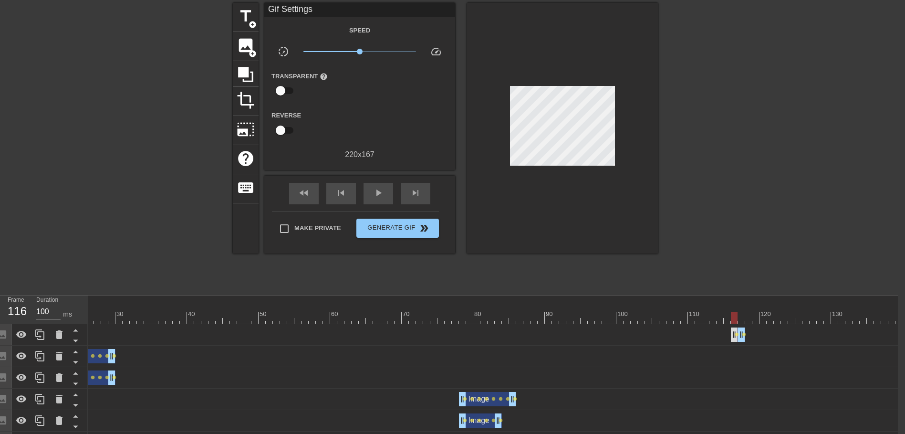
drag, startPoint x: 741, startPoint y: 335, endPoint x: 731, endPoint y: 334, distance: 10.6
click at [731, 334] on div "Image drag_handle drag_handle lens lens" at bounding box center [405, 334] width 995 height 14
click at [245, 52] on span "image" at bounding box center [246, 45] width 18 height 18
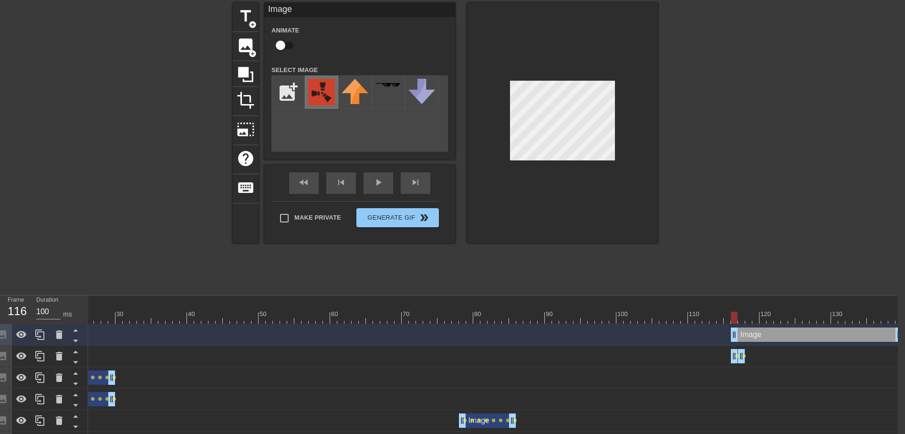
click at [318, 96] on img at bounding box center [321, 92] width 27 height 27
drag, startPoint x: 734, startPoint y: 335, endPoint x: 767, endPoint y: 339, distance: 34.0
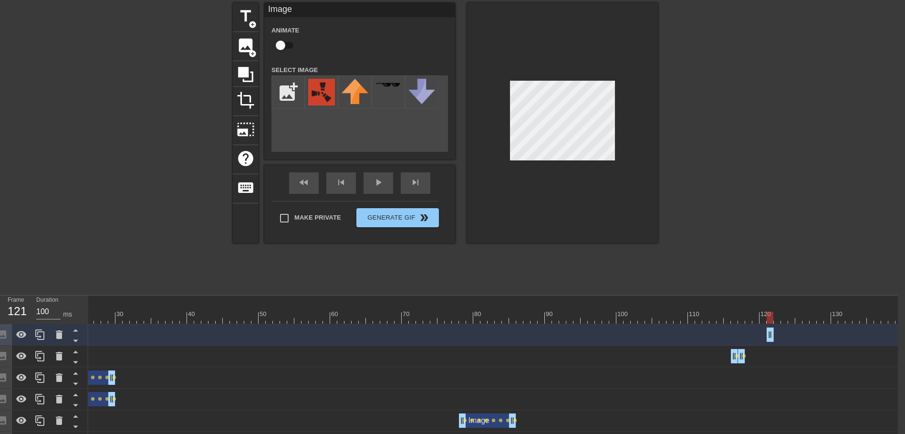
drag, startPoint x: 899, startPoint y: 333, endPoint x: 768, endPoint y: 339, distance: 130.4
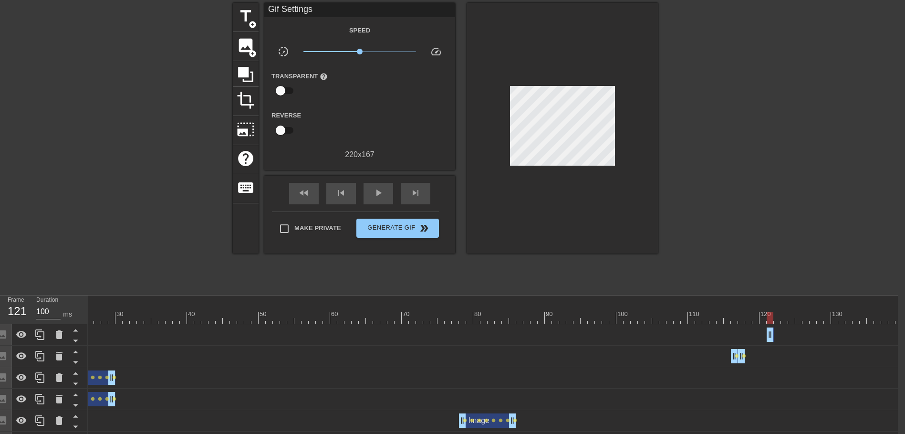
click at [707, 356] on div "Image drag_handle drag_handle lens lens" at bounding box center [405, 356] width 995 height 14
click at [719, 359] on div "Image drag_handle drag_handle lens lens" at bounding box center [405, 356] width 995 height 14
click at [745, 354] on span "lens" at bounding box center [744, 355] width 4 height 4
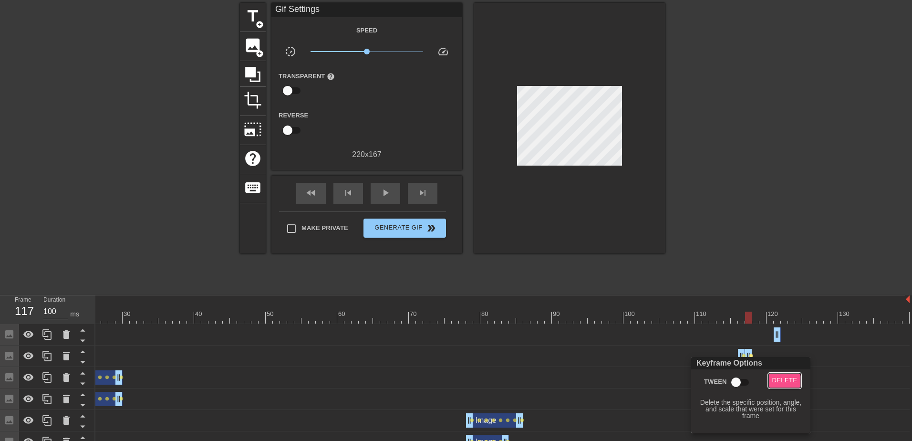
click at [783, 382] on span "Delete" at bounding box center [784, 380] width 25 height 11
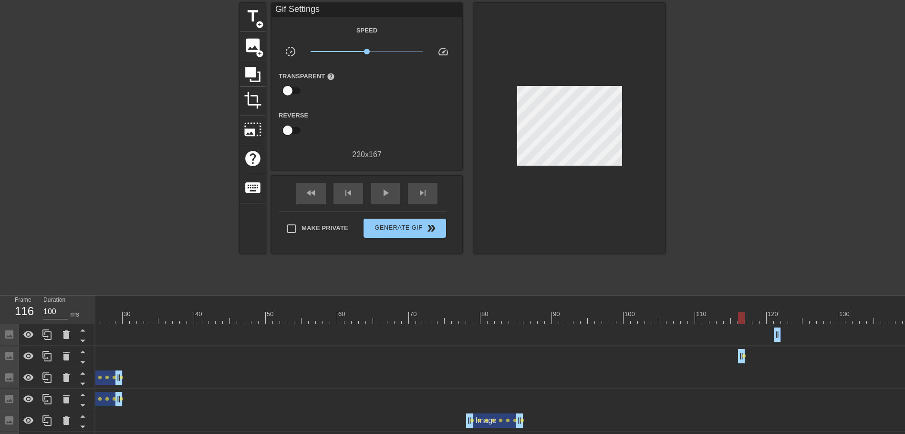
drag, startPoint x: 749, startPoint y: 358, endPoint x: 741, endPoint y: 358, distance: 8.1
click at [378, 195] on div "play_arrow" at bounding box center [386, 193] width 30 height 21
click at [378, 195] on div "pause" at bounding box center [386, 193] width 30 height 21
click at [826, 319] on div at bounding box center [412, 317] width 995 height 12
click at [814, 317] on div at bounding box center [412, 317] width 995 height 12
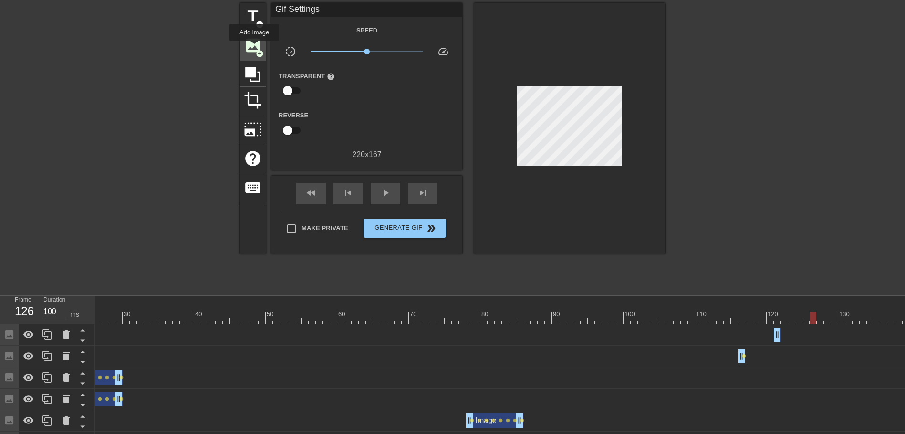
click at [254, 48] on span "image" at bounding box center [253, 45] width 18 height 18
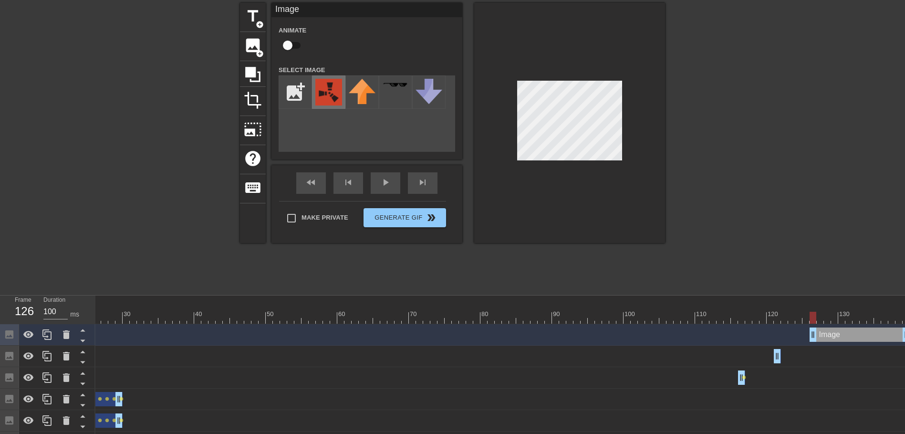
click at [329, 95] on img at bounding box center [328, 92] width 27 height 27
click at [821, 320] on div at bounding box center [412, 317] width 995 height 12
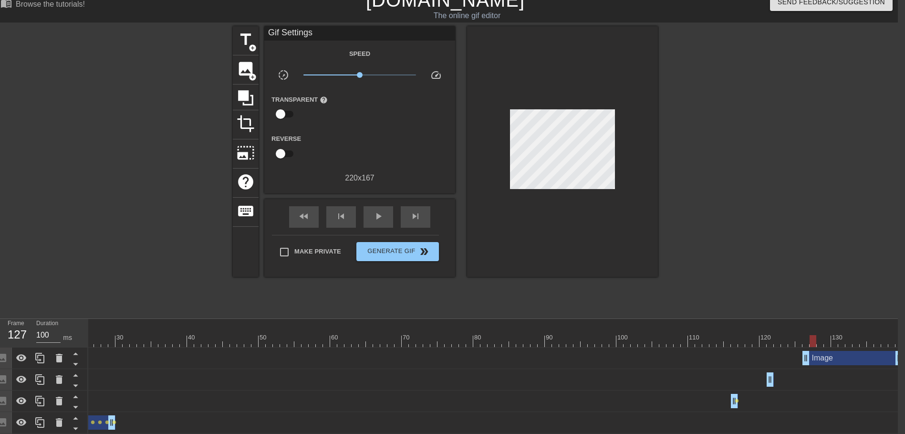
scroll to position [0, 7]
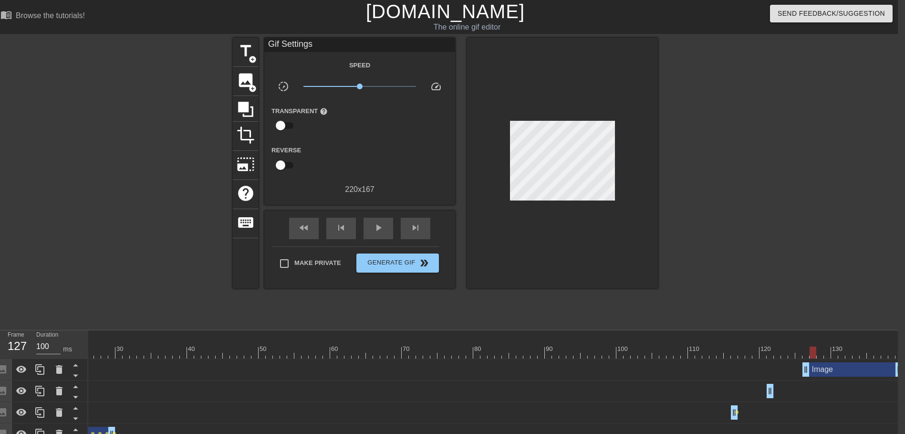
click at [857, 375] on div "Image drag_handle drag_handle" at bounding box center [852, 369] width 100 height 14
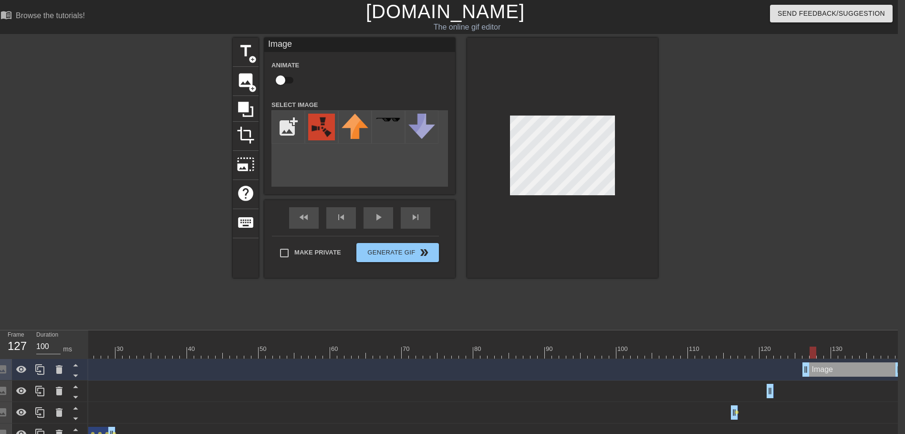
click at [282, 80] on input "checkbox" at bounding box center [280, 80] width 54 height 18
checkbox input "true"
click at [821, 352] on div at bounding box center [405, 352] width 995 height 12
click at [826, 351] on div at bounding box center [405, 352] width 995 height 12
click at [834, 352] on div at bounding box center [405, 352] width 995 height 12
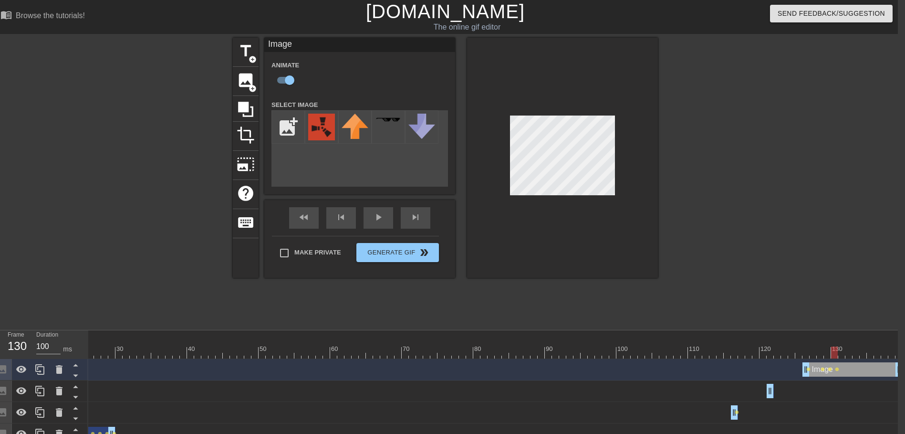
click at [842, 355] on div at bounding box center [405, 352] width 995 height 12
click at [848, 352] on div at bounding box center [405, 352] width 995 height 12
click at [857, 354] on div at bounding box center [405, 352] width 995 height 12
click at [862, 354] on div at bounding box center [405, 352] width 995 height 12
click at [870, 352] on div at bounding box center [405, 352] width 995 height 12
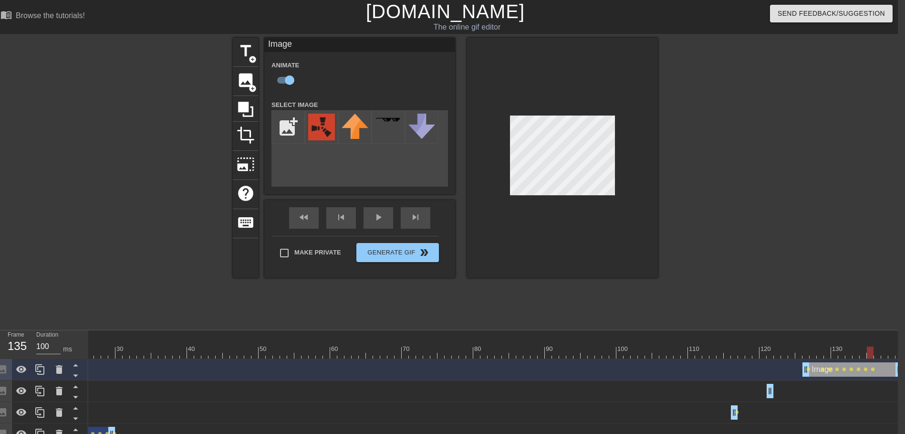
click at [874, 353] on div at bounding box center [405, 352] width 995 height 12
click at [884, 353] on div at bounding box center [405, 352] width 995 height 12
click at [892, 352] on div at bounding box center [405, 352] width 995 height 12
click at [896, 351] on div at bounding box center [405, 352] width 995 height 12
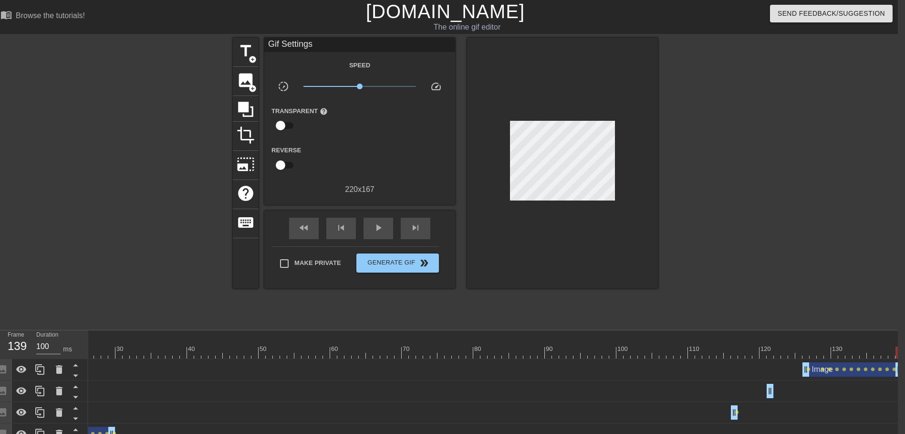
click at [510, 114] on div at bounding box center [562, 163] width 191 height 250
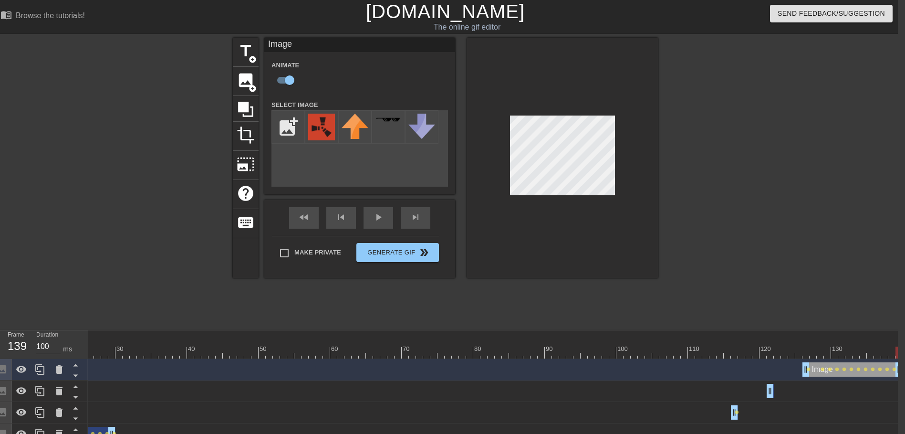
click at [496, 213] on div at bounding box center [562, 158] width 191 height 240
click at [509, 206] on div at bounding box center [562, 158] width 191 height 240
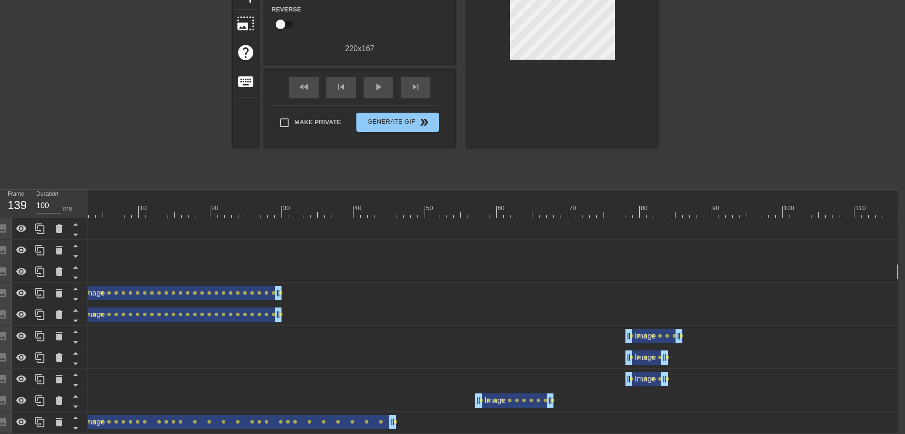
scroll to position [0, 0]
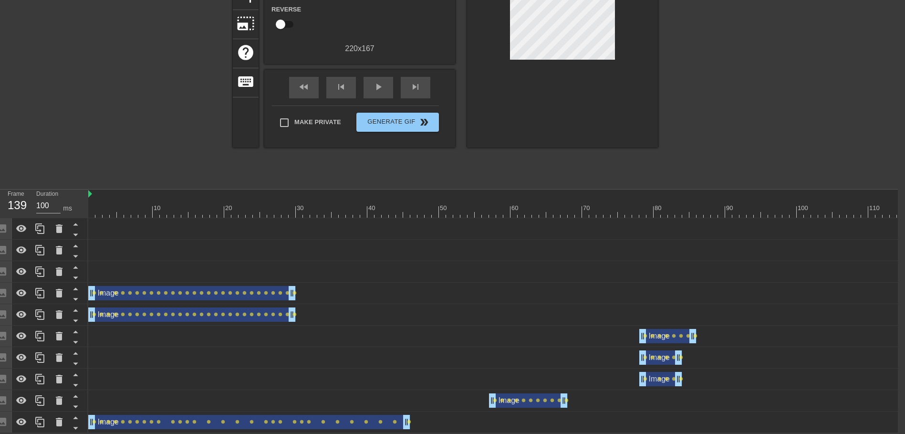
click at [89, 206] on div at bounding box center [585, 212] width 995 height 12
click at [373, 85] on span "play_arrow" at bounding box center [378, 86] width 11 height 11
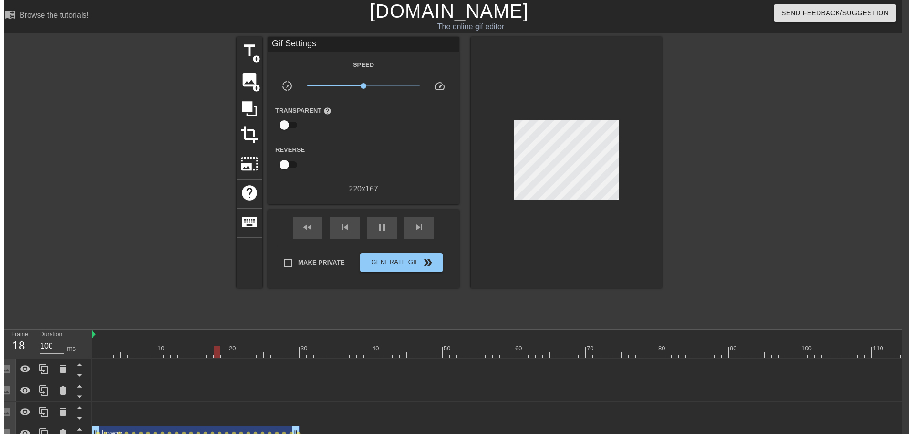
scroll to position [0, 7]
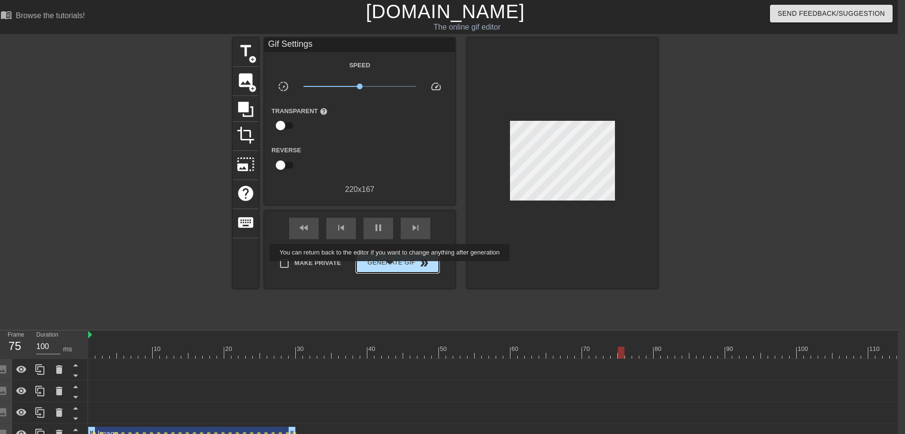
click at [391, 268] on button "Generate Gif double_arrow" at bounding box center [397, 262] width 83 height 19
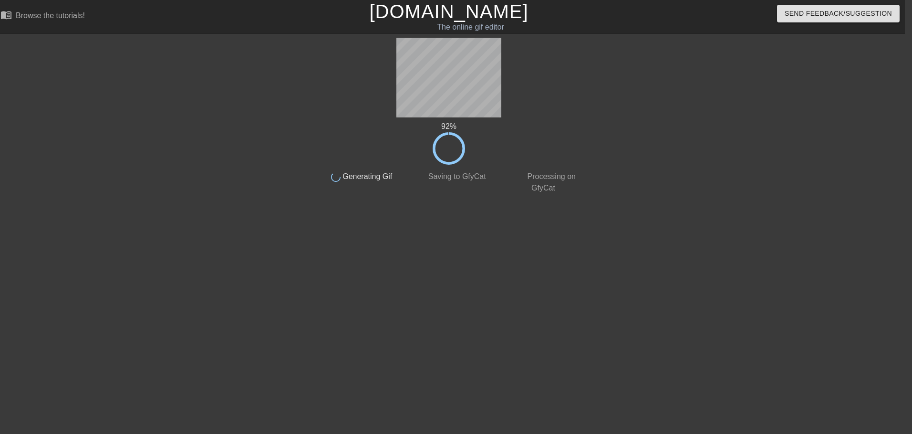
click at [480, 328] on html "menu_book Browse the tutorials! [DOMAIN_NAME] The online gif editor Send Feedba…" at bounding box center [449, 164] width 912 height 328
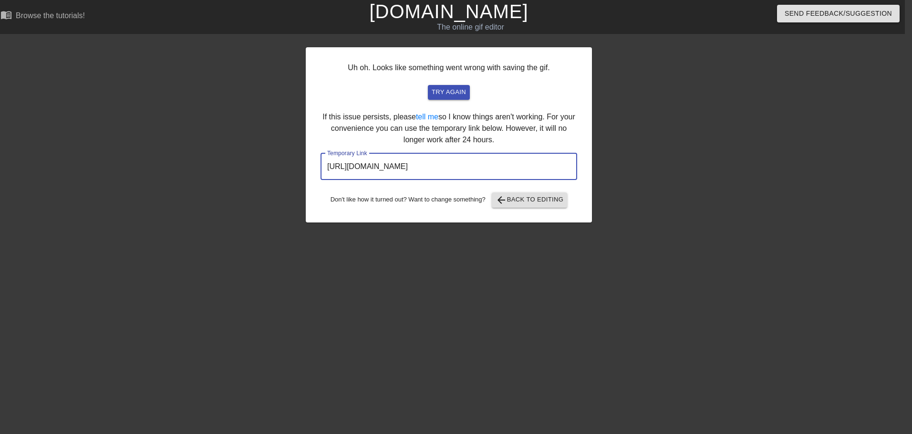
click at [481, 169] on input "[URL][DOMAIN_NAME]" at bounding box center [449, 166] width 257 height 27
click at [456, 161] on input "[URL][DOMAIN_NAME]" at bounding box center [449, 166] width 257 height 27
